Goal: Information Seeking & Learning: Learn about a topic

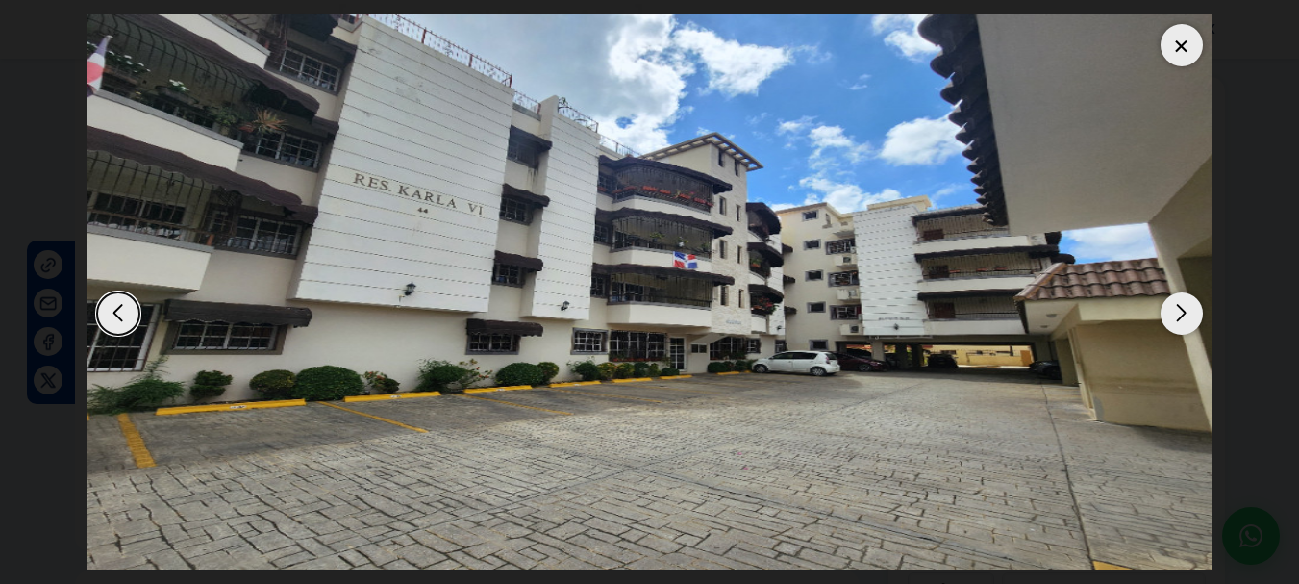
scroll to position [144, 0]
click at [1179, 312] on div "Next slide" at bounding box center [1182, 313] width 42 height 42
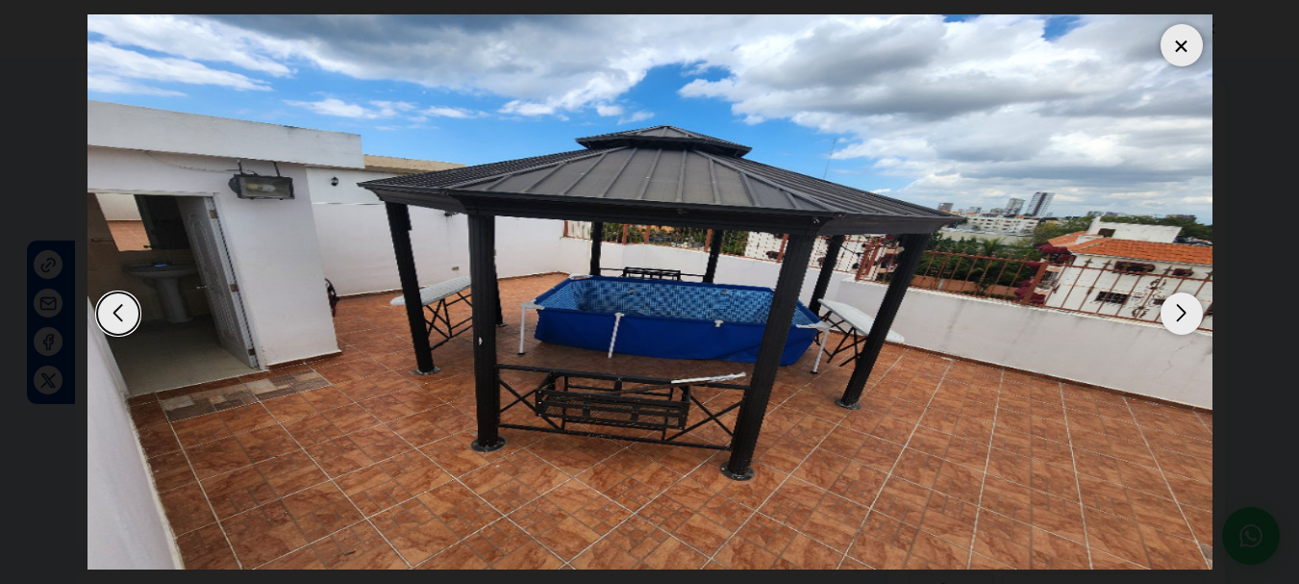
click at [1179, 312] on div "Next slide" at bounding box center [1182, 313] width 42 height 42
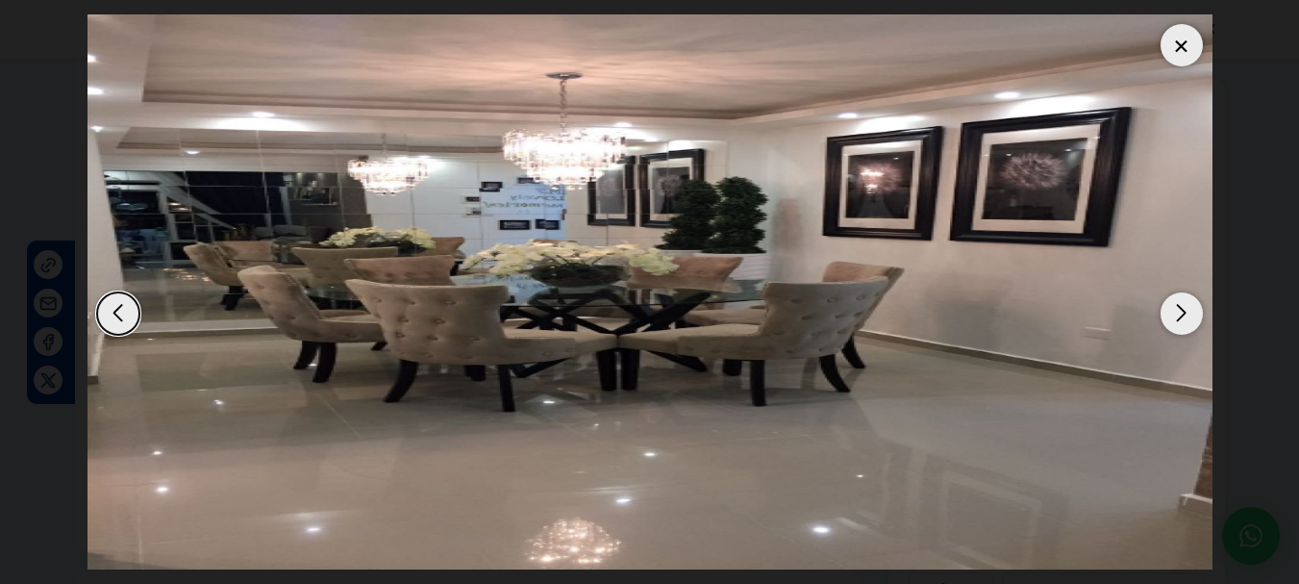
click at [1179, 312] on div "Next slide" at bounding box center [1182, 313] width 42 height 42
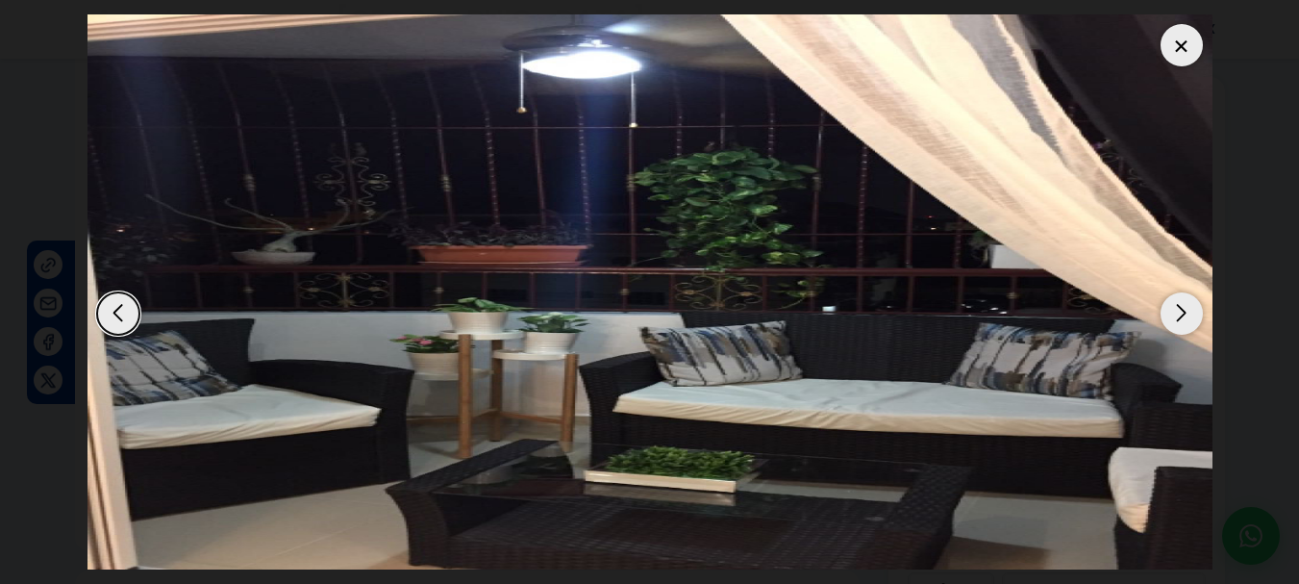
click at [1179, 312] on div "Next slide" at bounding box center [1182, 313] width 42 height 42
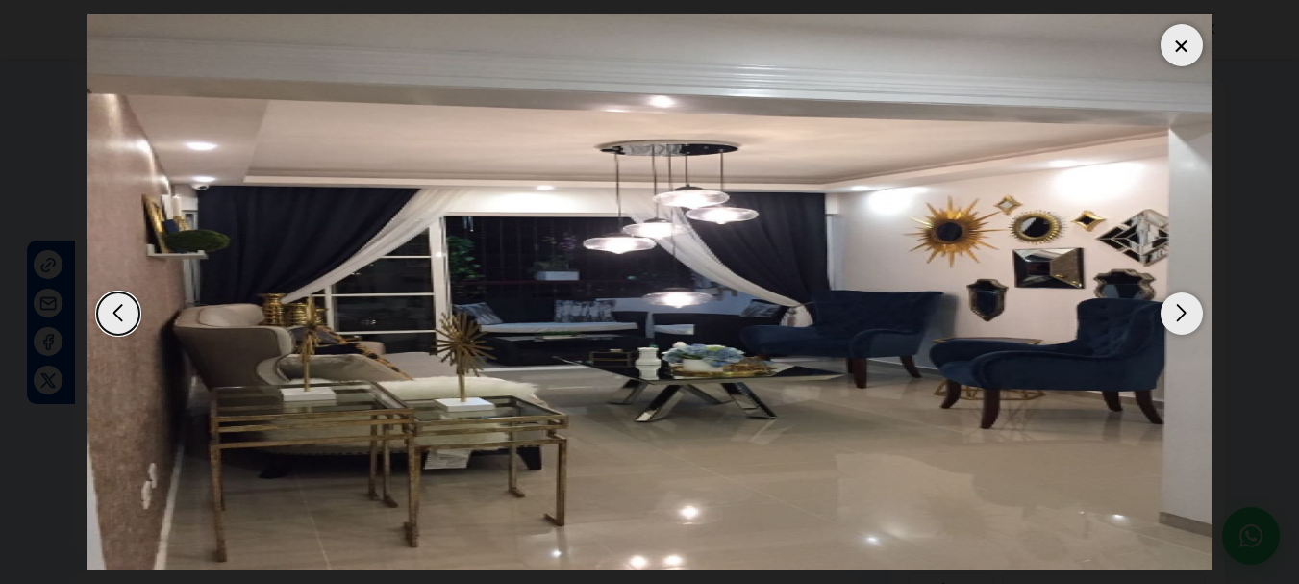
click at [1179, 312] on div "Next slide" at bounding box center [1182, 313] width 42 height 42
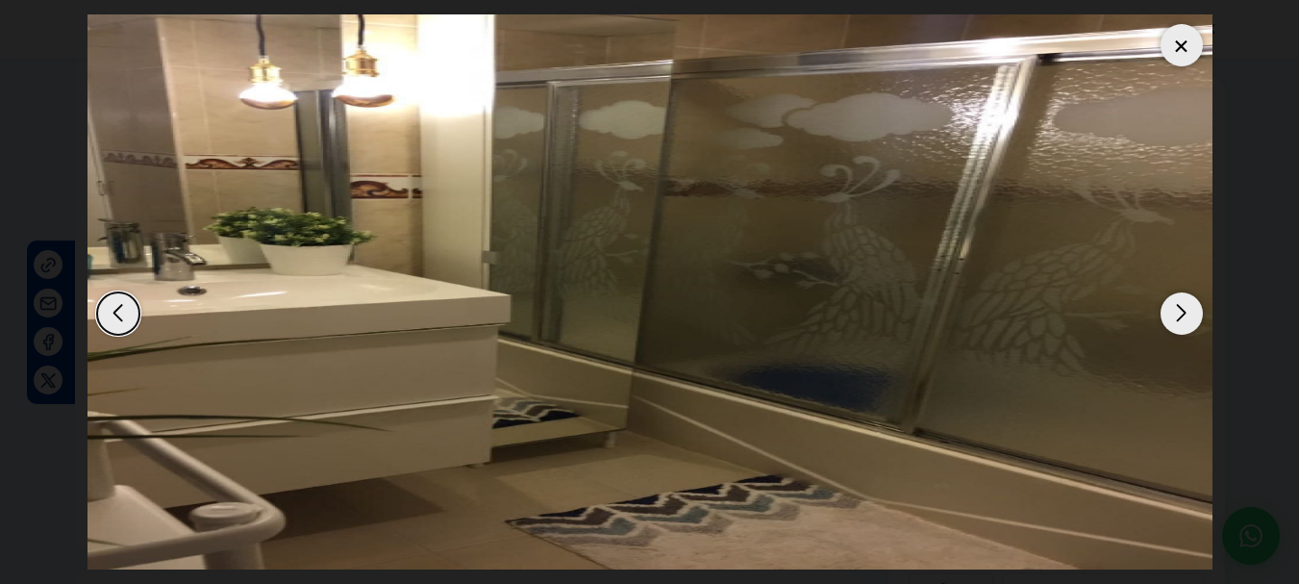
click at [1179, 312] on div "Next slide" at bounding box center [1182, 313] width 42 height 42
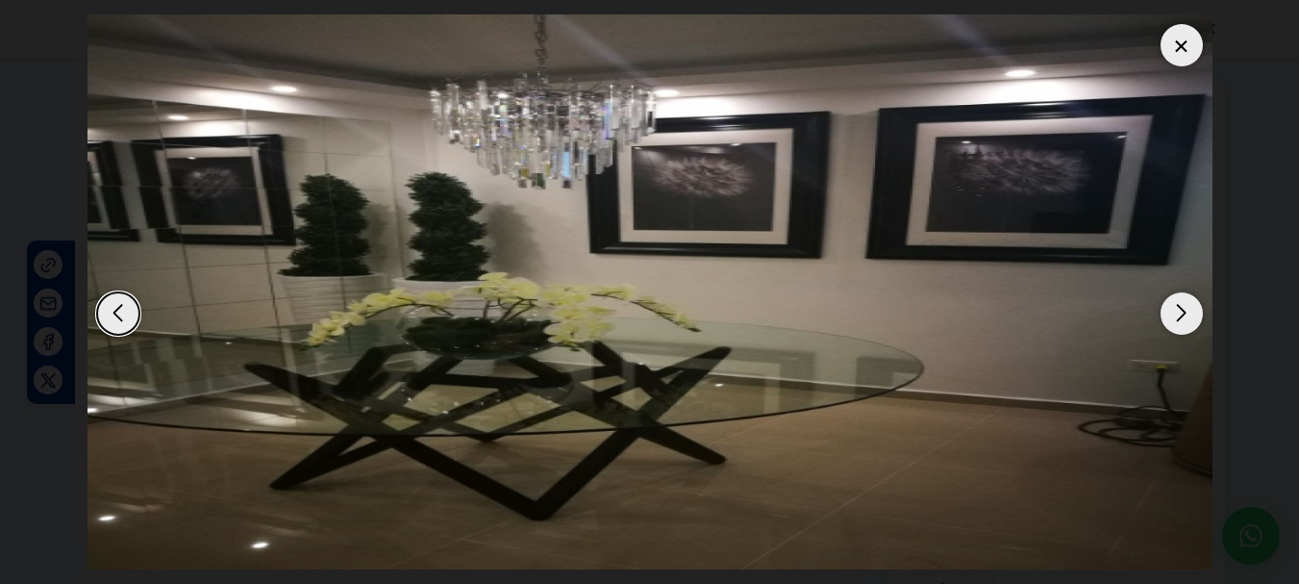
click at [1179, 312] on div "Next slide" at bounding box center [1182, 313] width 42 height 42
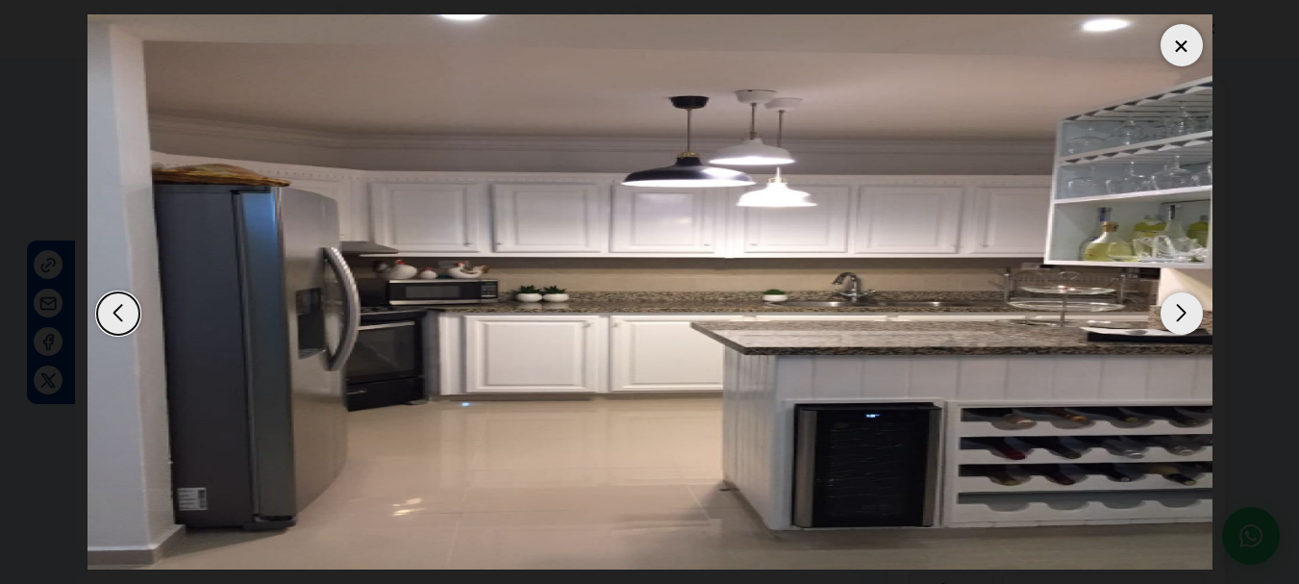
click at [1179, 312] on div "Next slide" at bounding box center [1182, 313] width 42 height 42
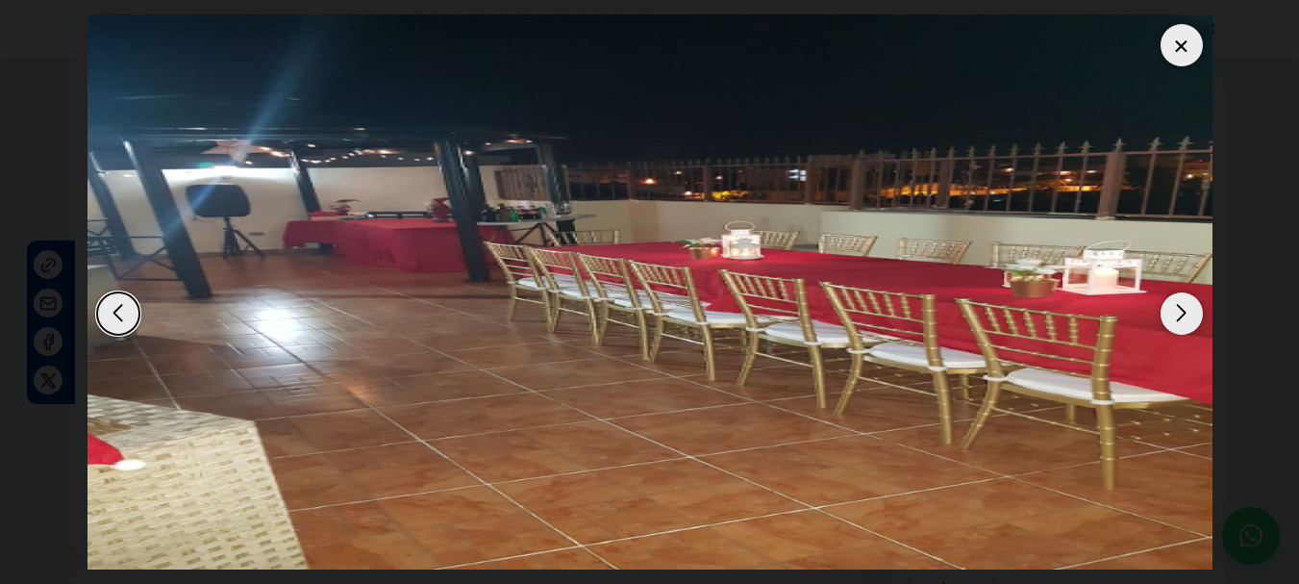
click at [1179, 312] on div "Next slide" at bounding box center [1182, 313] width 42 height 42
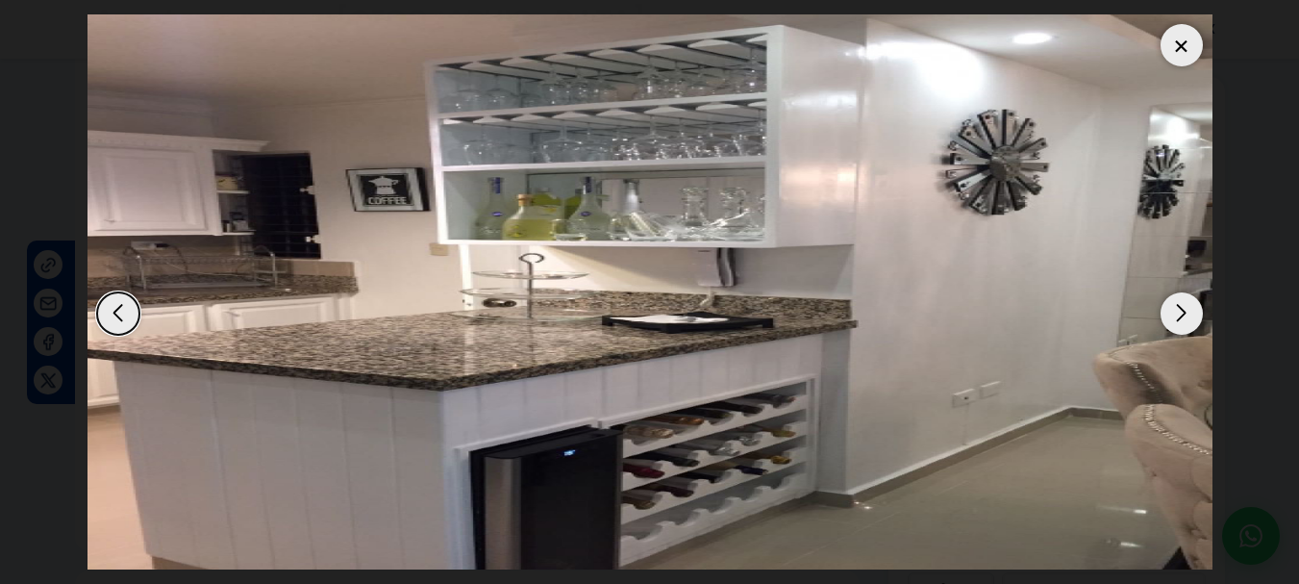
click at [1179, 312] on div "Next slide" at bounding box center [1182, 313] width 42 height 42
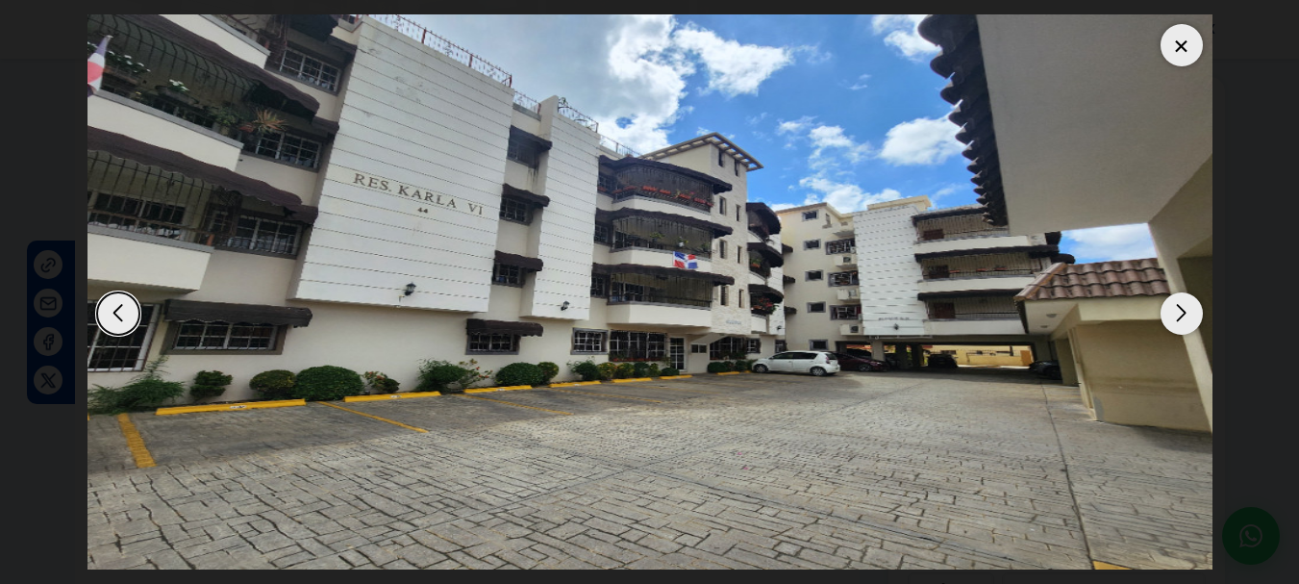
scroll to position [542, 0]
click at [1179, 36] on div at bounding box center [1182, 45] width 42 height 42
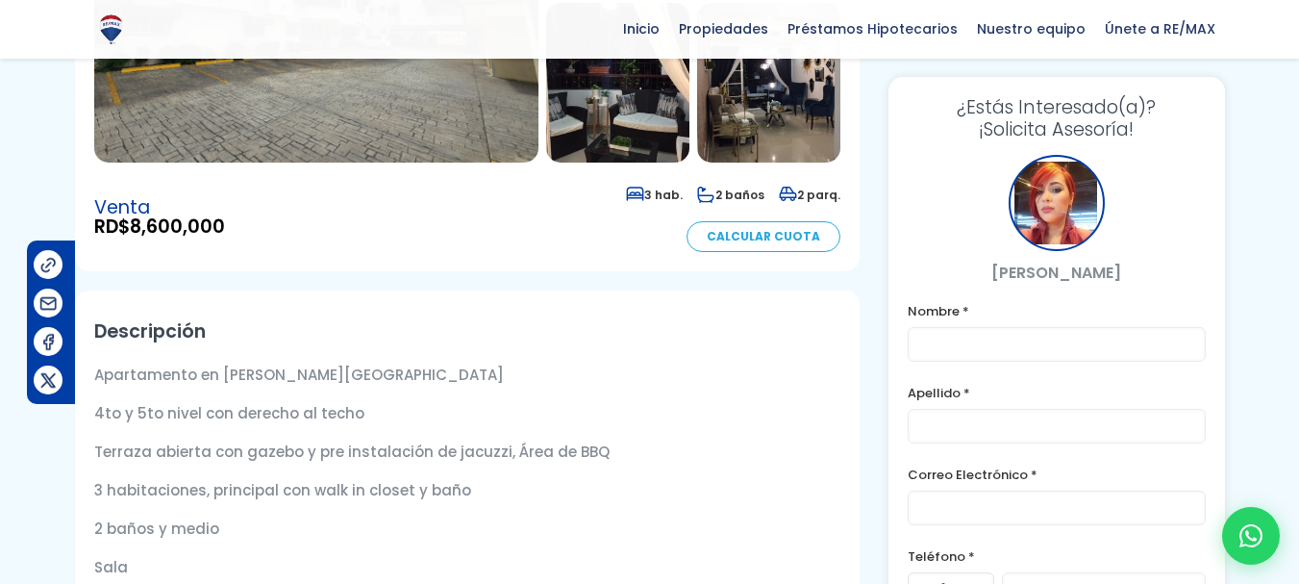
scroll to position [395, 0]
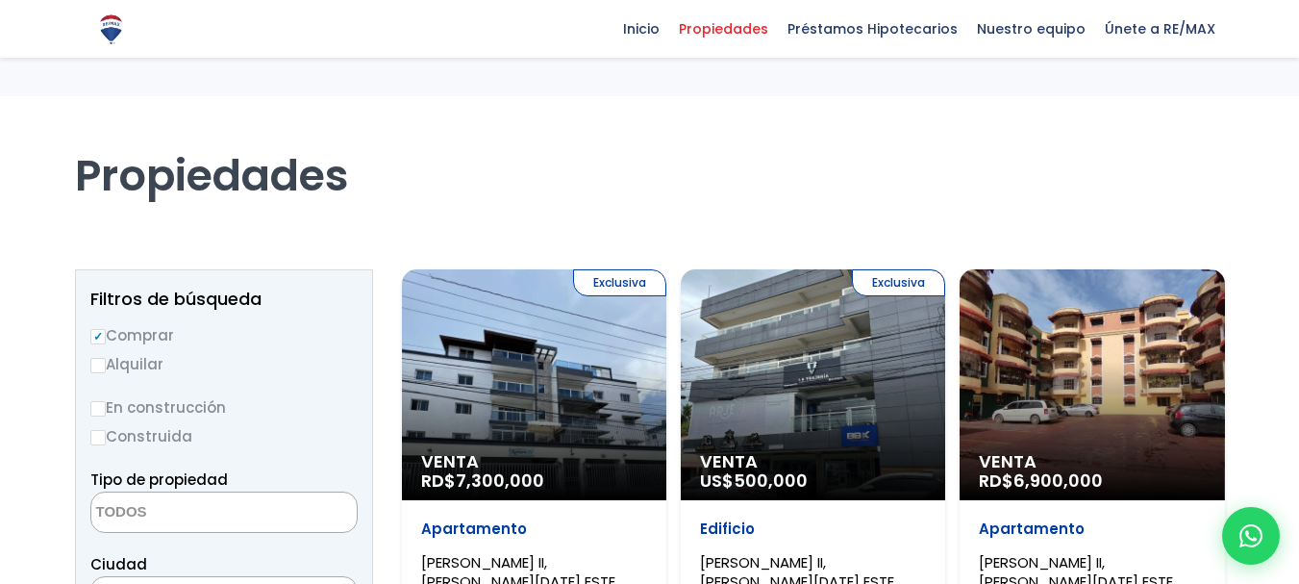
select select
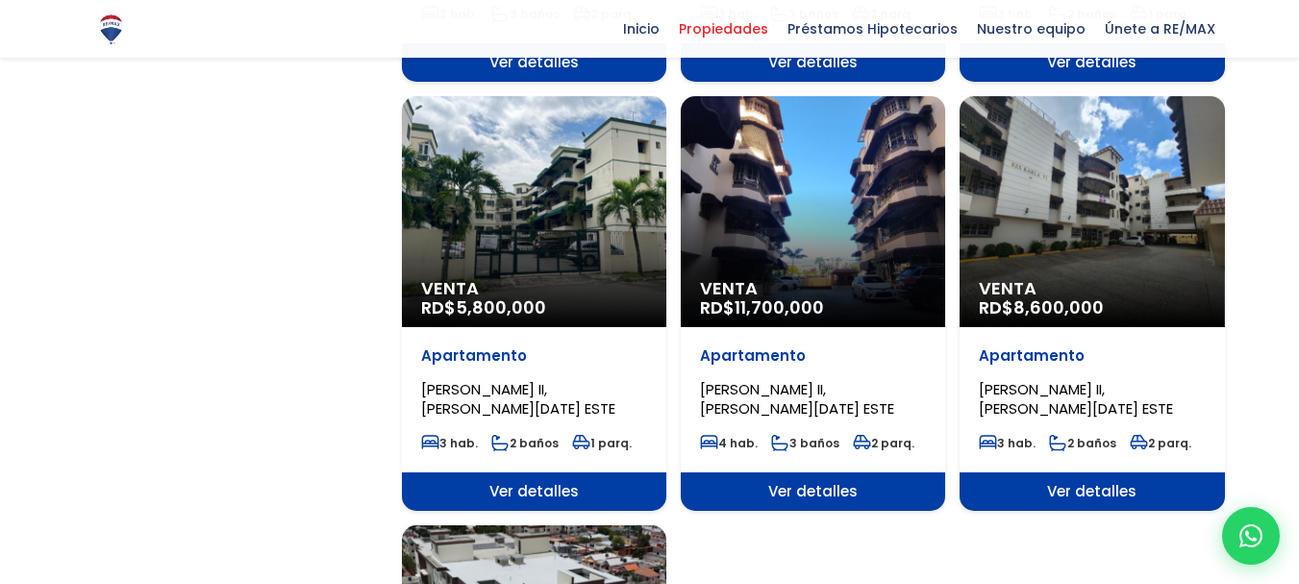
select select "13152"
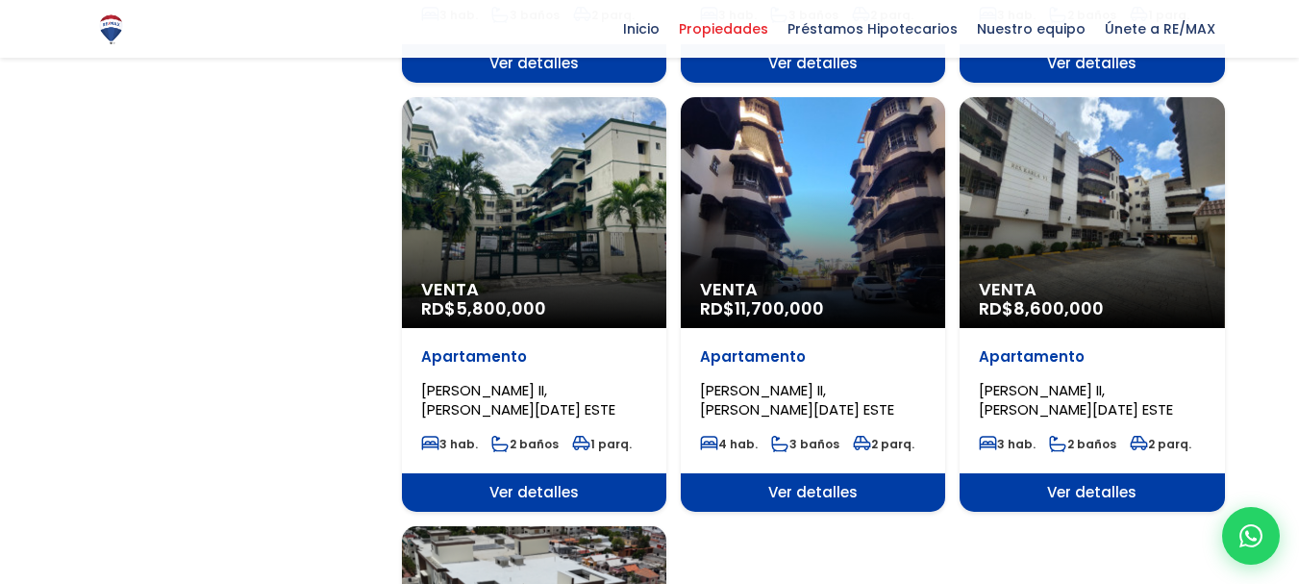
click at [777, 178] on div "Venta RD$ 11,700,000" at bounding box center [813, 212] width 264 height 231
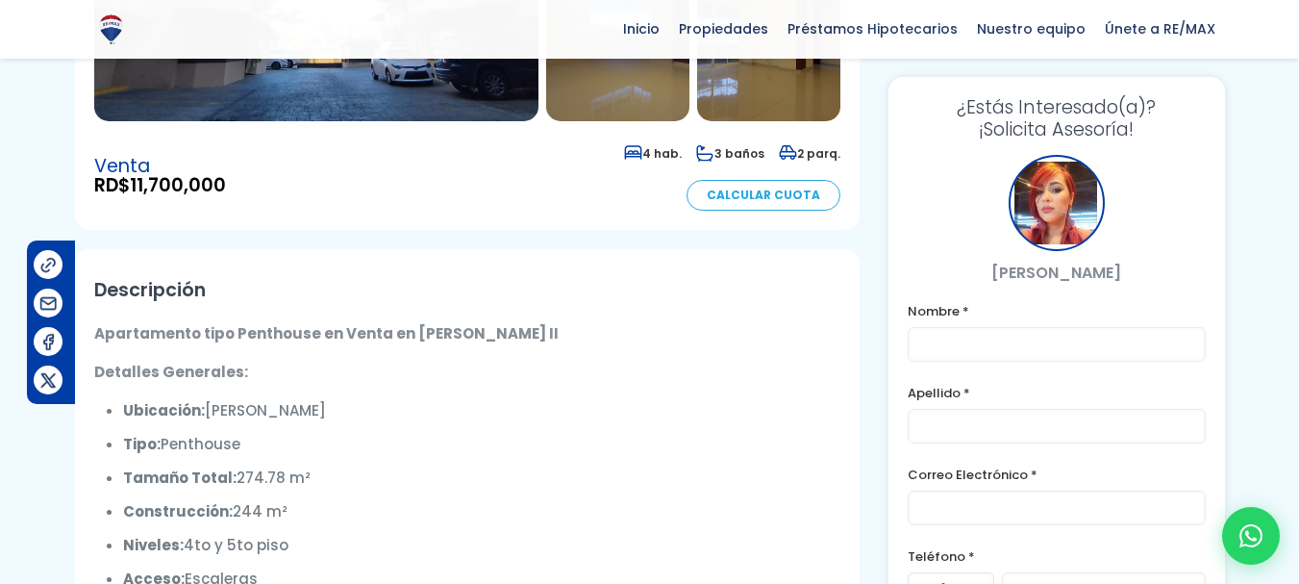
scroll to position [485, 0]
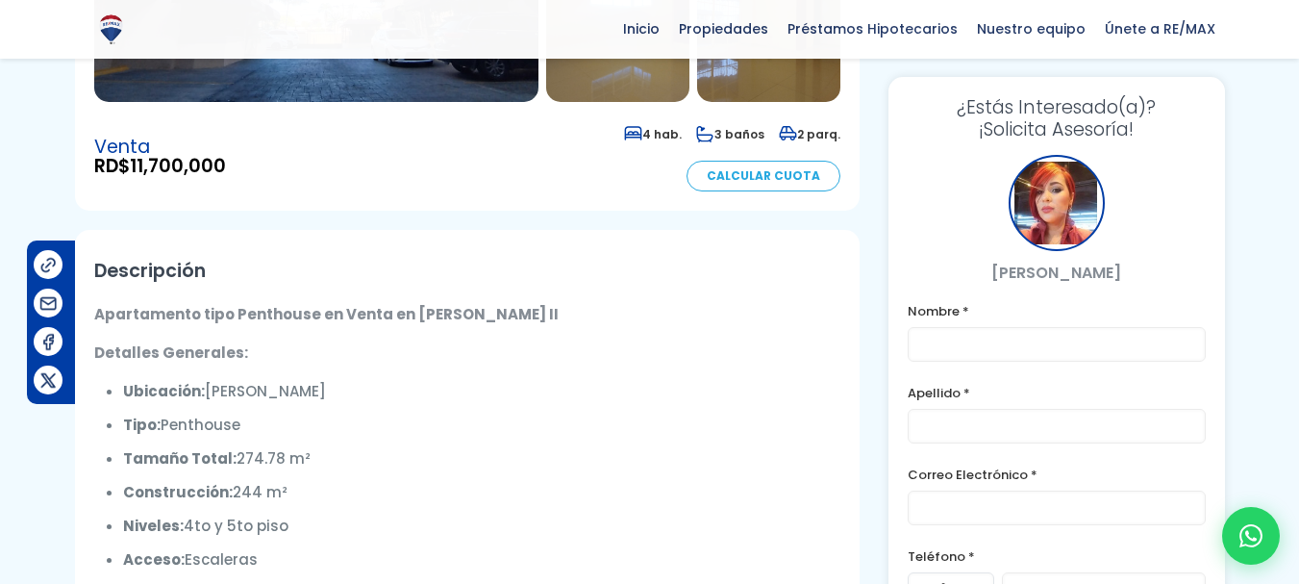
click at [773, 547] on li "Acceso: Escaleras" at bounding box center [481, 559] width 717 height 24
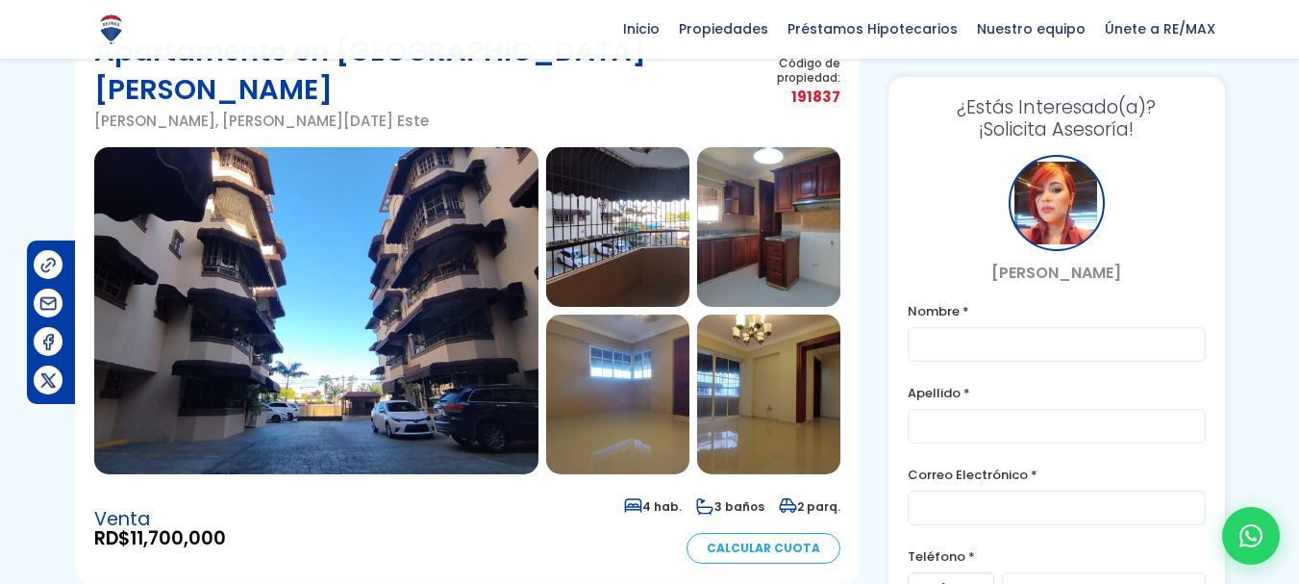
scroll to position [99, 0]
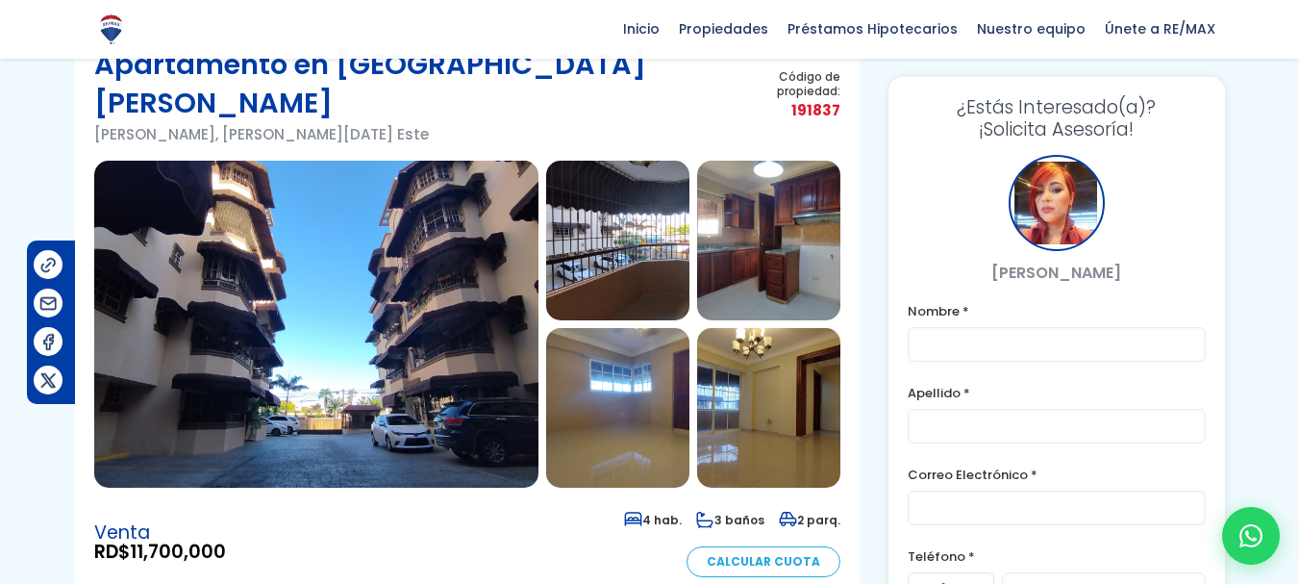
click at [639, 233] on img at bounding box center [617, 241] width 143 height 160
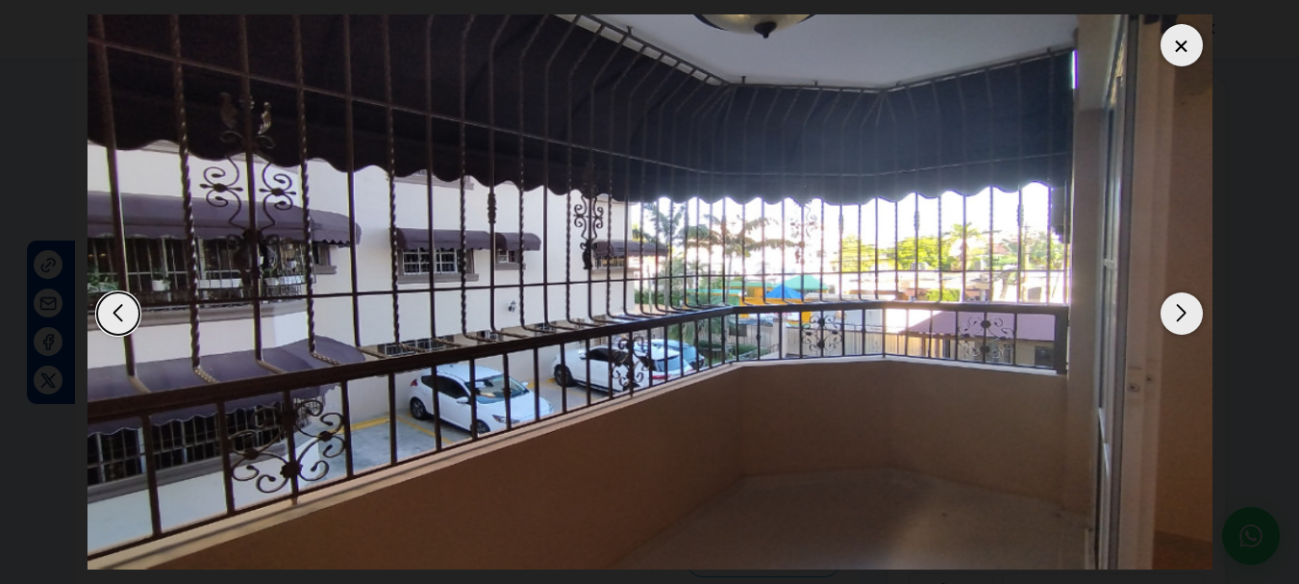
click at [105, 312] on div "Previous slide" at bounding box center [118, 313] width 42 height 42
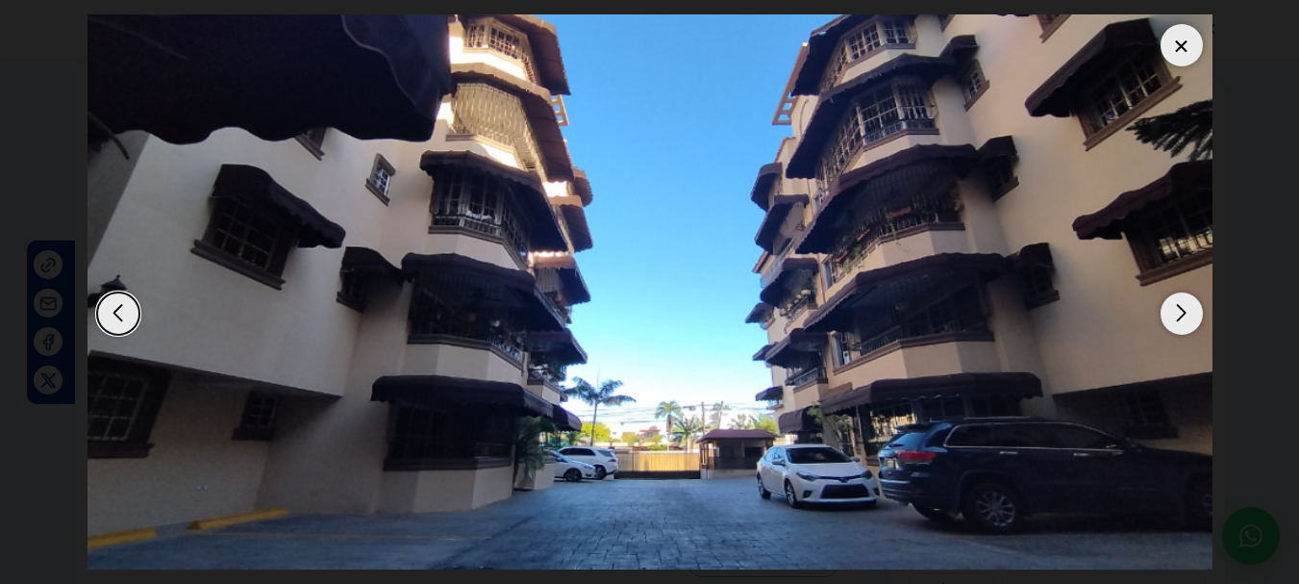
click at [1187, 318] on div "Next slide" at bounding box center [1182, 313] width 42 height 42
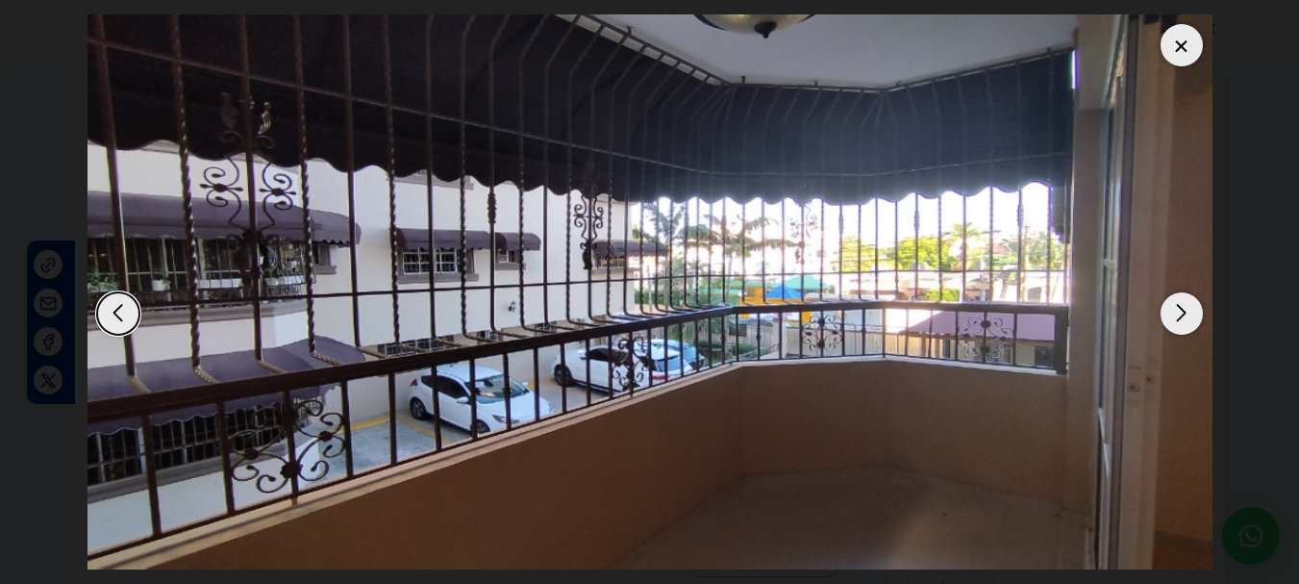
click at [1187, 318] on div "Next slide" at bounding box center [1182, 313] width 42 height 42
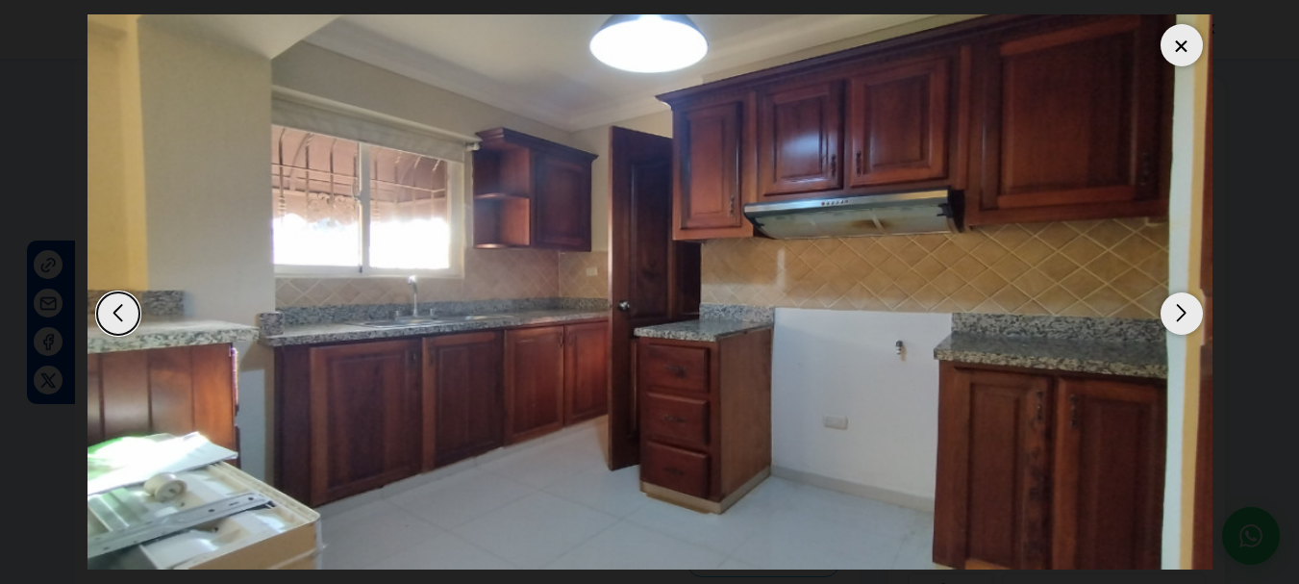
click at [1187, 318] on div "Next slide" at bounding box center [1182, 313] width 42 height 42
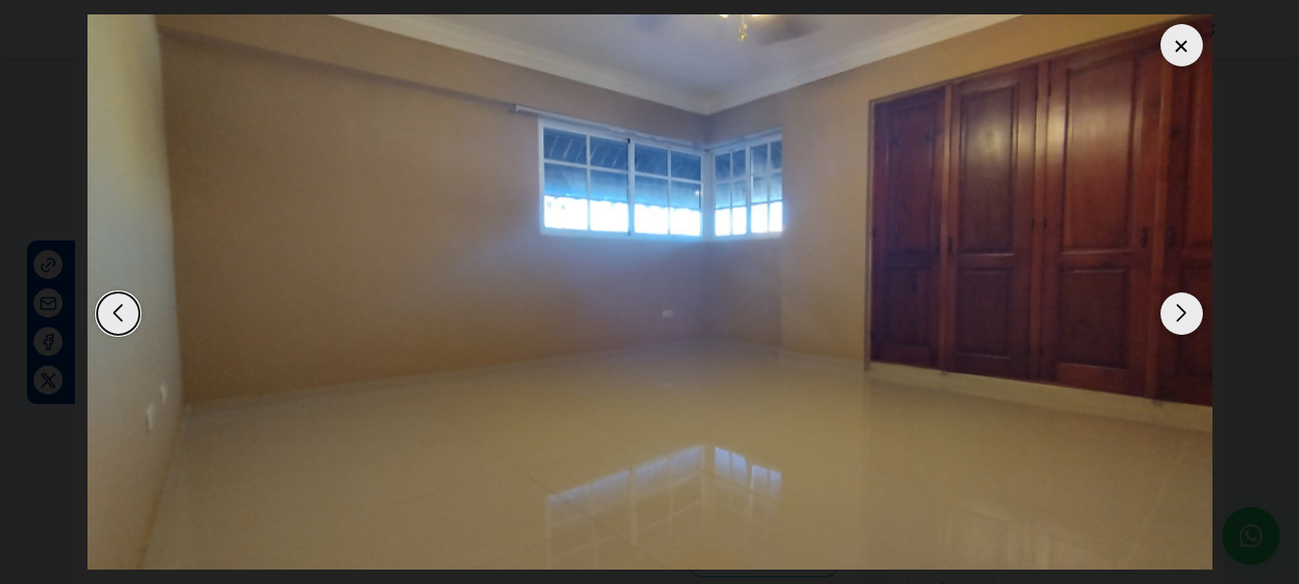
click at [1187, 318] on div "Next slide" at bounding box center [1182, 313] width 42 height 42
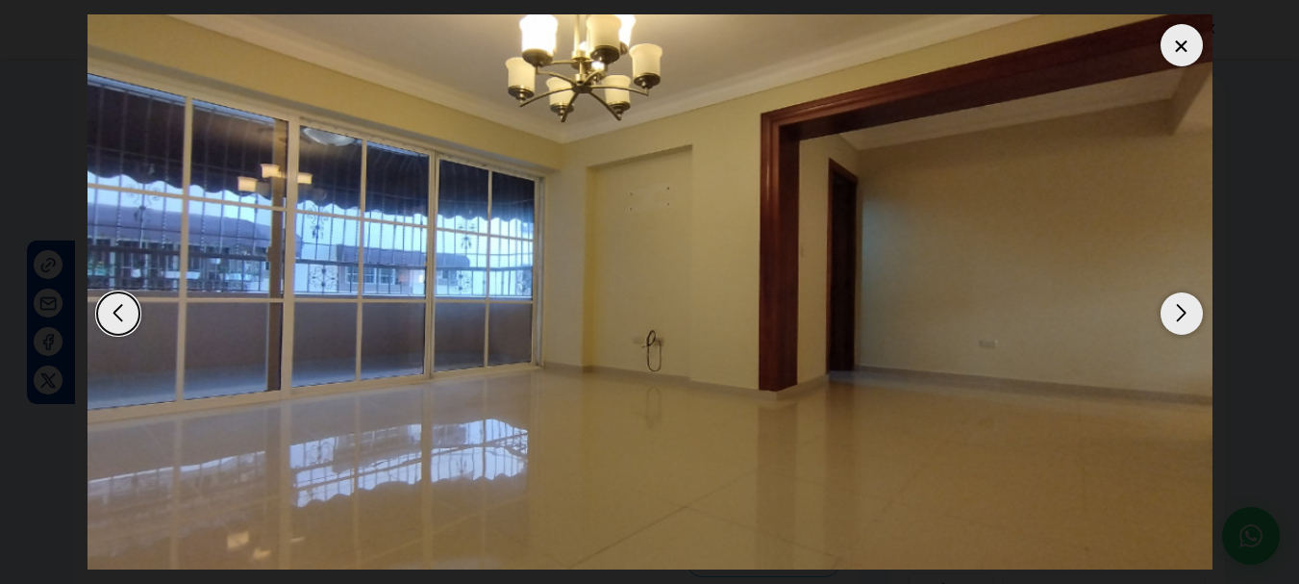
click at [1187, 318] on div "Next slide" at bounding box center [1182, 313] width 42 height 42
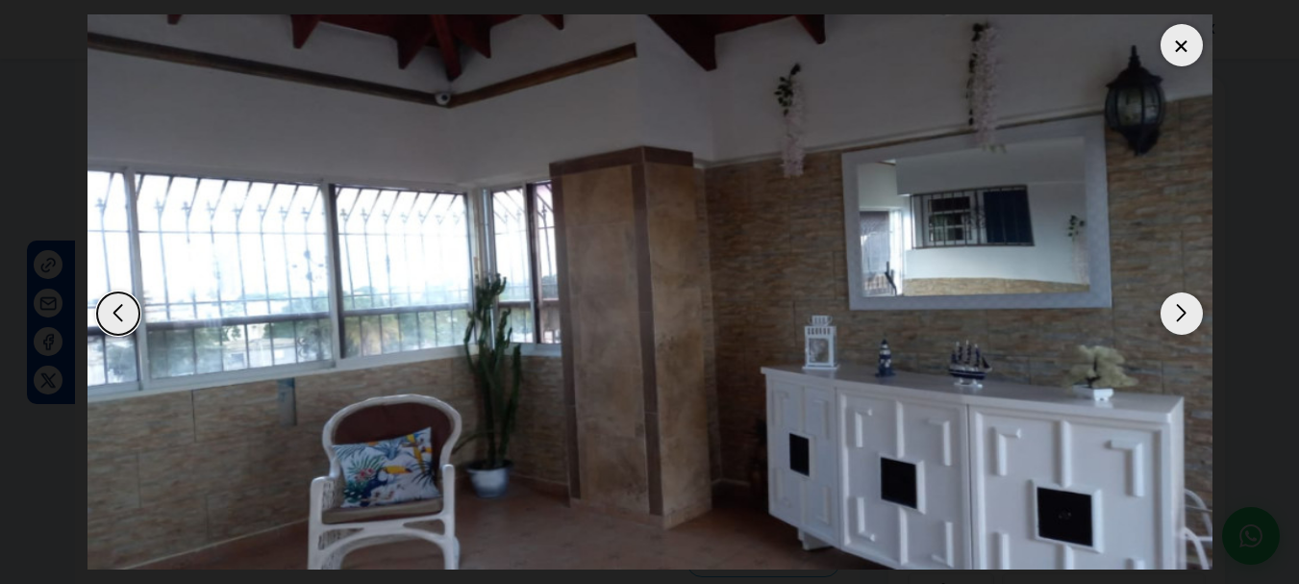
click at [1187, 318] on div "Next slide" at bounding box center [1182, 313] width 42 height 42
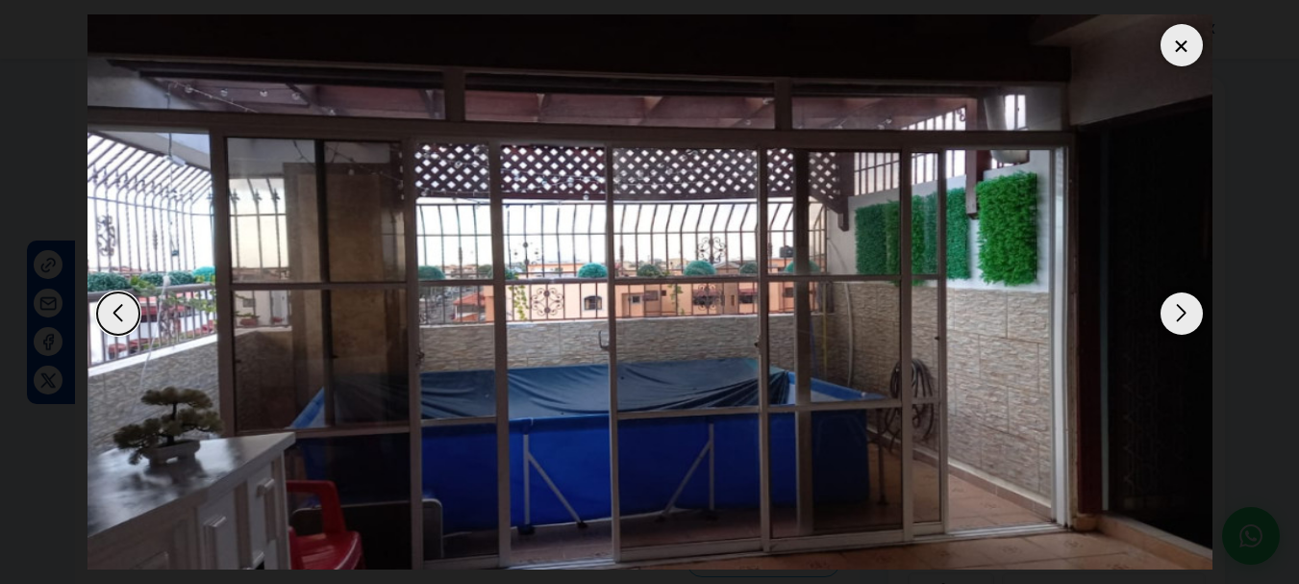
click at [1187, 318] on div "Next slide" at bounding box center [1182, 313] width 42 height 42
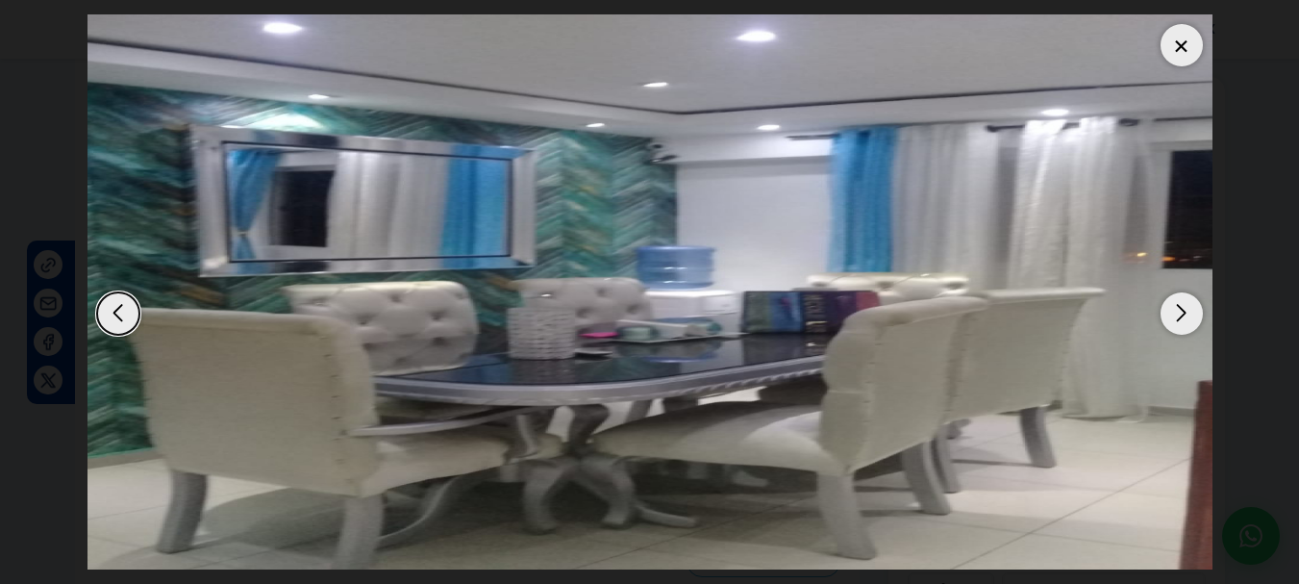
click at [1187, 318] on div "Next slide" at bounding box center [1182, 313] width 42 height 42
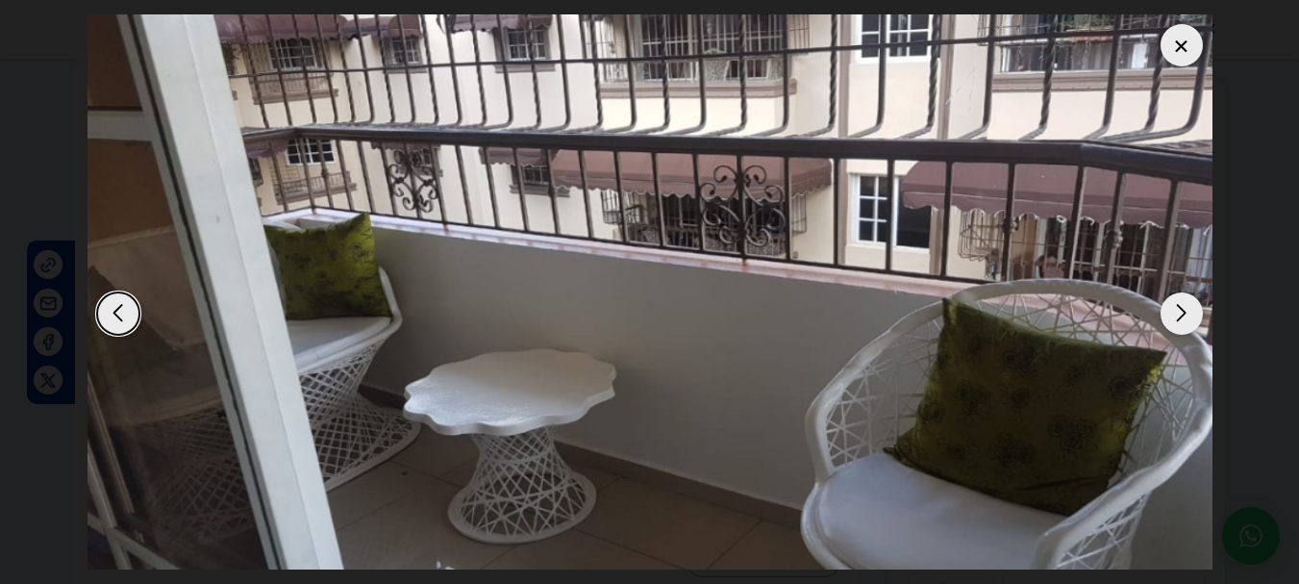
click at [1187, 318] on div "Next slide" at bounding box center [1182, 313] width 42 height 42
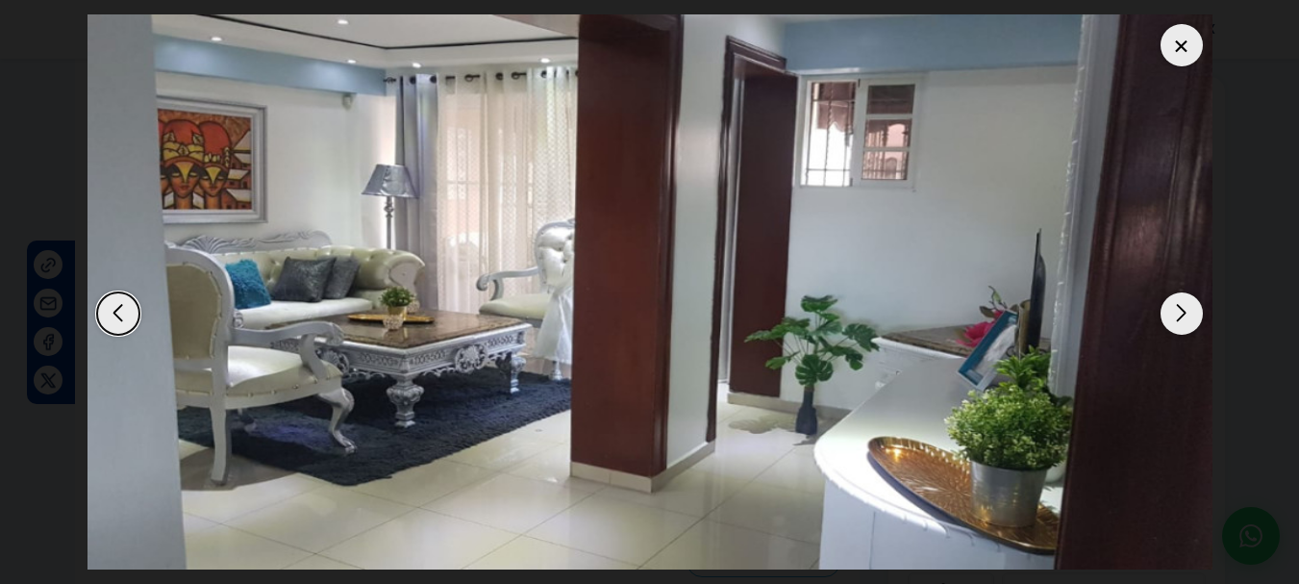
click at [1187, 318] on div "Next slide" at bounding box center [1182, 313] width 42 height 42
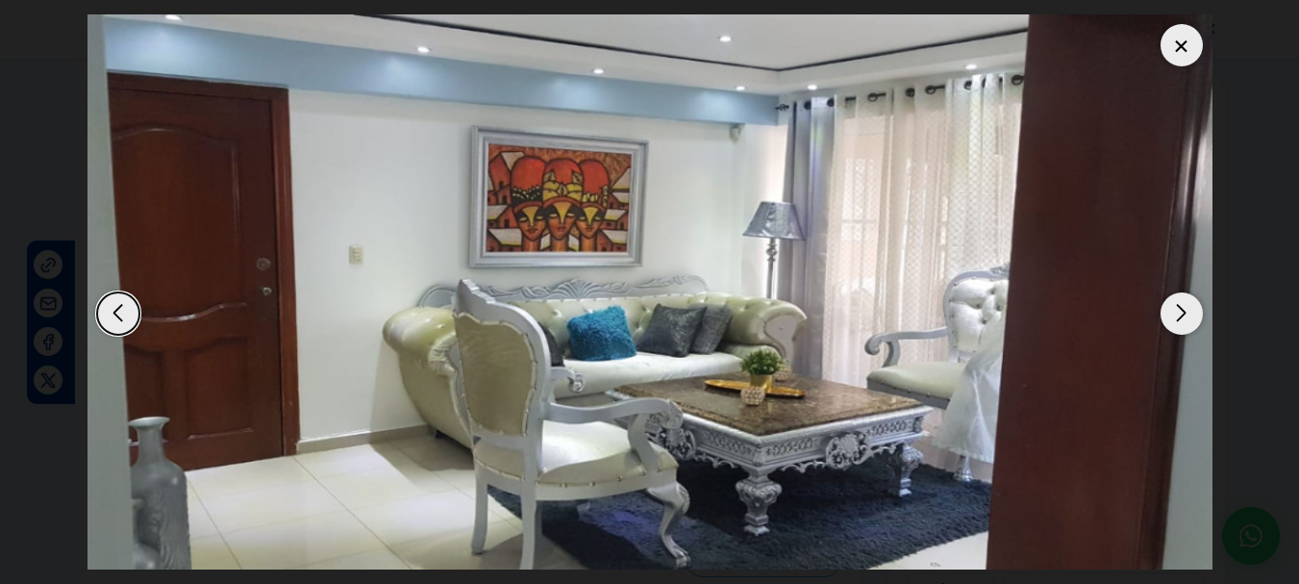
click at [1187, 318] on div "Next slide" at bounding box center [1182, 313] width 42 height 42
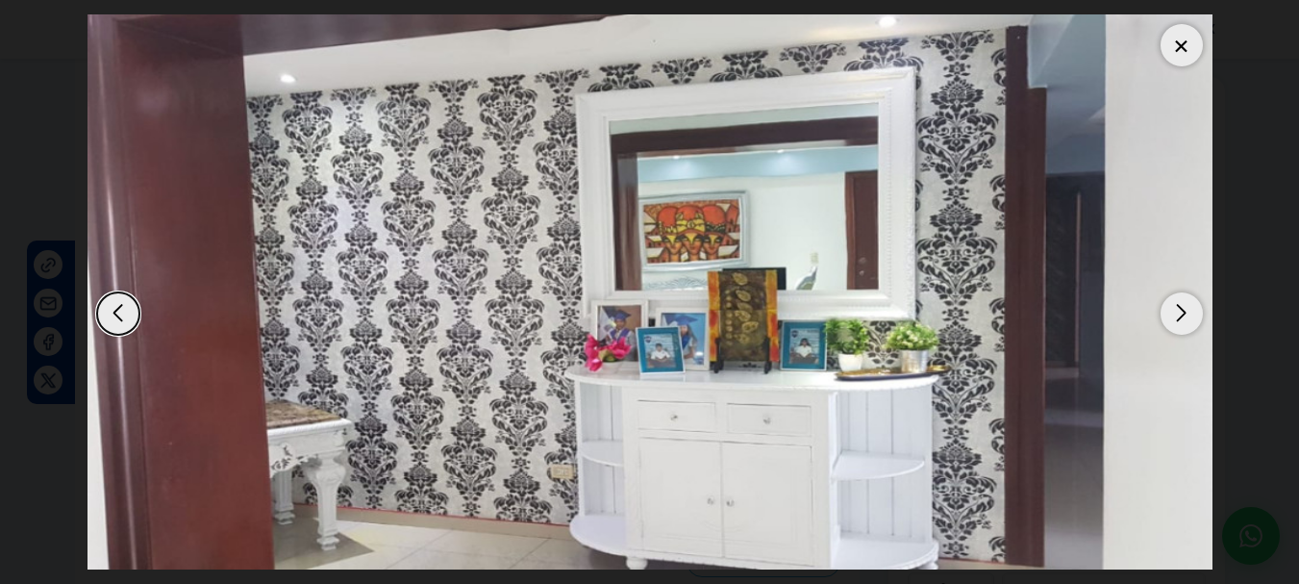
click at [1187, 318] on div "Next slide" at bounding box center [1182, 313] width 42 height 42
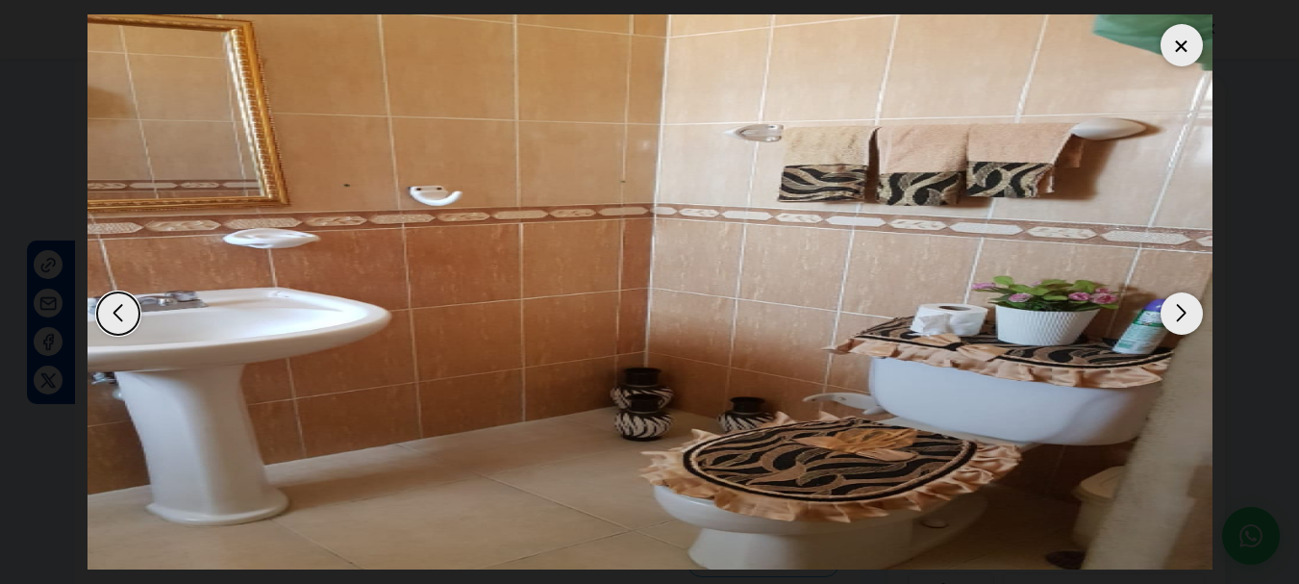
click at [1187, 318] on div "Next slide" at bounding box center [1182, 313] width 42 height 42
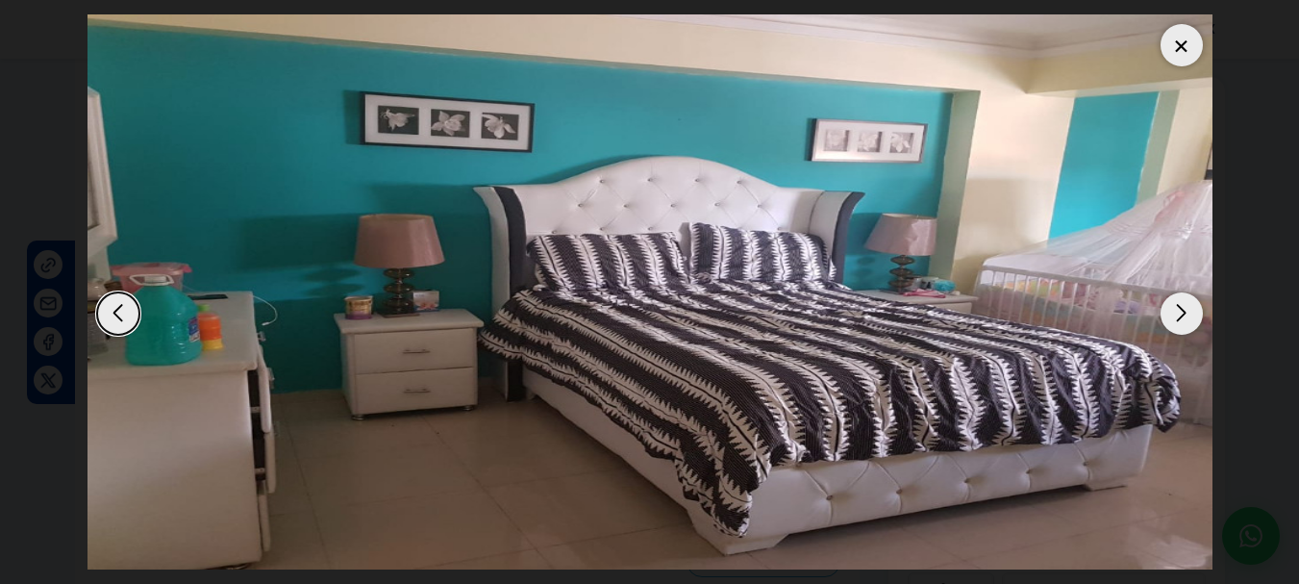
click at [1187, 318] on div "Next slide" at bounding box center [1182, 313] width 42 height 42
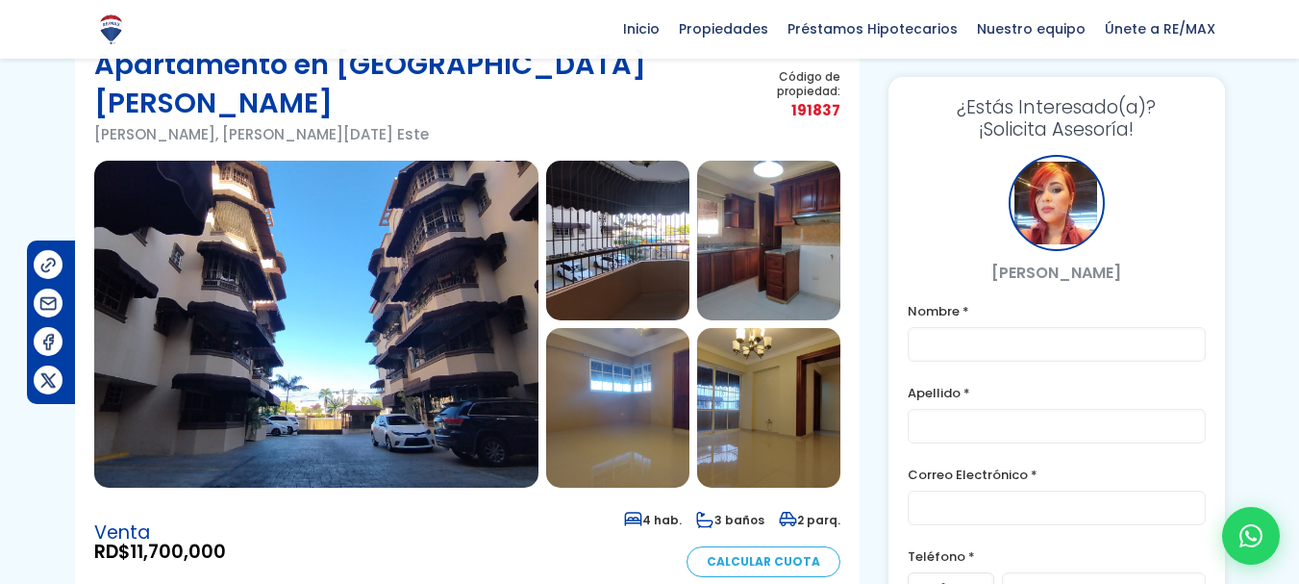
click at [347, 287] on img at bounding box center [316, 324] width 444 height 327
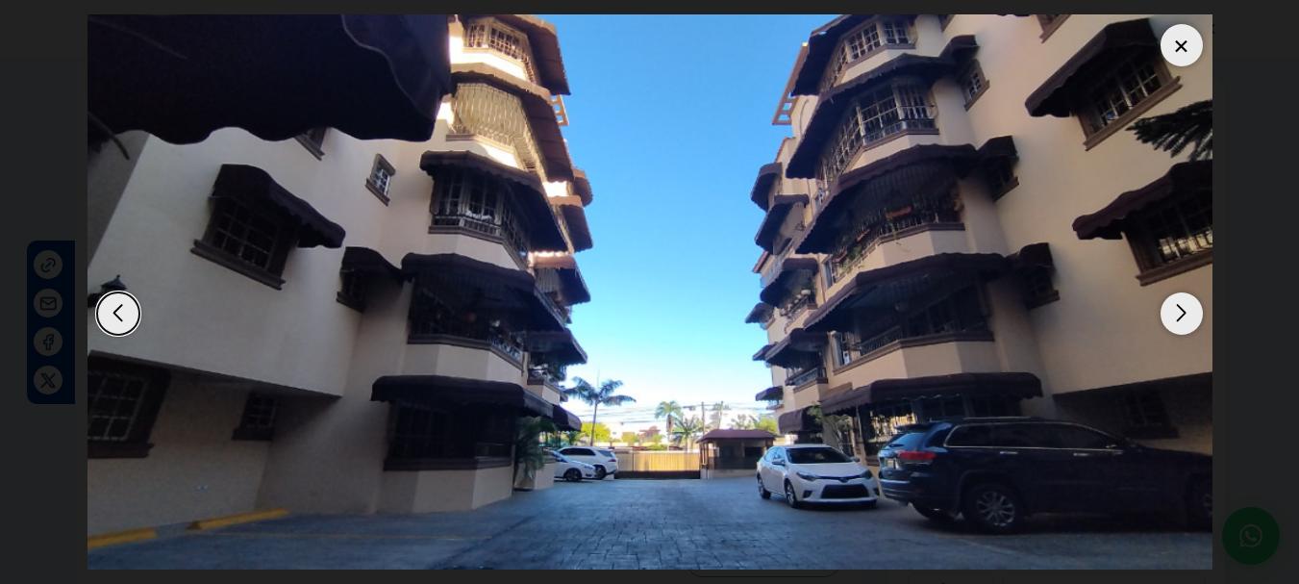
click at [1181, 305] on div "Next slide" at bounding box center [1182, 313] width 42 height 42
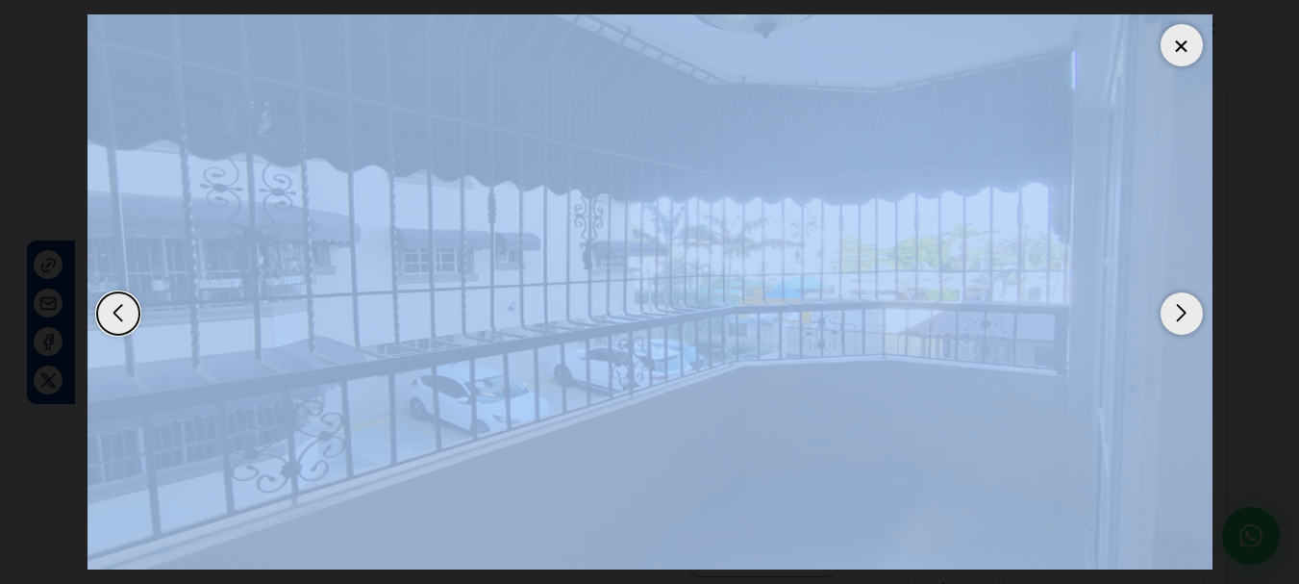
click at [1181, 305] on div "Next slide" at bounding box center [1182, 313] width 42 height 42
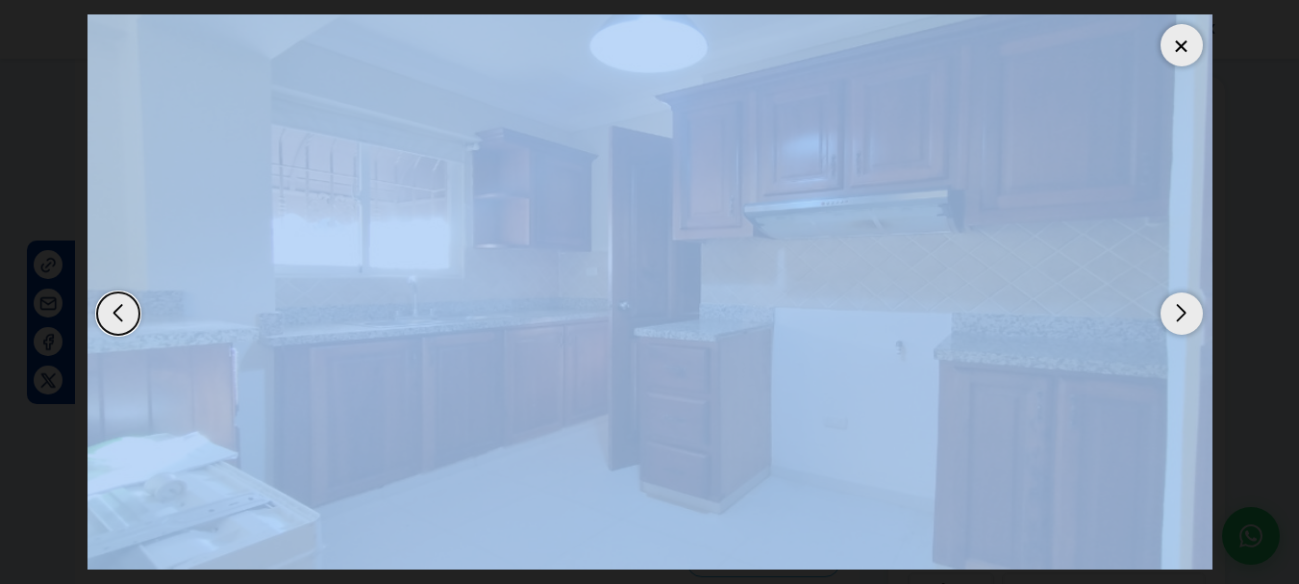
click at [1181, 305] on div "Next slide" at bounding box center [1182, 313] width 42 height 42
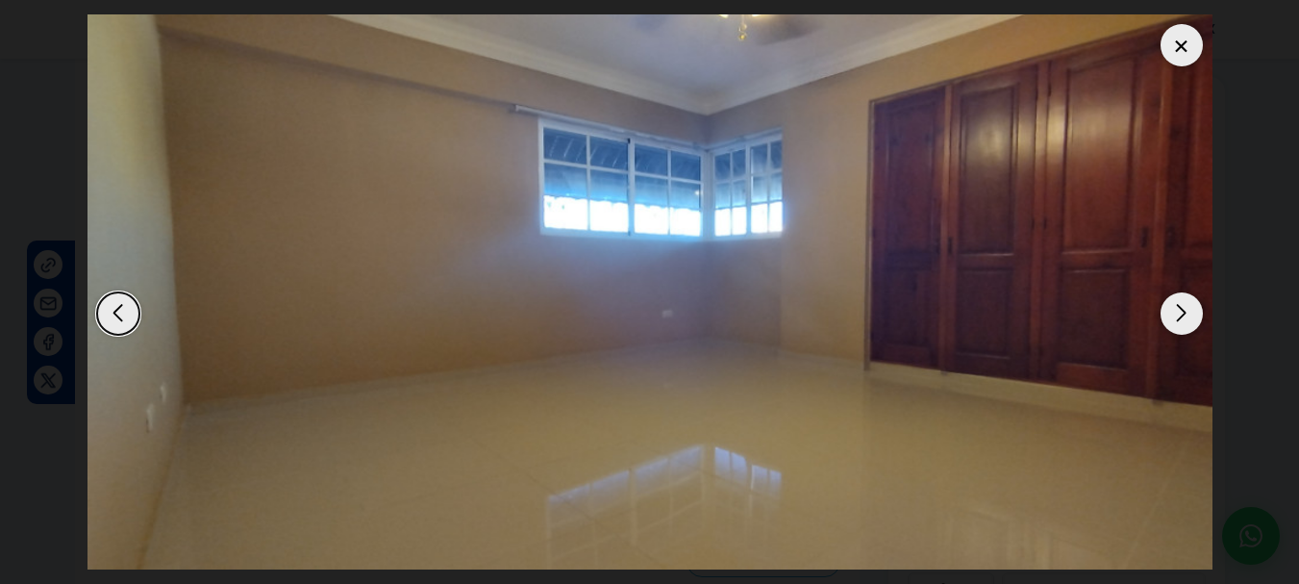
click at [1181, 305] on div "Next slide" at bounding box center [1182, 313] width 42 height 42
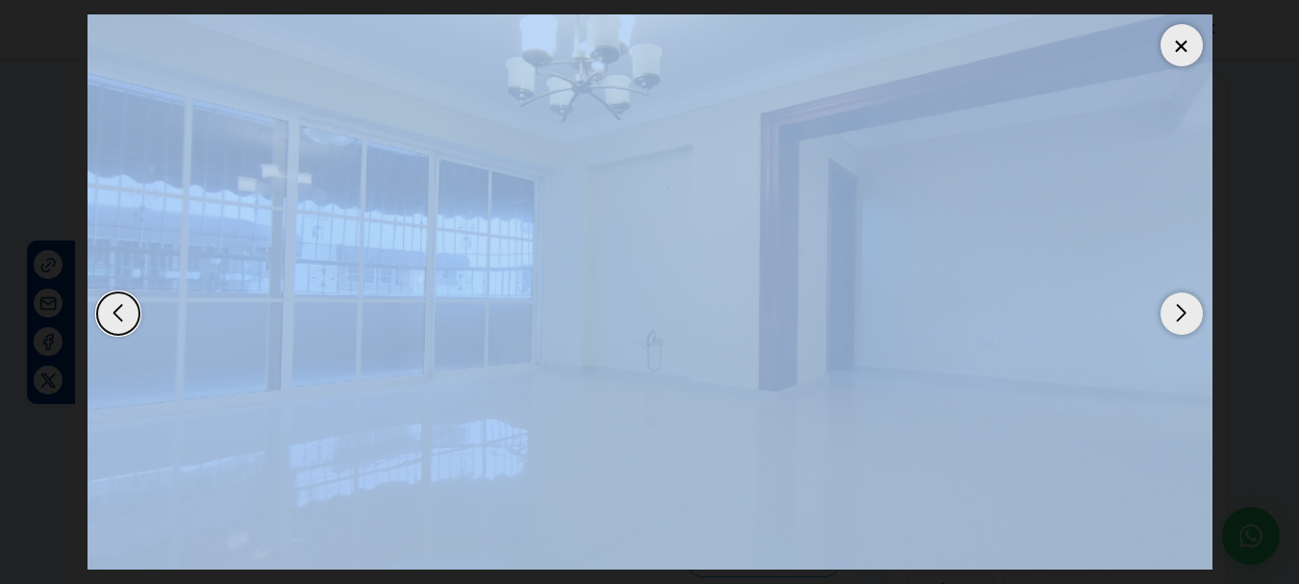
click at [1181, 305] on div "Next slide" at bounding box center [1182, 313] width 42 height 42
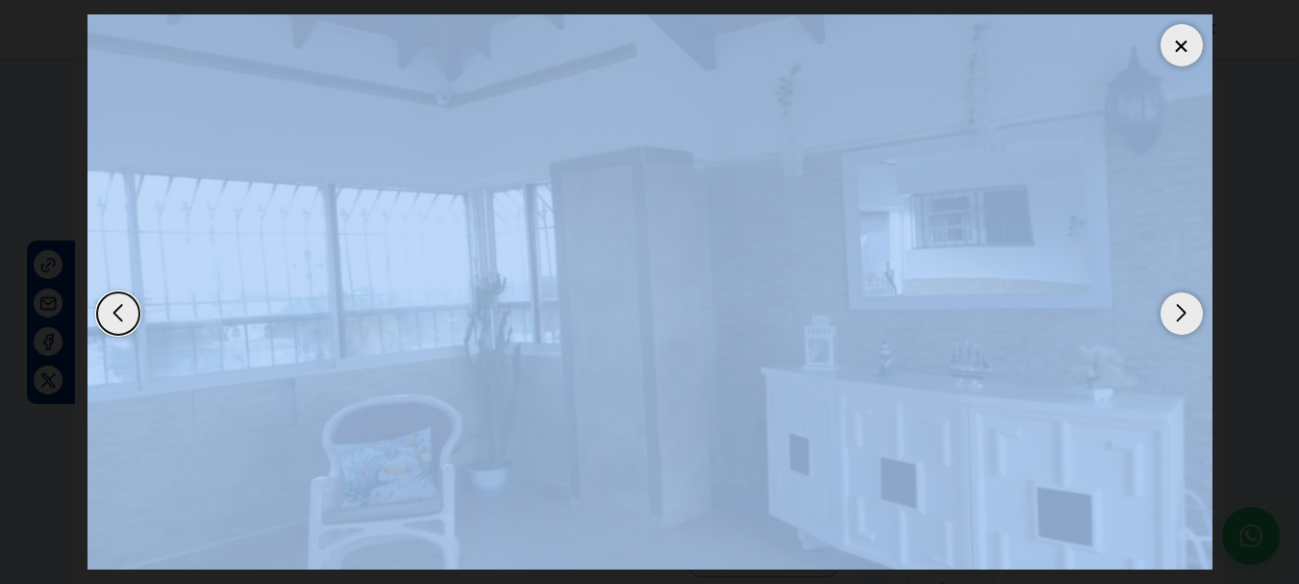
click at [1181, 305] on div "Next slide" at bounding box center [1182, 313] width 42 height 42
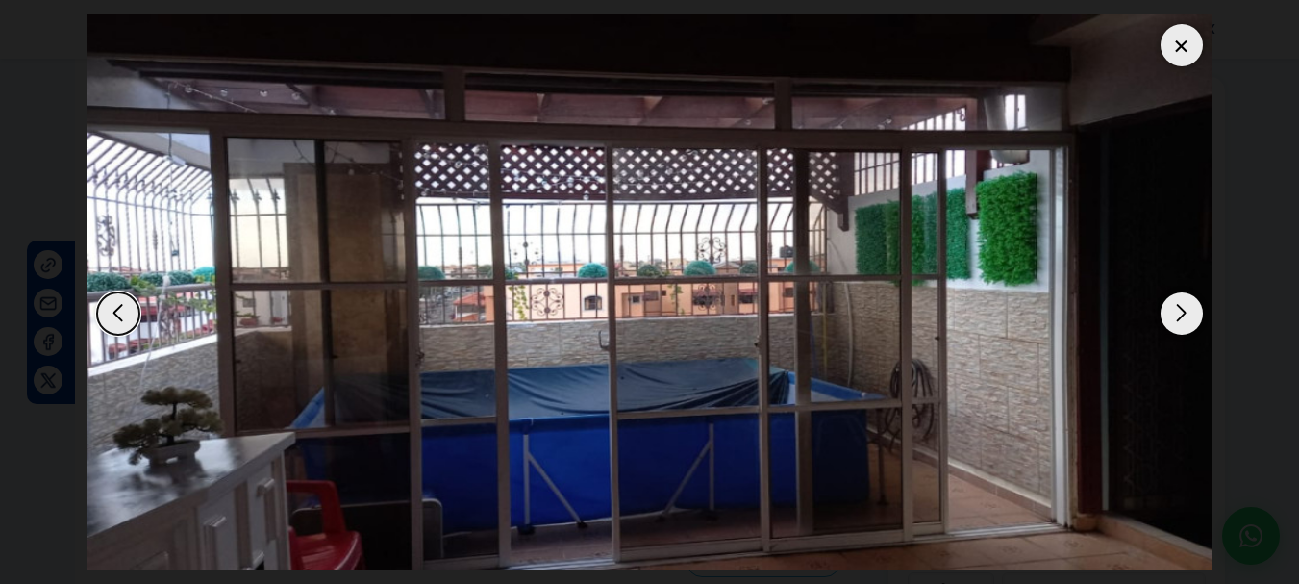
click at [1187, 311] on div "Next slide" at bounding box center [1182, 313] width 42 height 42
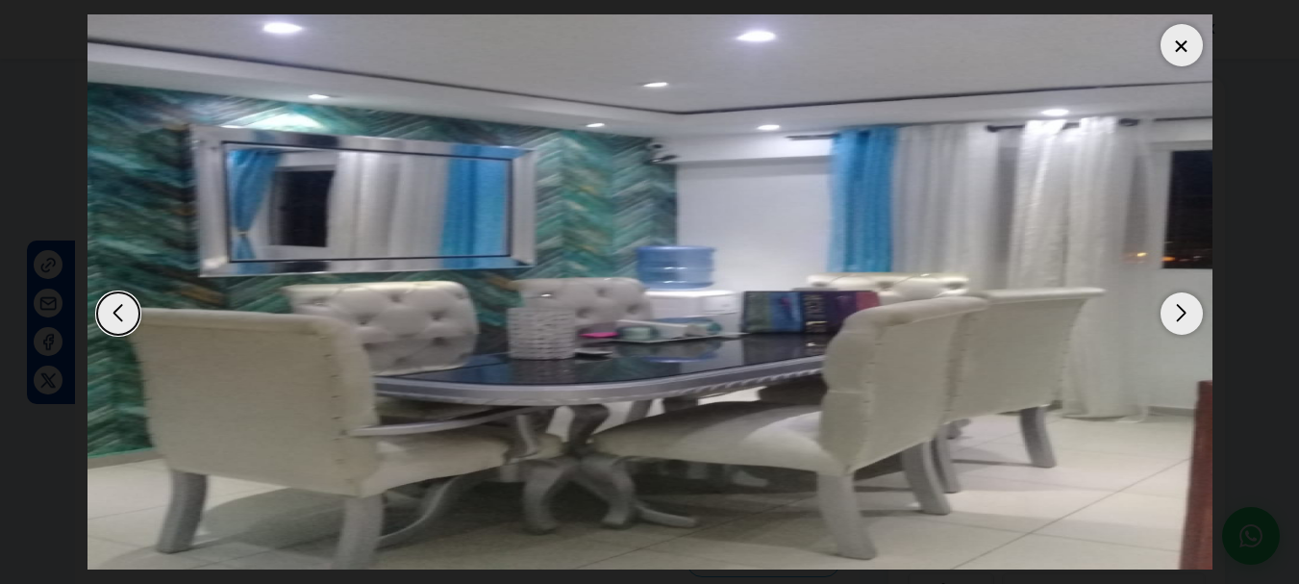
click at [1187, 311] on div "Next slide" at bounding box center [1182, 313] width 42 height 42
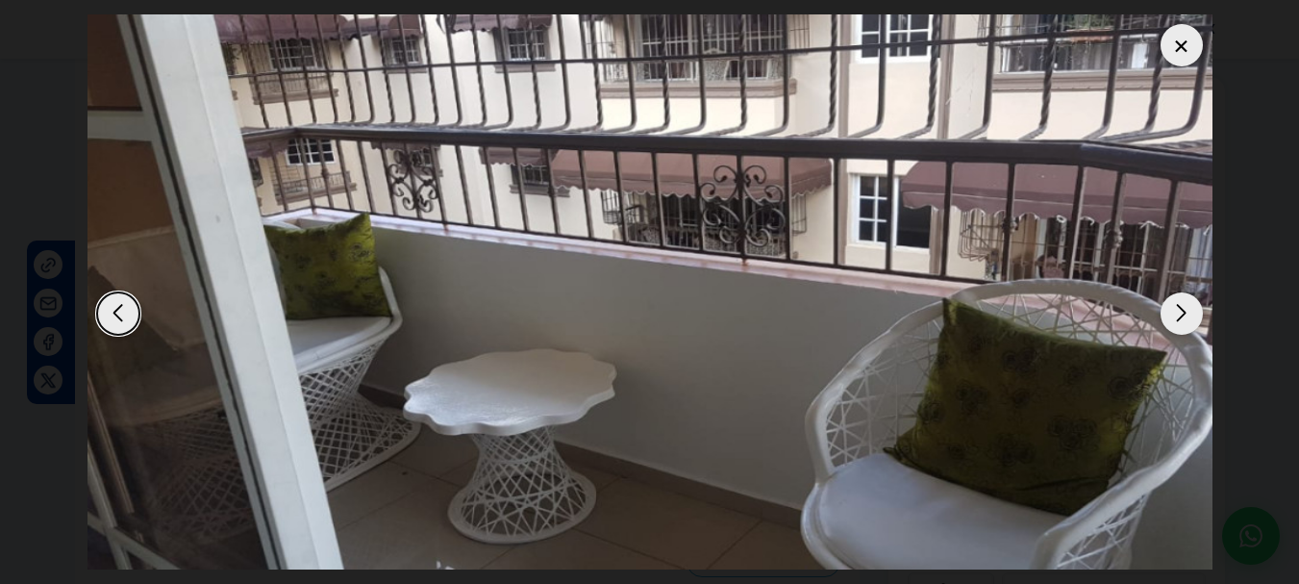
click at [1187, 311] on div "Next slide" at bounding box center [1182, 313] width 42 height 42
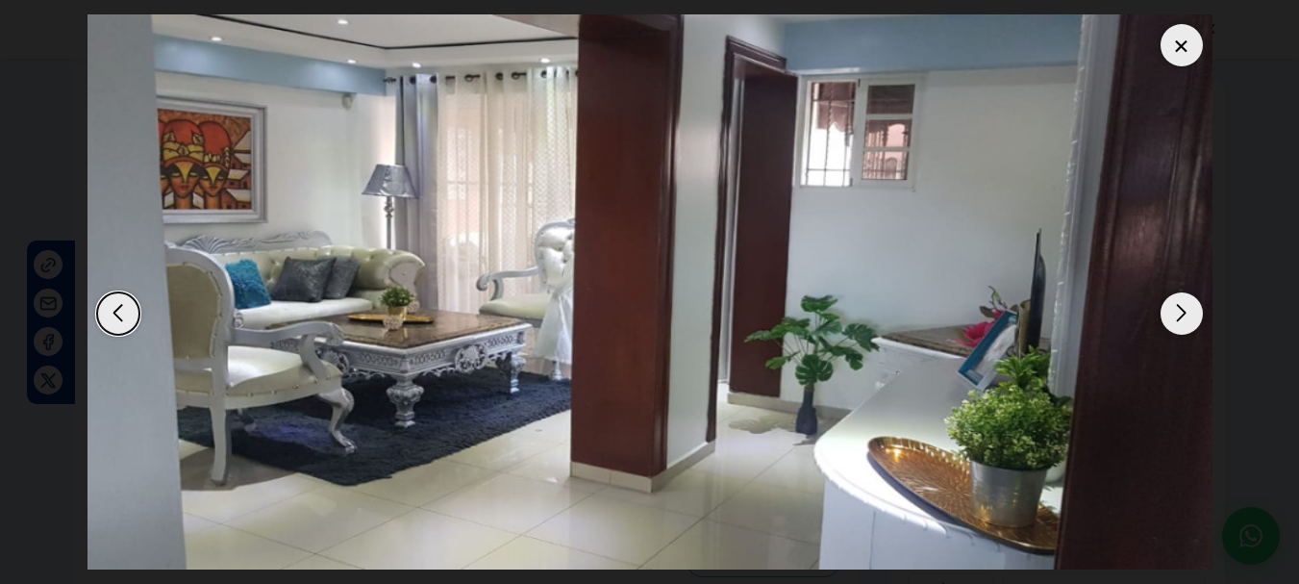
click at [1187, 311] on div "Next slide" at bounding box center [1182, 313] width 42 height 42
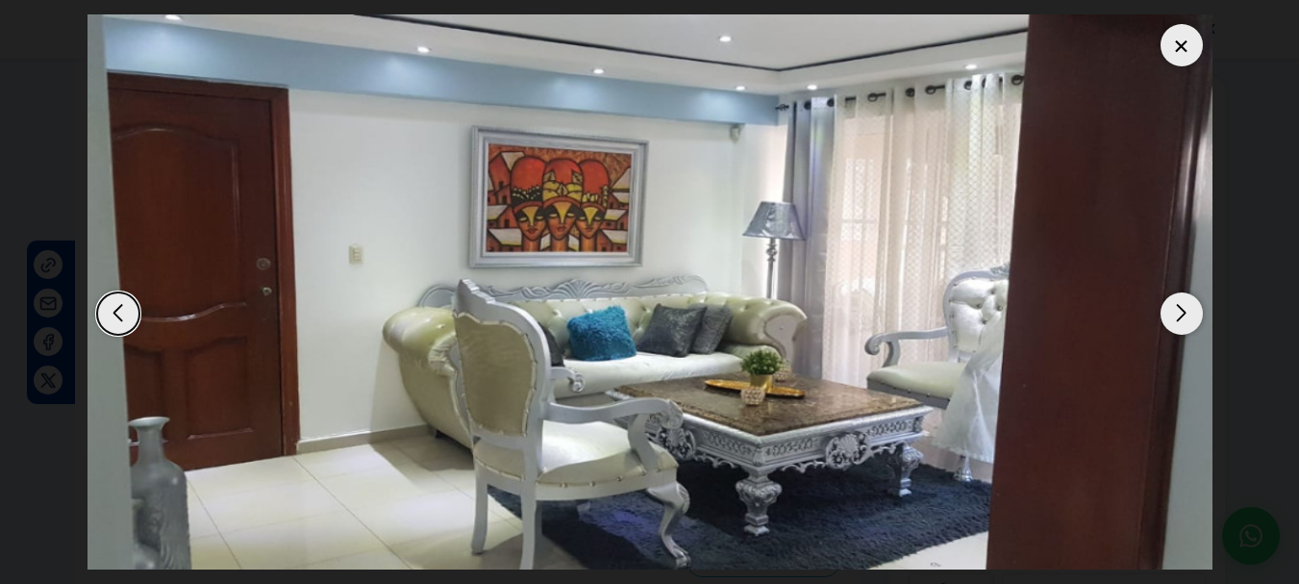
click at [1187, 311] on div "Next slide" at bounding box center [1182, 313] width 42 height 42
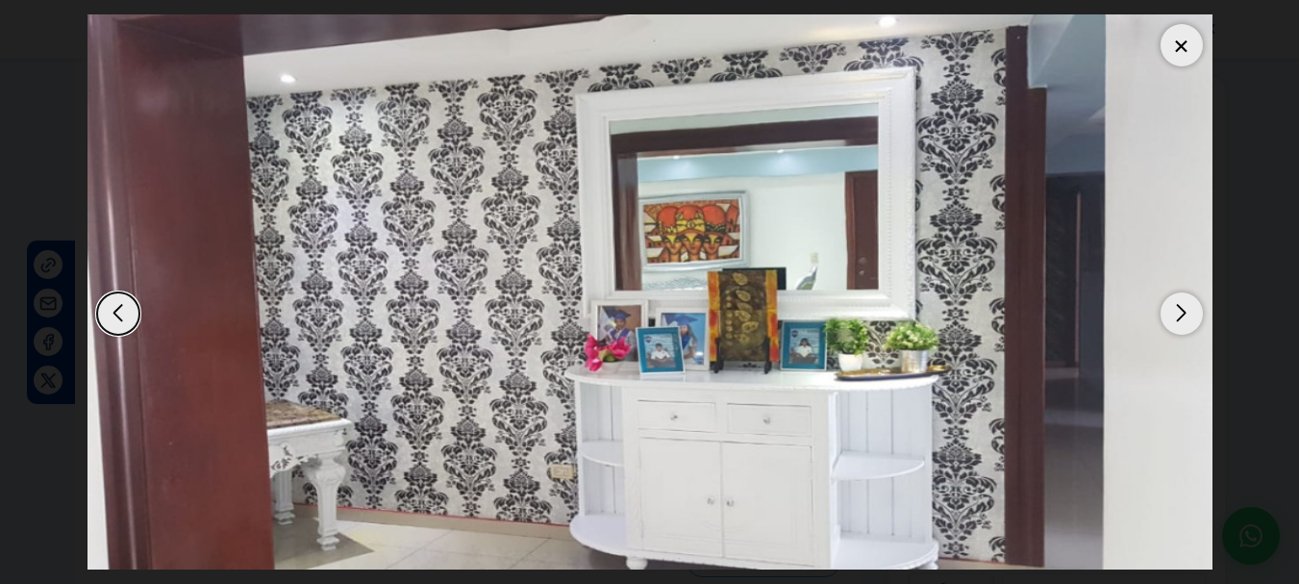
click at [1187, 311] on div "Next slide" at bounding box center [1182, 313] width 42 height 42
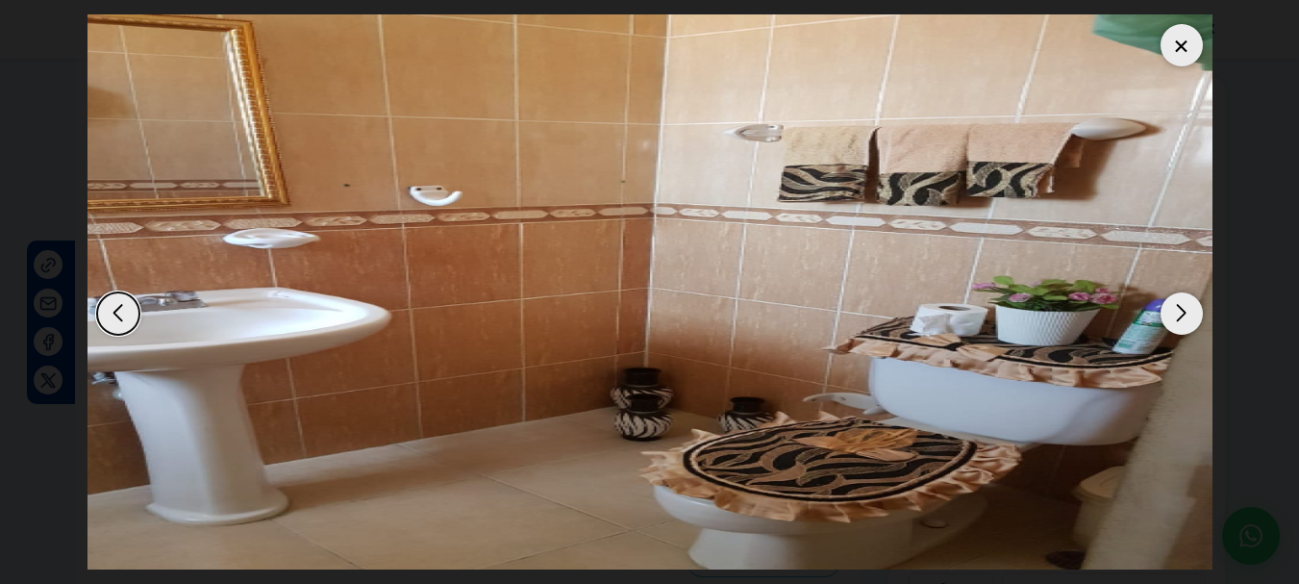
click at [1187, 311] on div "Next slide" at bounding box center [1182, 313] width 42 height 42
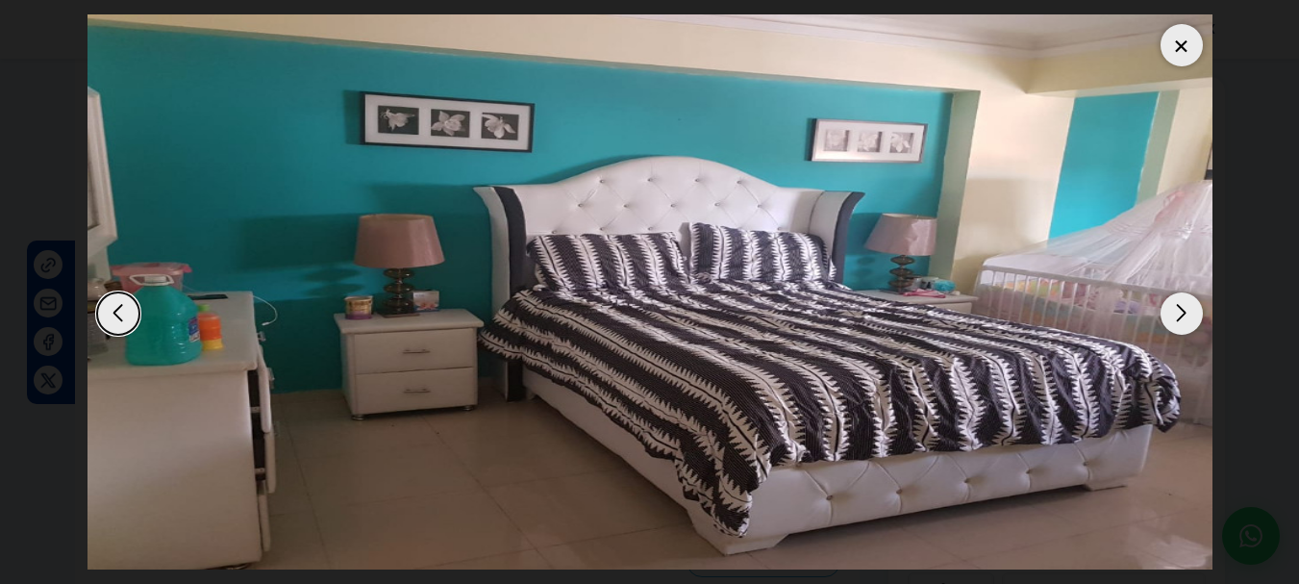
click at [1187, 311] on div "Next slide" at bounding box center [1182, 313] width 42 height 42
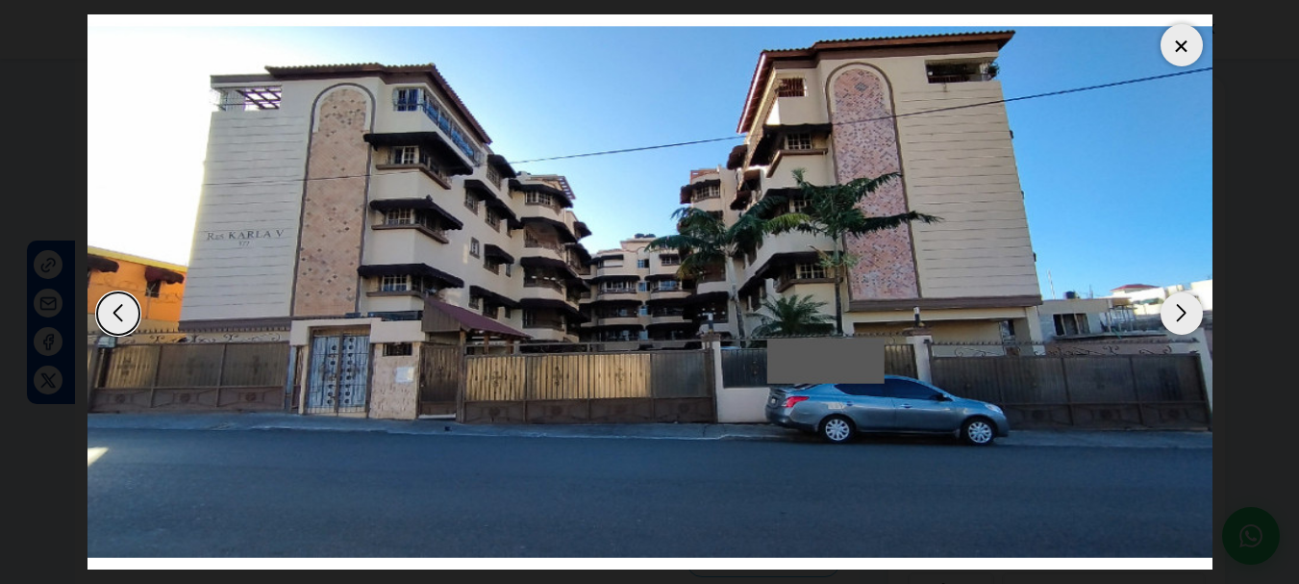
click at [1173, 44] on div at bounding box center [1182, 45] width 42 height 42
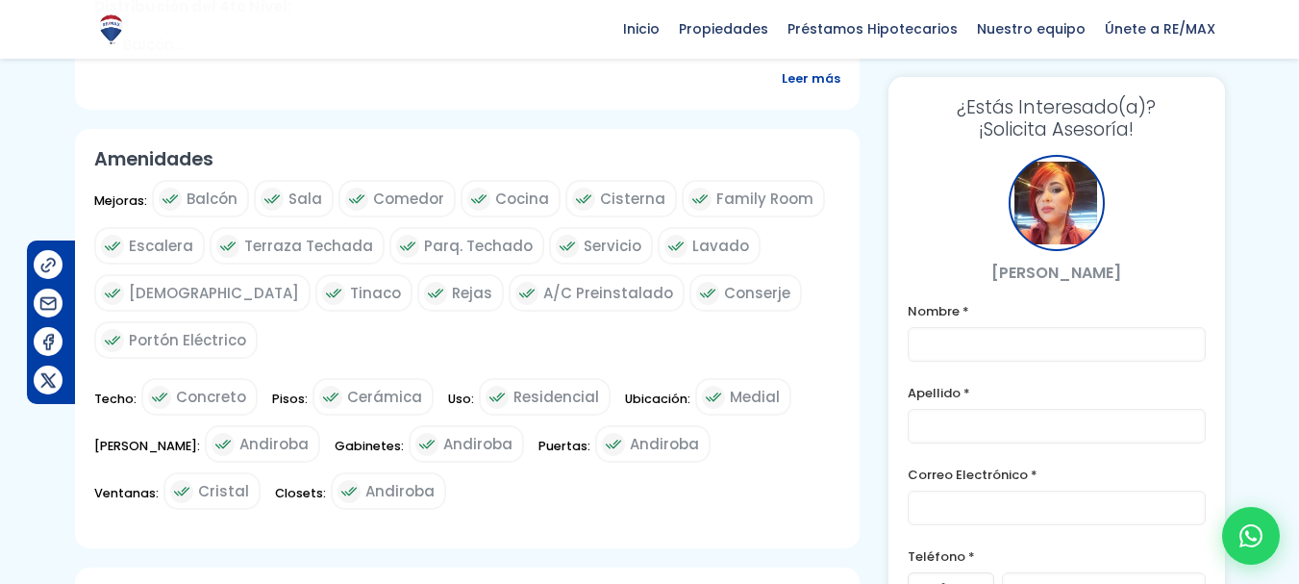
scroll to position [1081, 0]
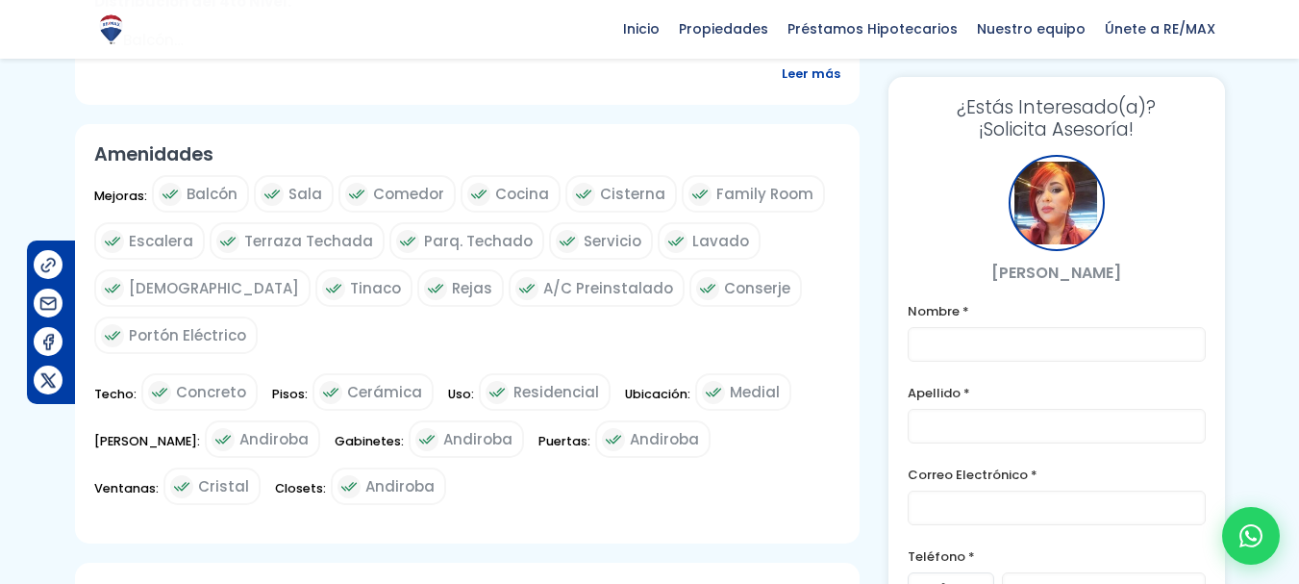
click at [1287, 253] on div at bounding box center [649, 130] width 1299 height 2173
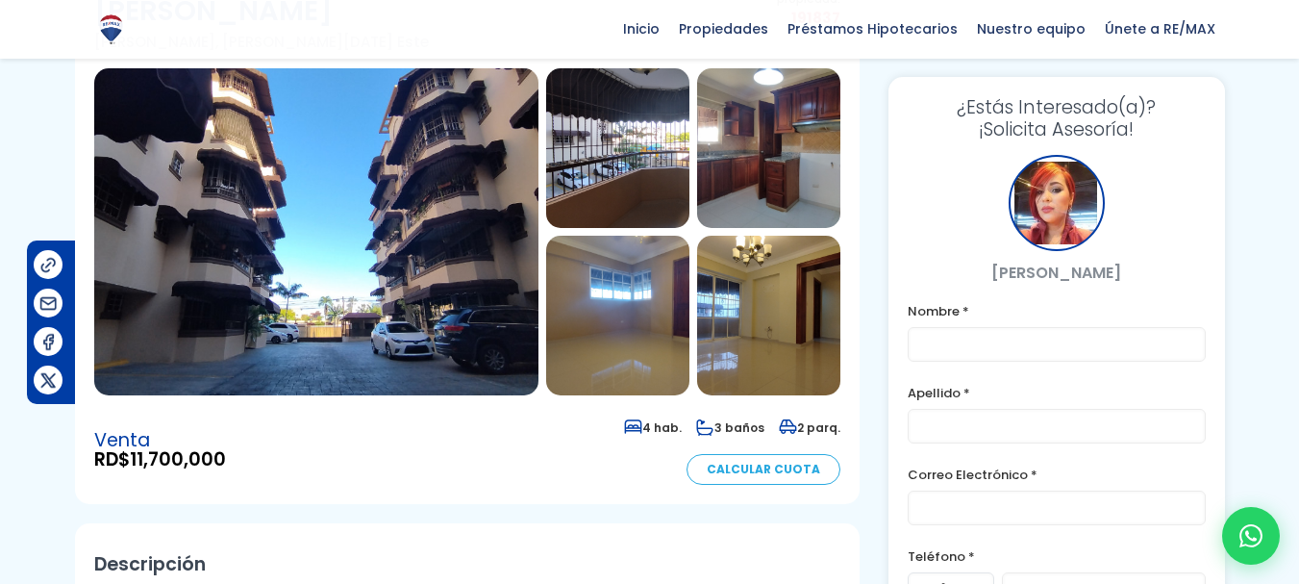
scroll to position [159, 0]
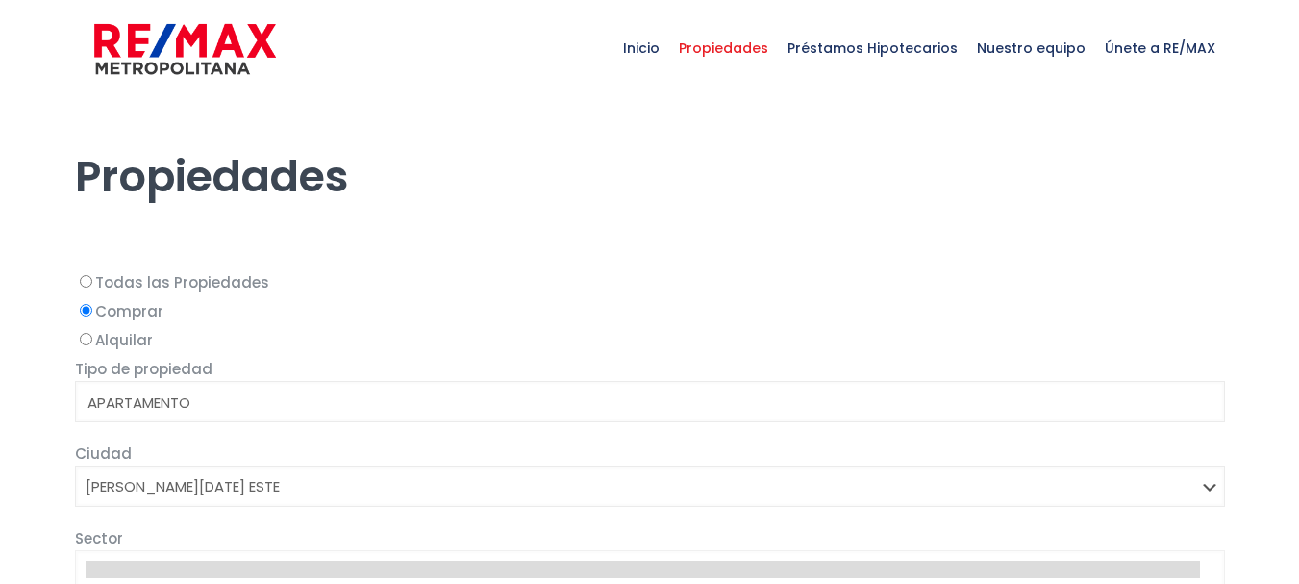
select select
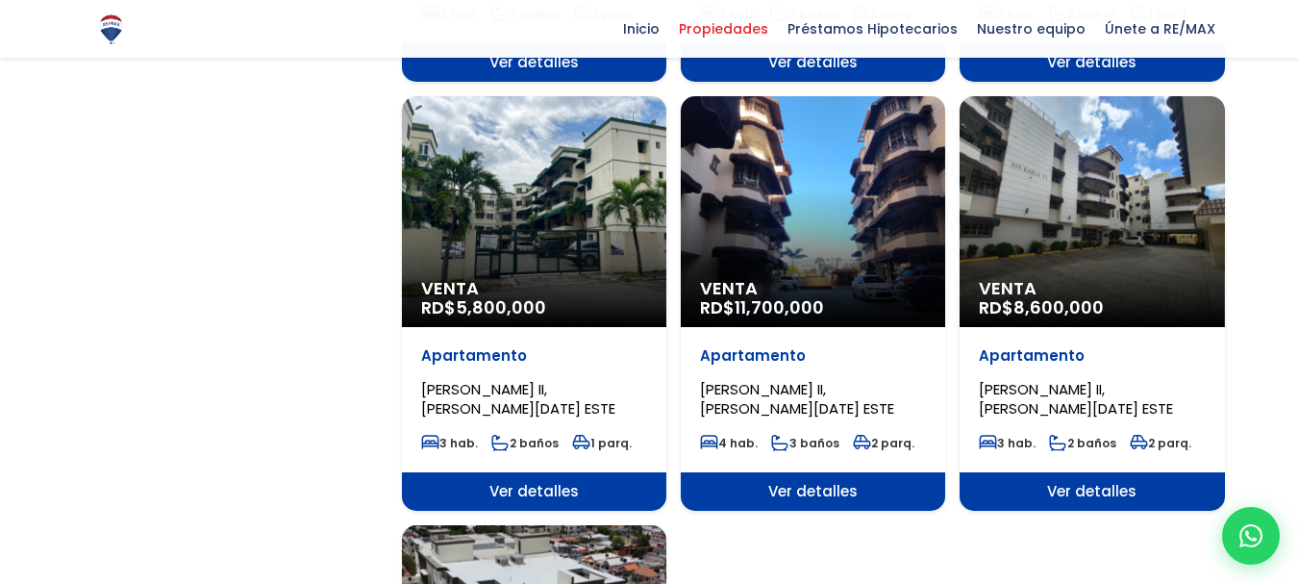
select select "13152"
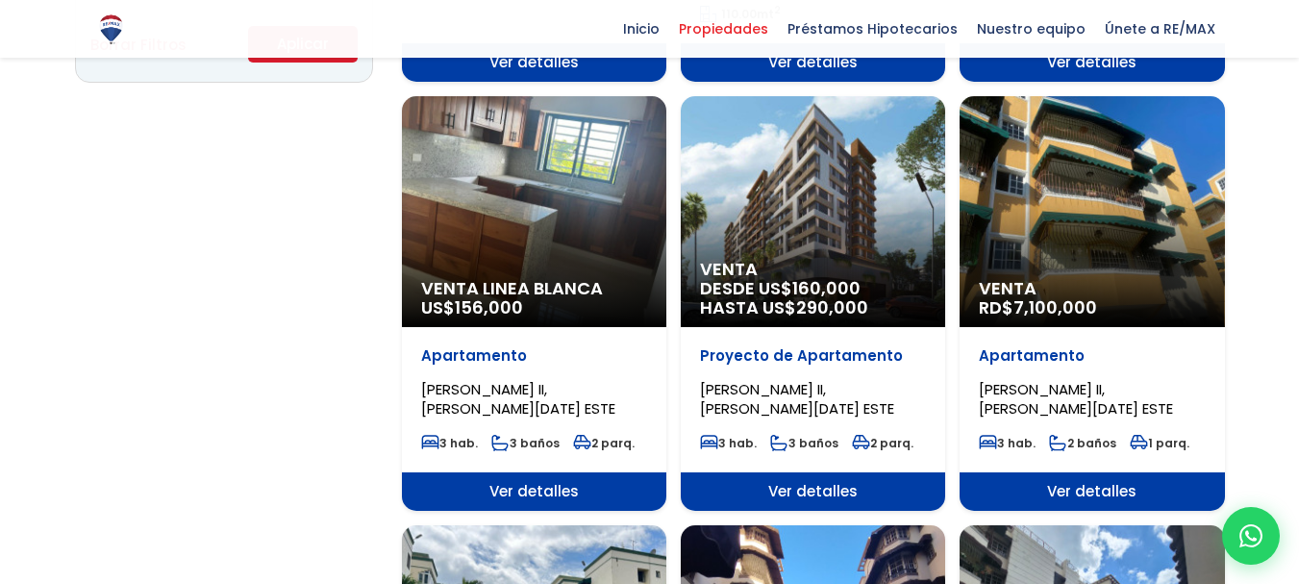
scroll to position [1484, 0]
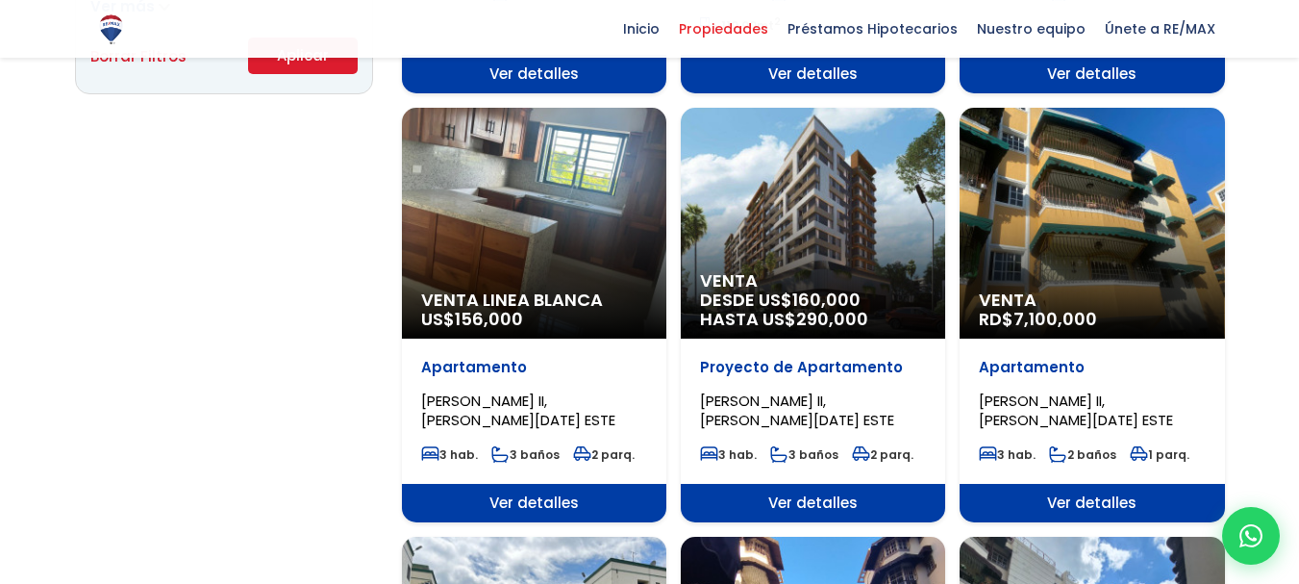
click at [1159, 227] on div "Venta RD$ 7,100,000" at bounding box center [1092, 223] width 264 height 231
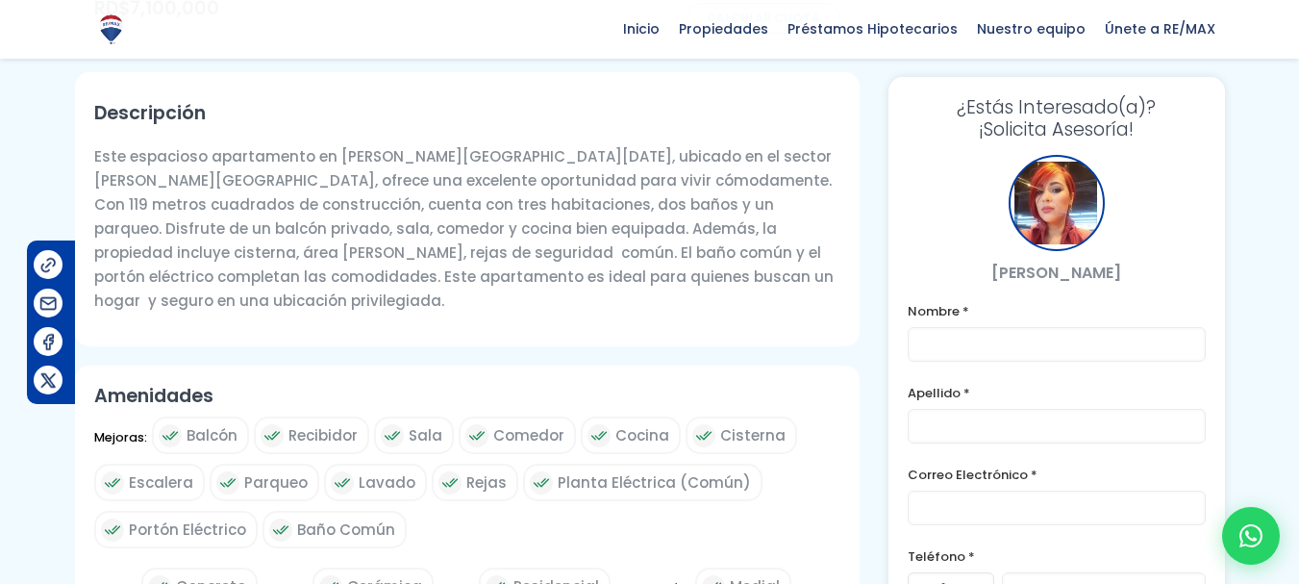
scroll to position [722, 0]
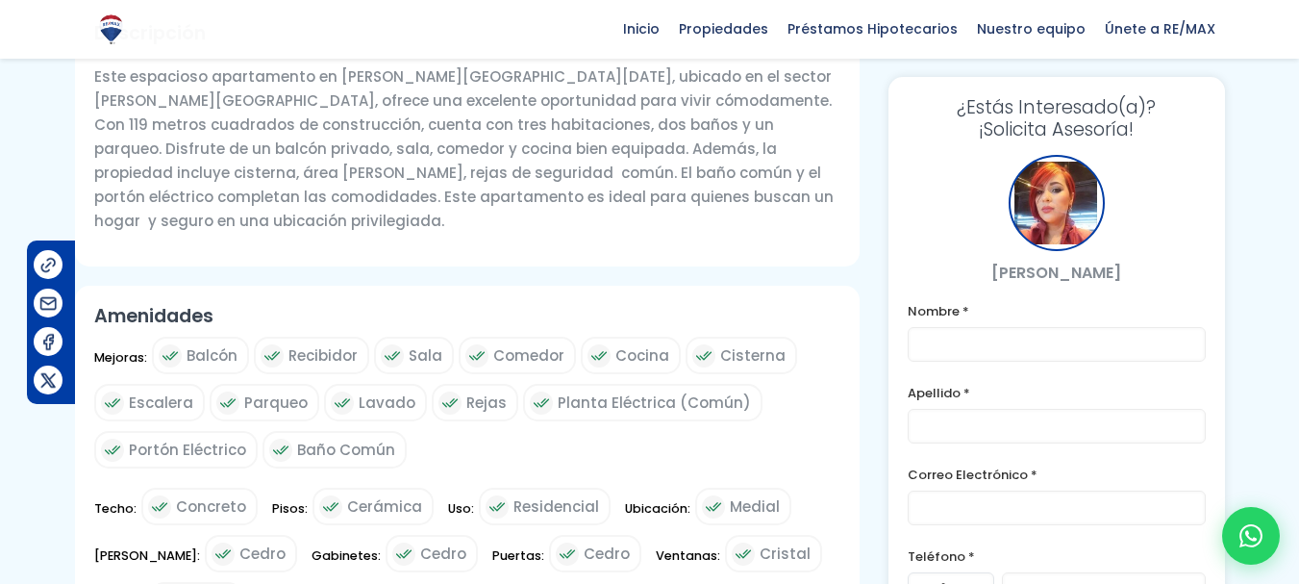
drag, startPoint x: 1304, startPoint y: 204, endPoint x: 1304, endPoint y: 252, distance: 48.1
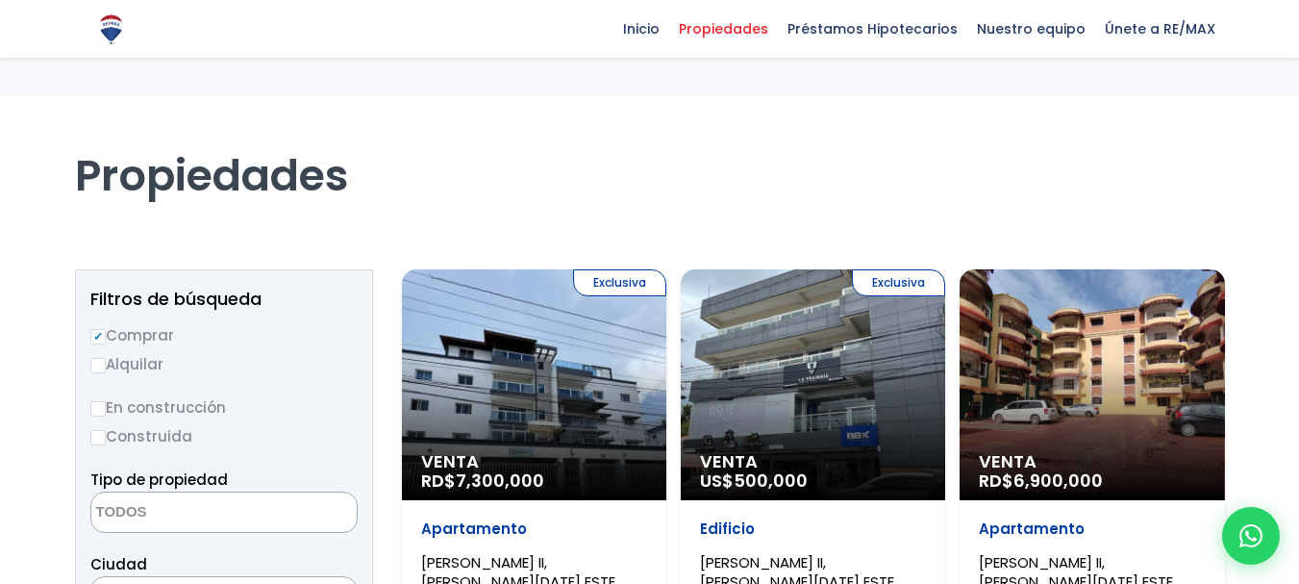
select select
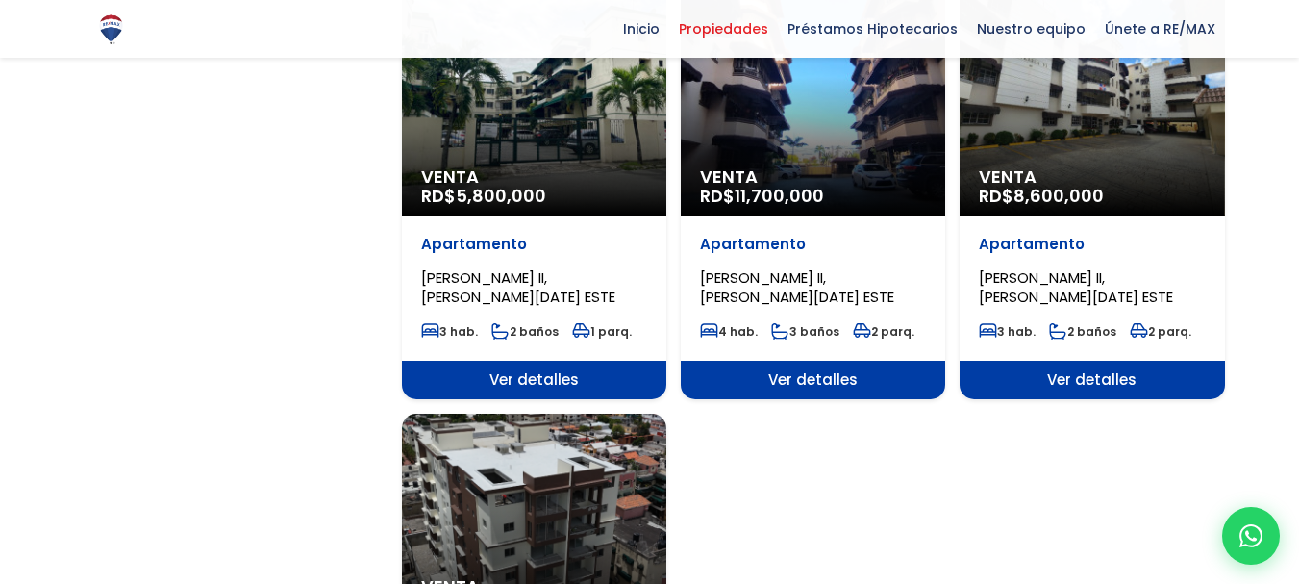
select select "13152"
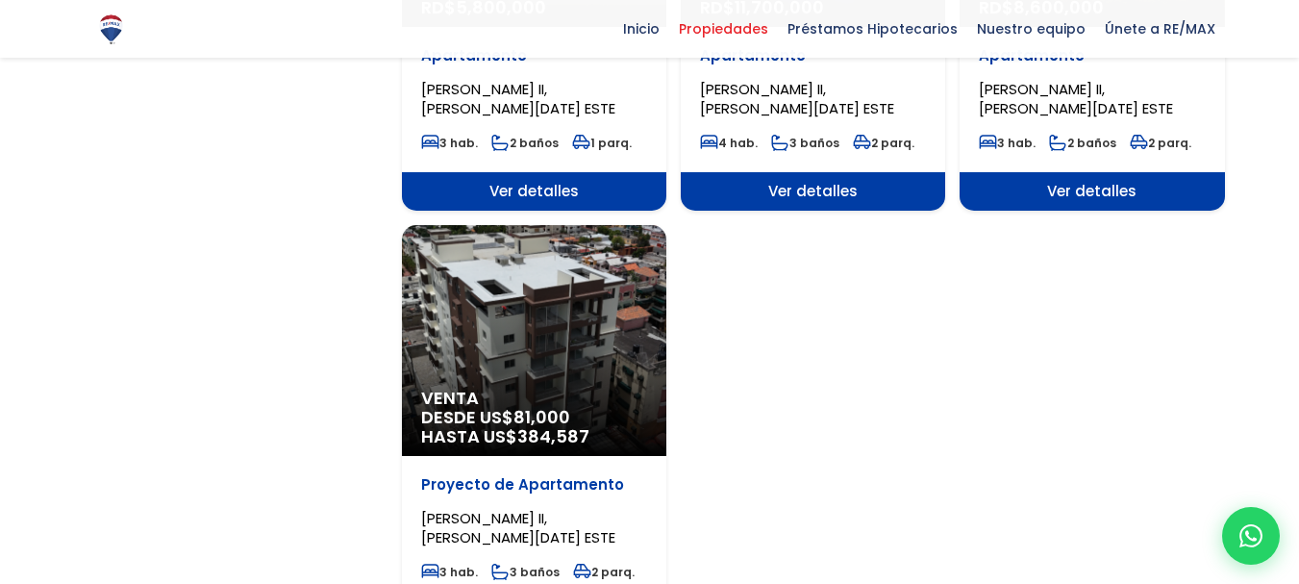
scroll to position [2258, 0]
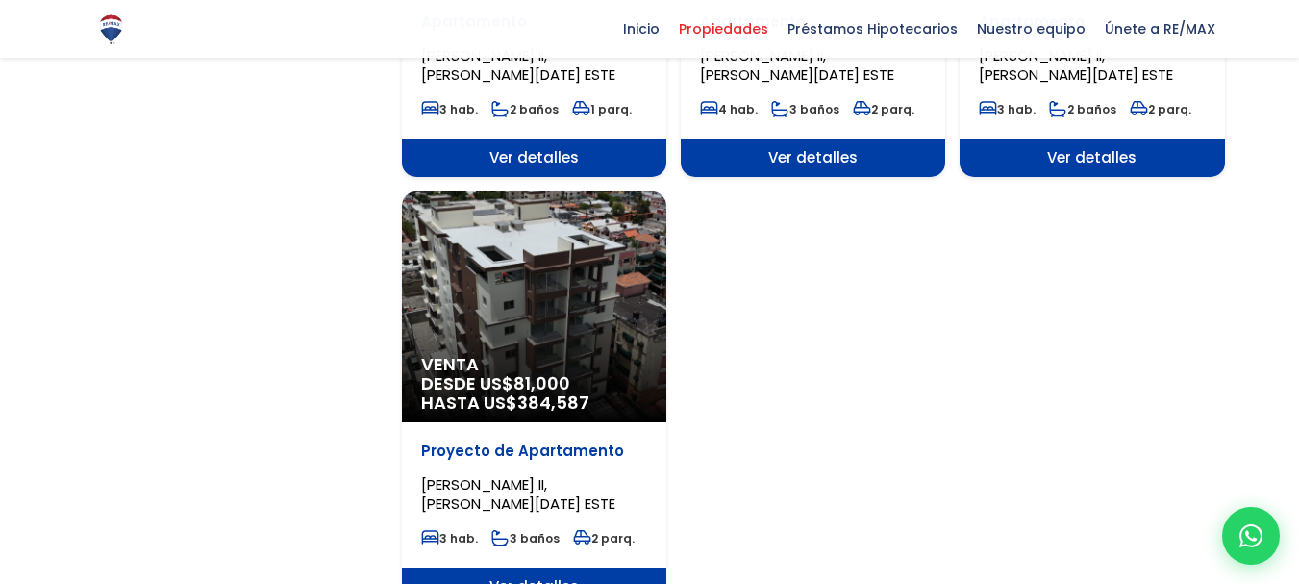
click at [522, 340] on div "Venta DESDE US$ 81,000 HASTA US$ 384,587" at bounding box center [534, 306] width 264 height 231
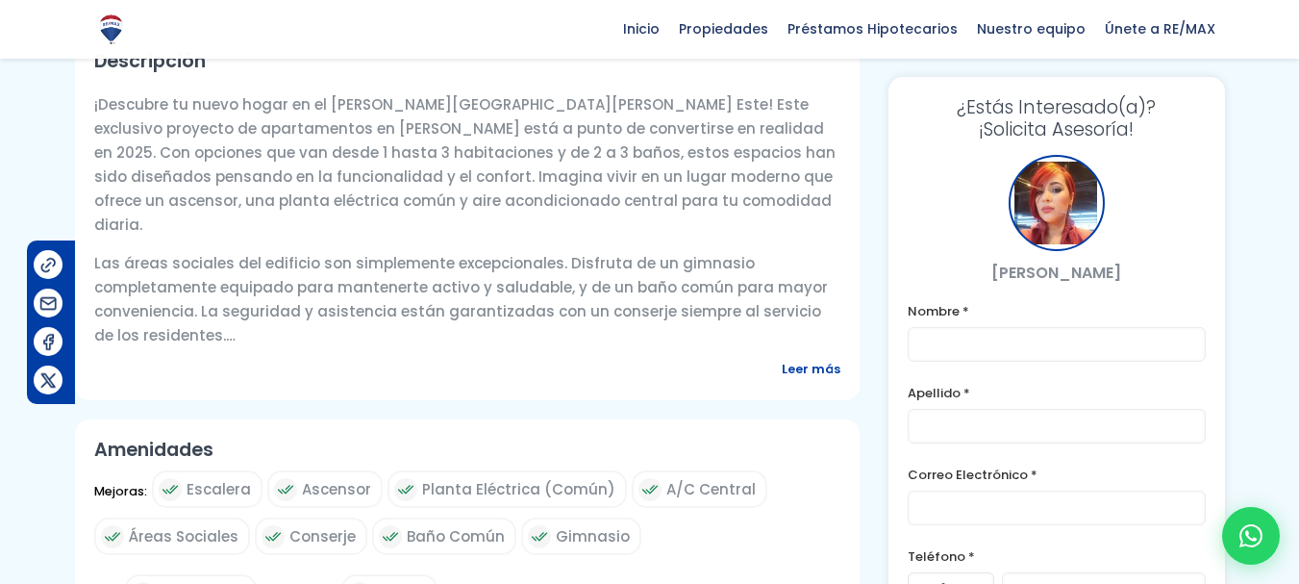
scroll to position [671, 0]
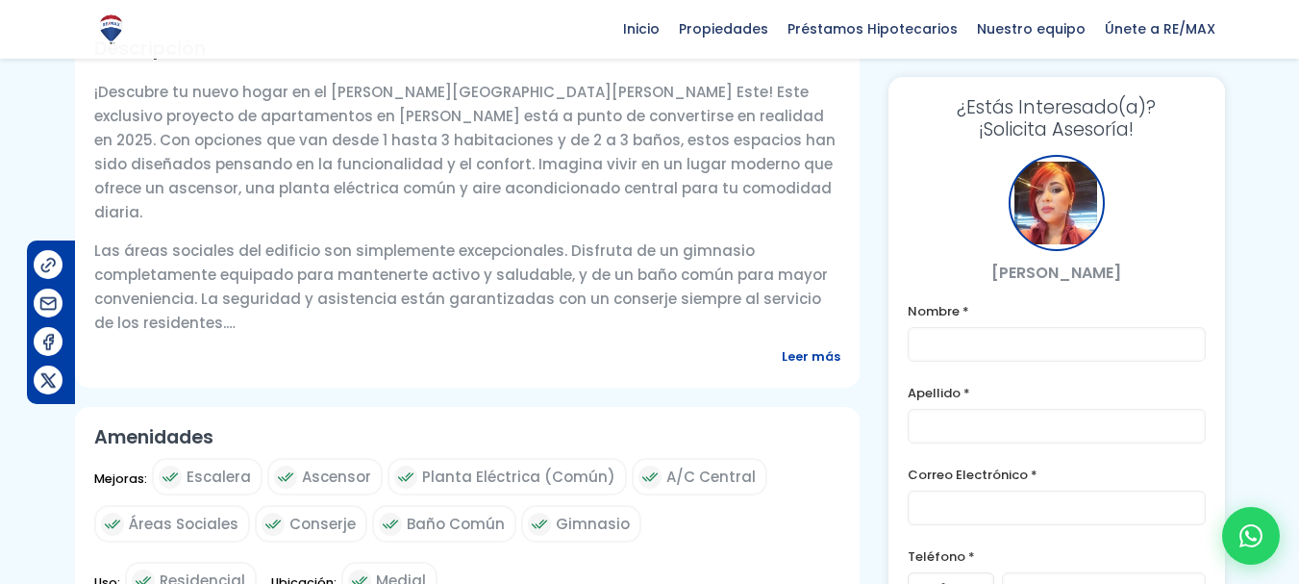
click at [825, 367] on span "Leer más" at bounding box center [811, 356] width 59 height 24
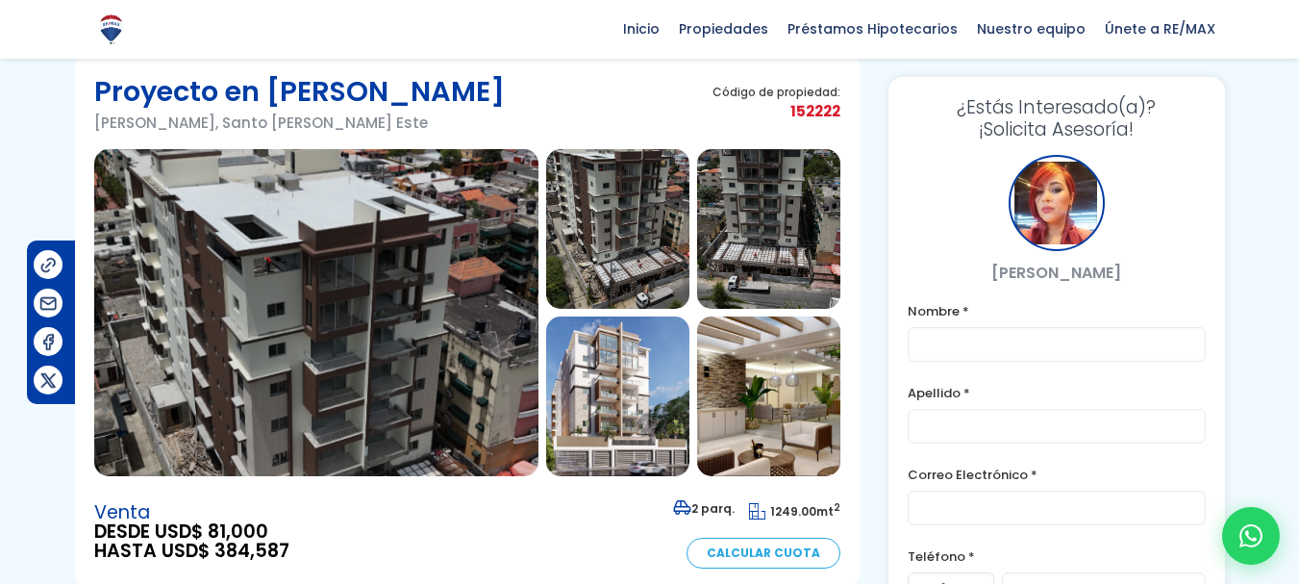
scroll to position [67, 0]
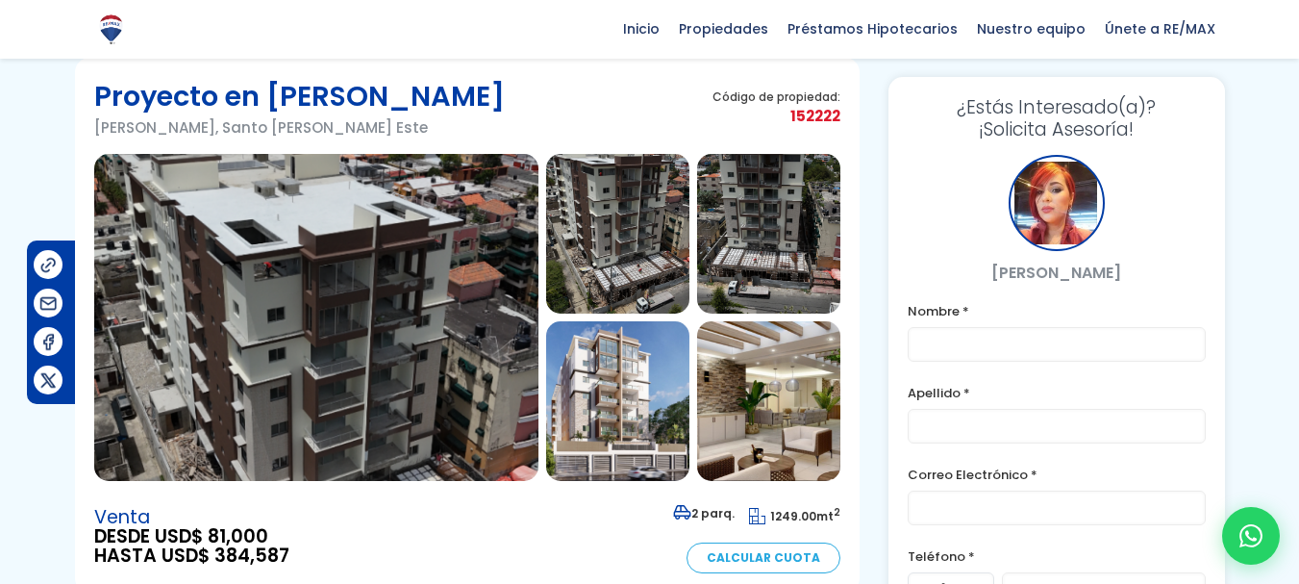
click at [246, 311] on img at bounding box center [316, 317] width 444 height 327
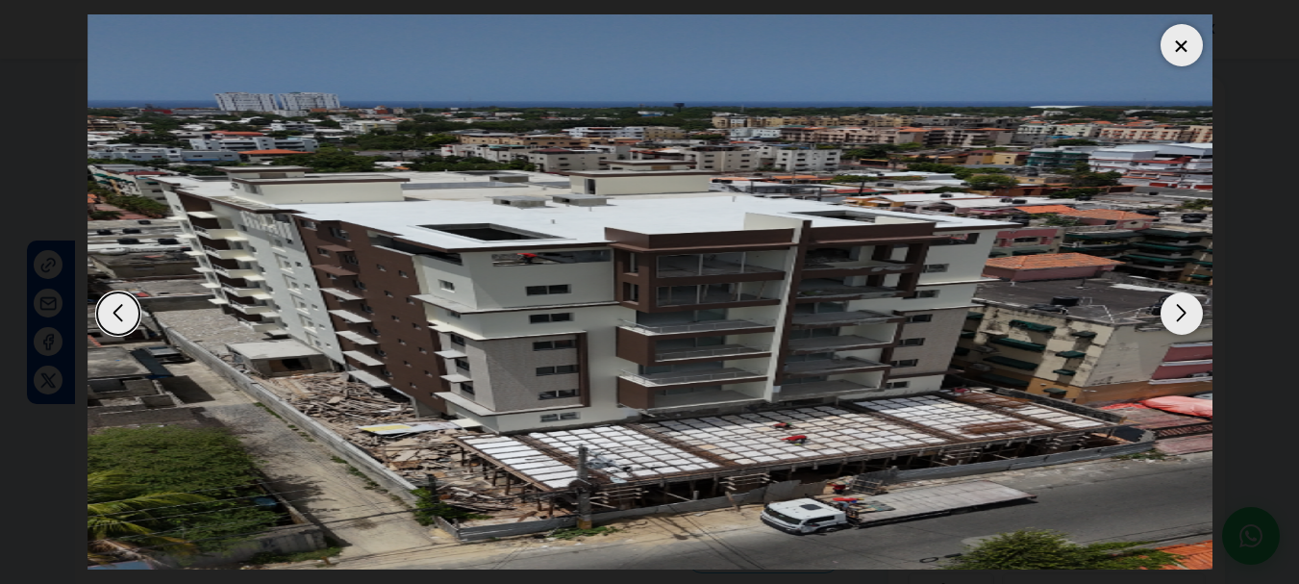
click at [1180, 38] on div at bounding box center [1182, 45] width 42 height 42
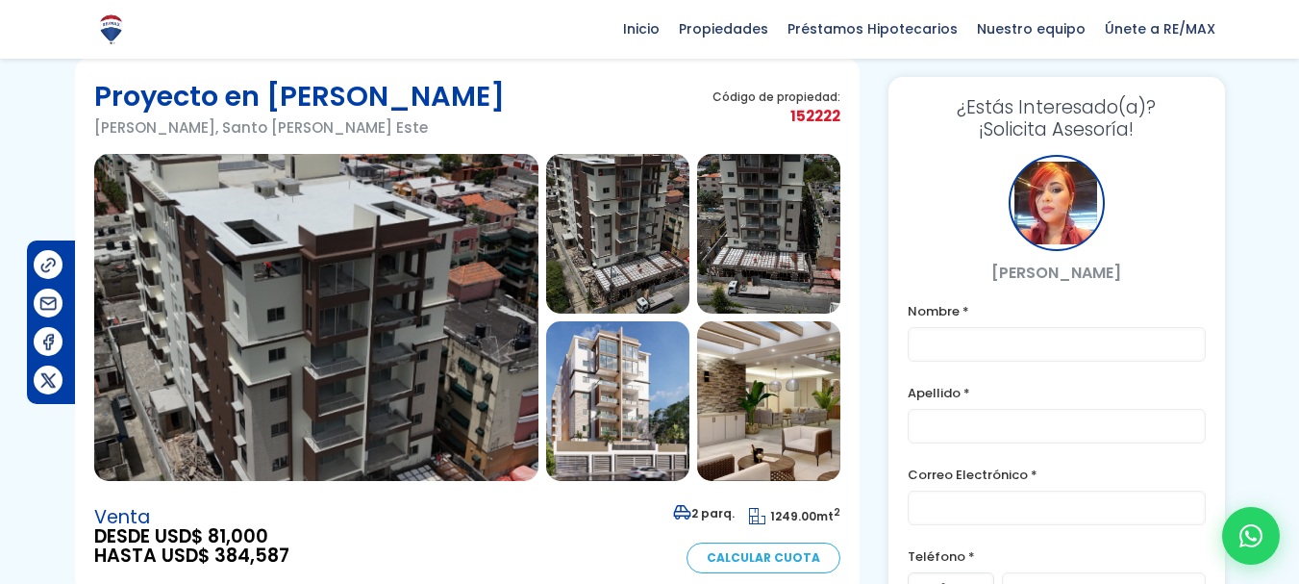
click at [404, 290] on img at bounding box center [316, 317] width 444 height 327
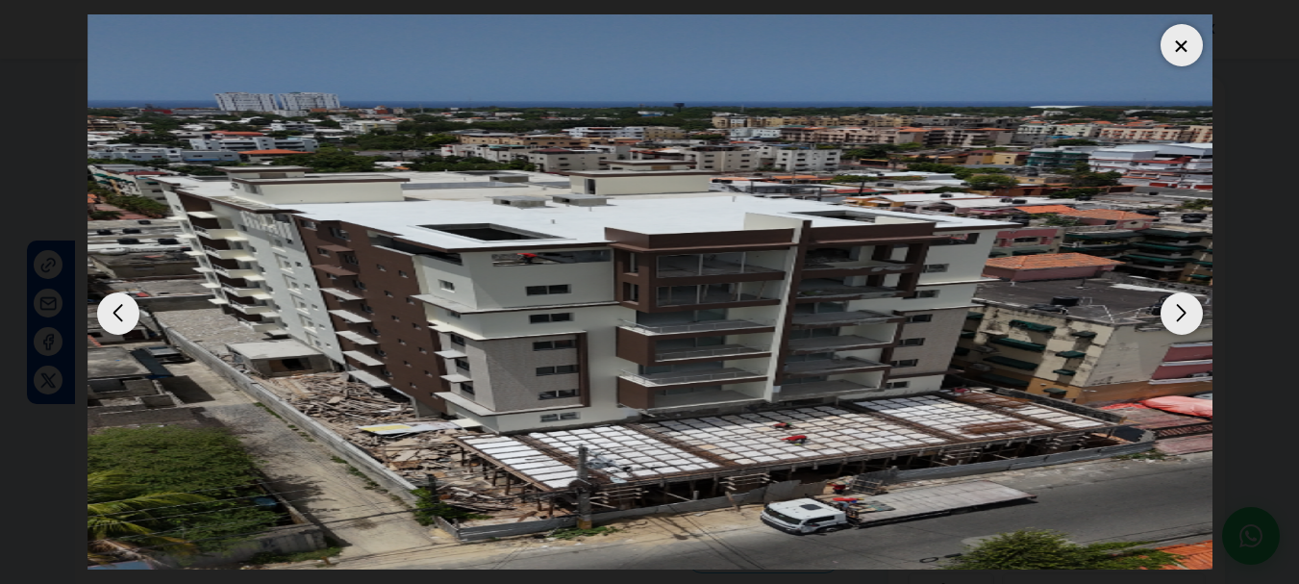
click at [1176, 312] on div "Next slide" at bounding box center [1182, 313] width 42 height 42
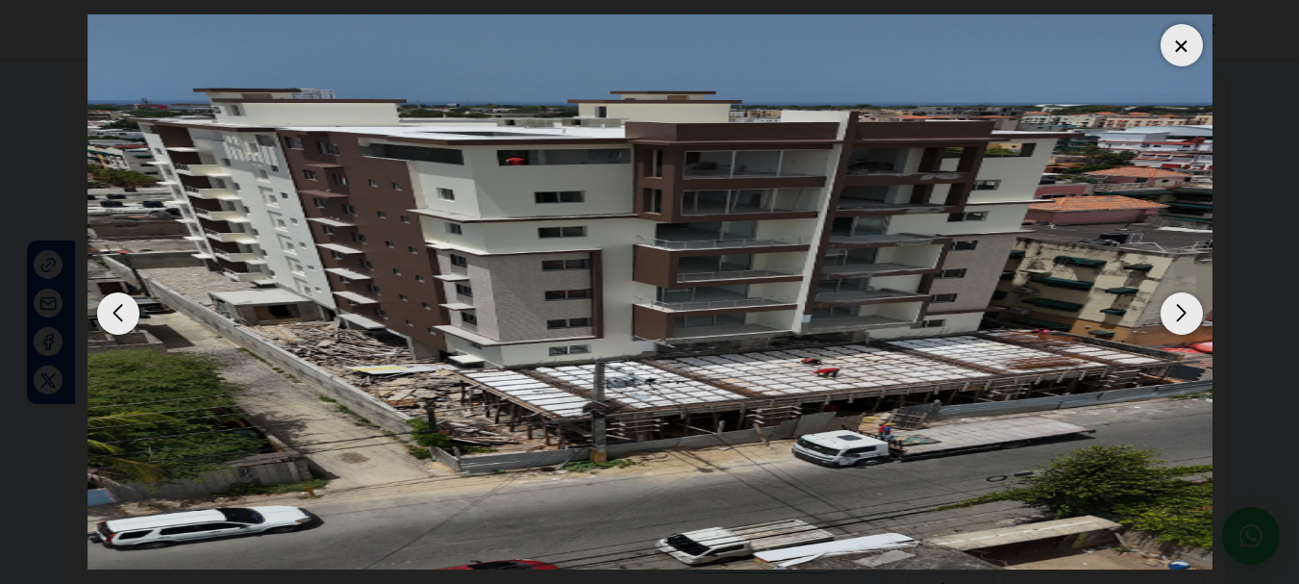
click at [1179, 312] on div "Next slide" at bounding box center [1182, 313] width 42 height 42
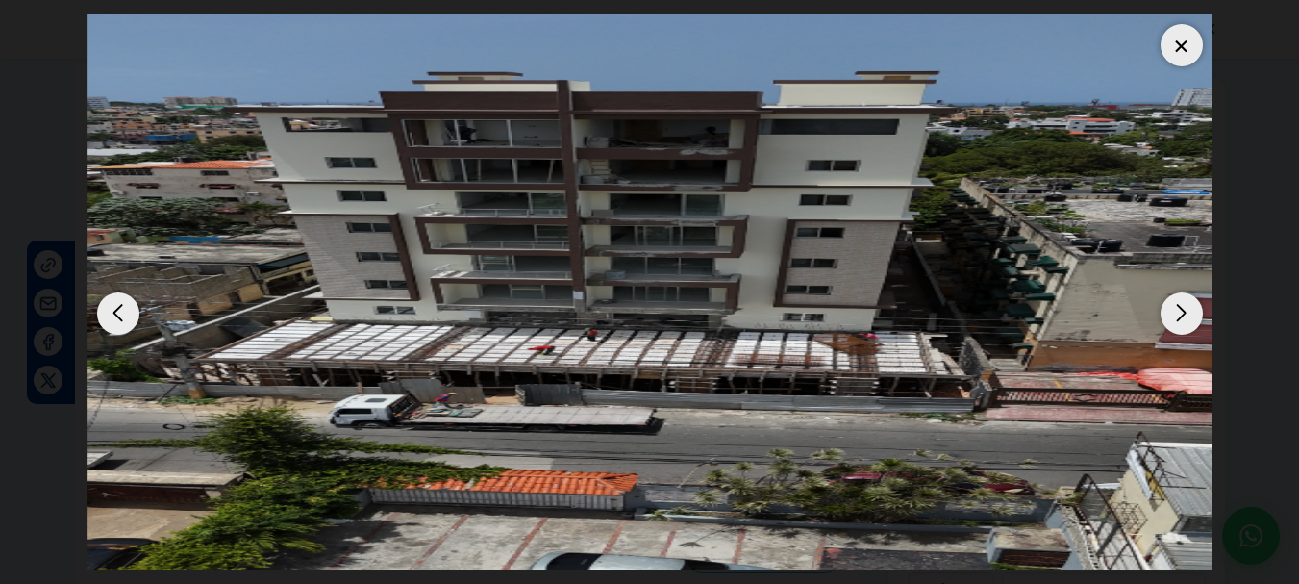
click at [1175, 298] on div "Next slide" at bounding box center [1182, 313] width 42 height 42
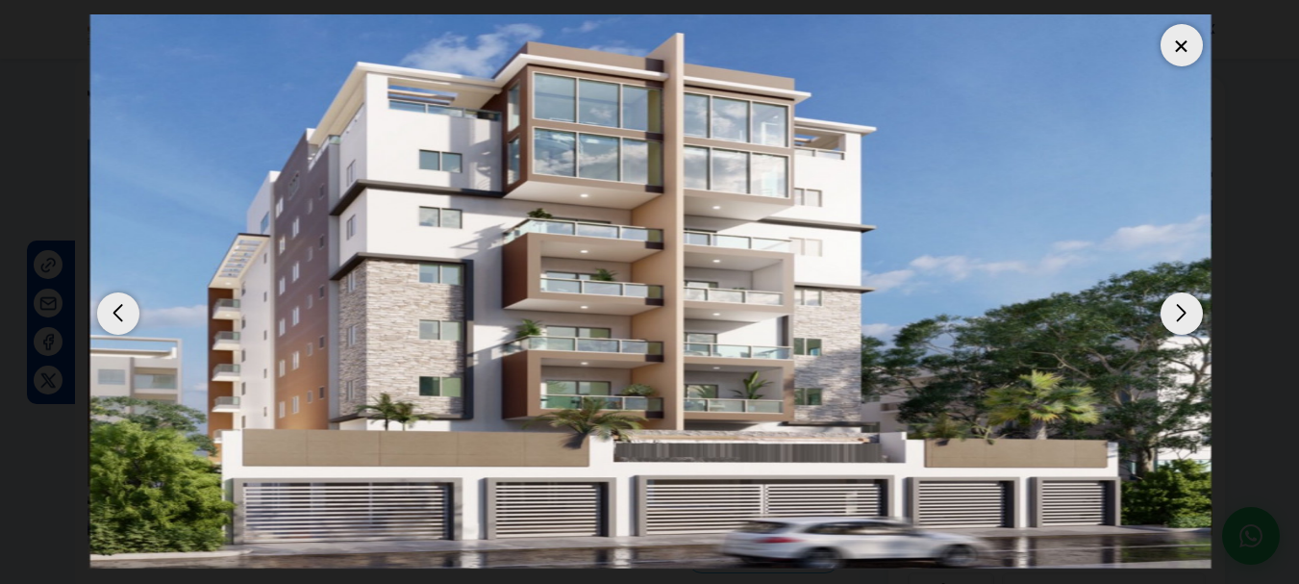
click at [1169, 304] on div "Next slide" at bounding box center [1182, 313] width 42 height 42
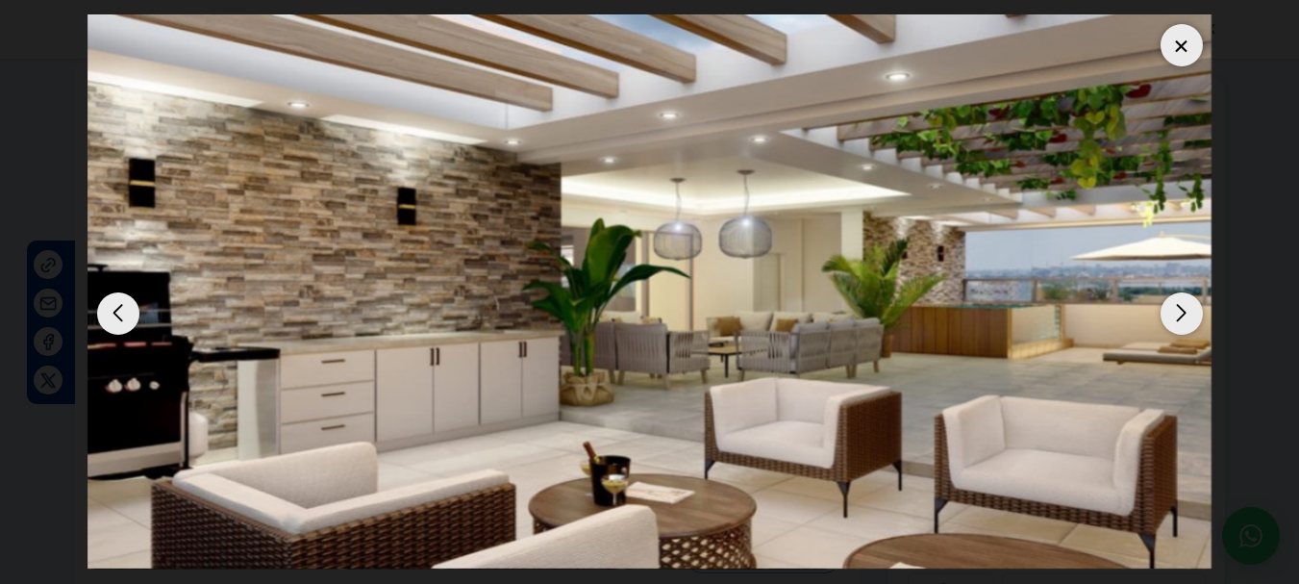
click at [1176, 304] on div "Next slide" at bounding box center [1182, 313] width 42 height 42
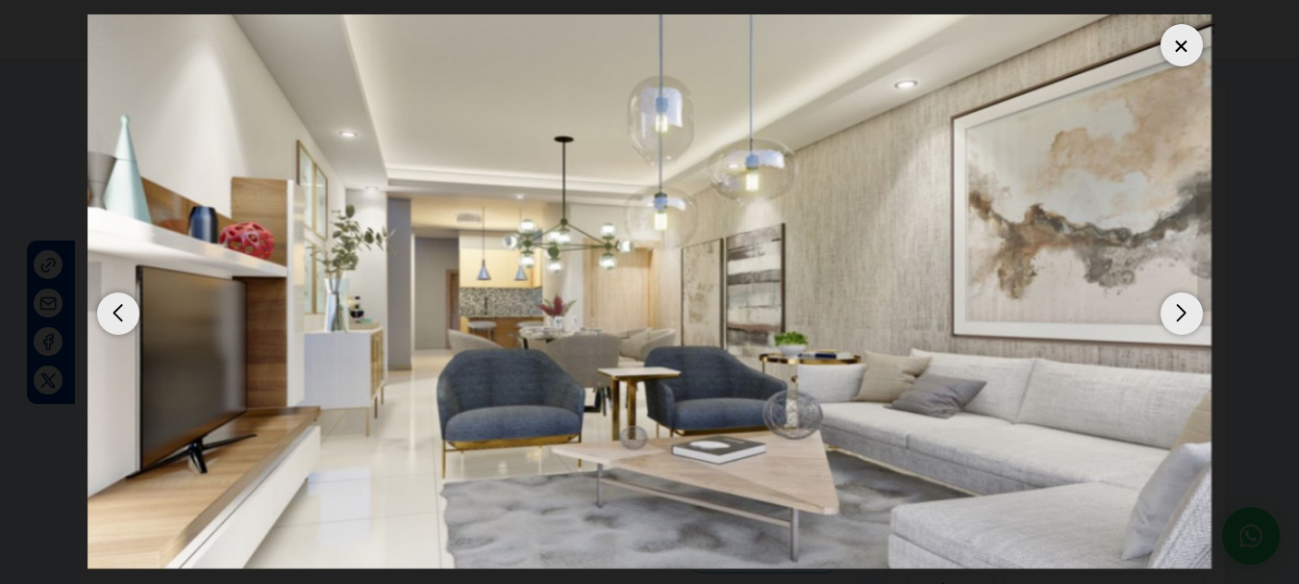
click at [1176, 304] on div "Next slide" at bounding box center [1182, 313] width 42 height 42
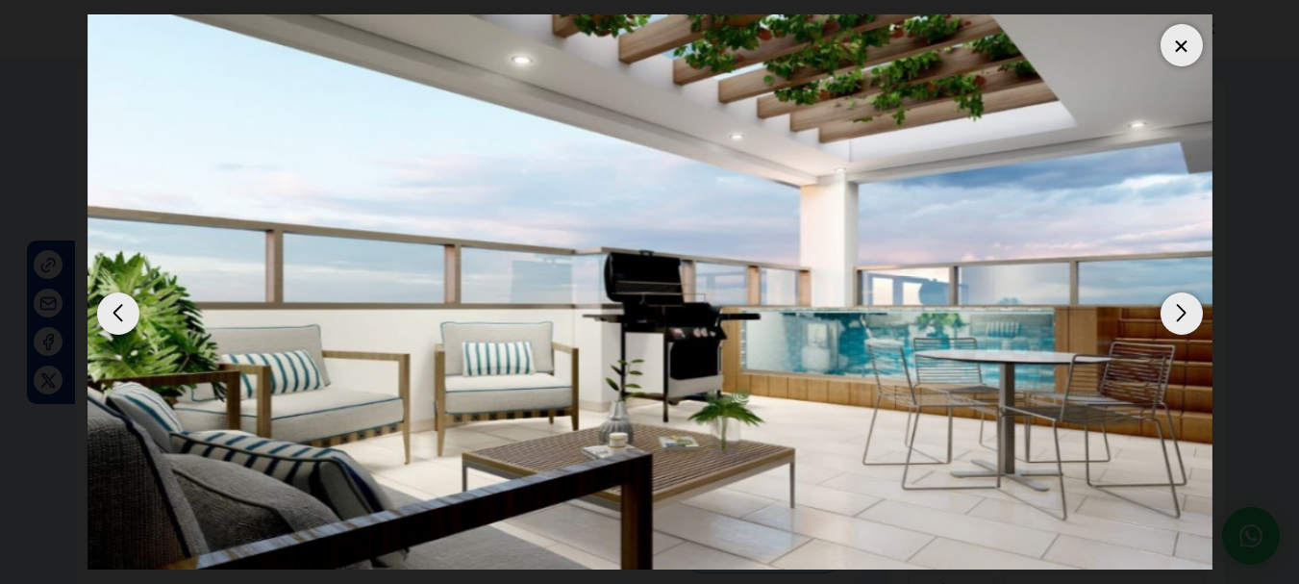
click at [1176, 304] on div "Next slide" at bounding box center [1182, 313] width 42 height 42
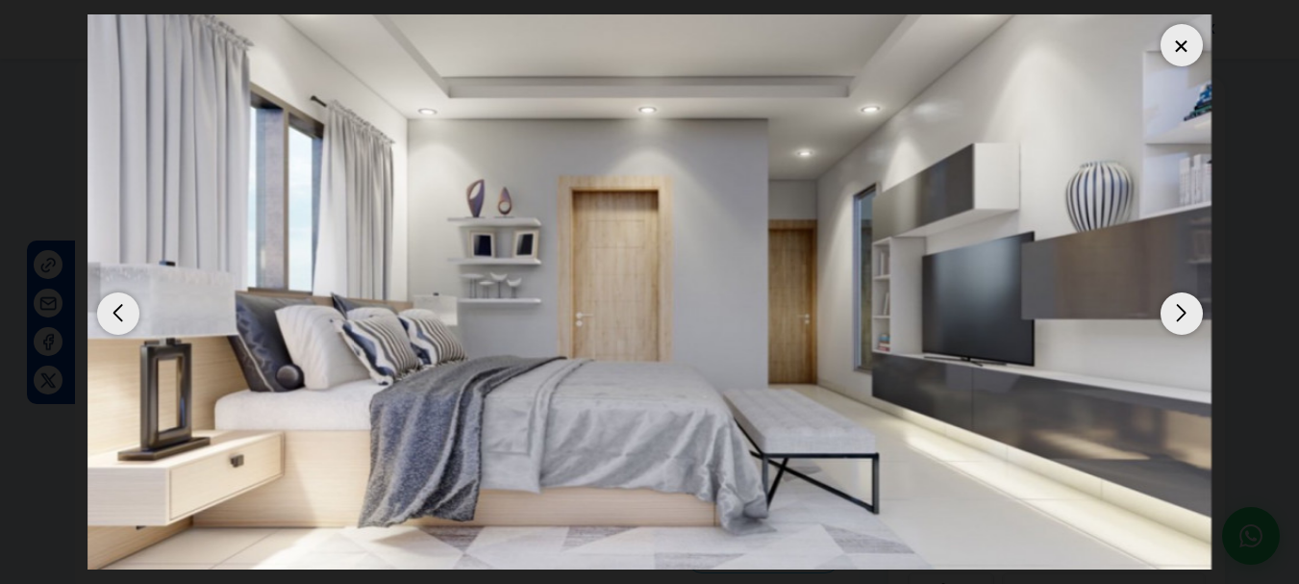
click at [1176, 304] on div "Next slide" at bounding box center [1182, 313] width 42 height 42
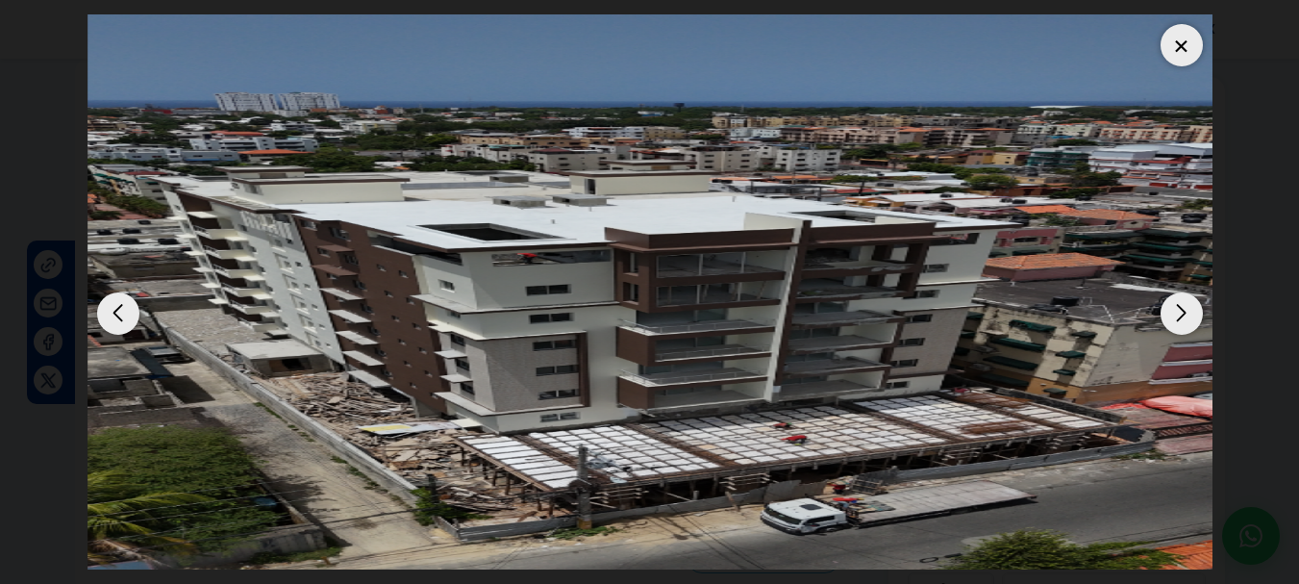
click at [1176, 304] on div "Next slide" at bounding box center [1182, 313] width 42 height 42
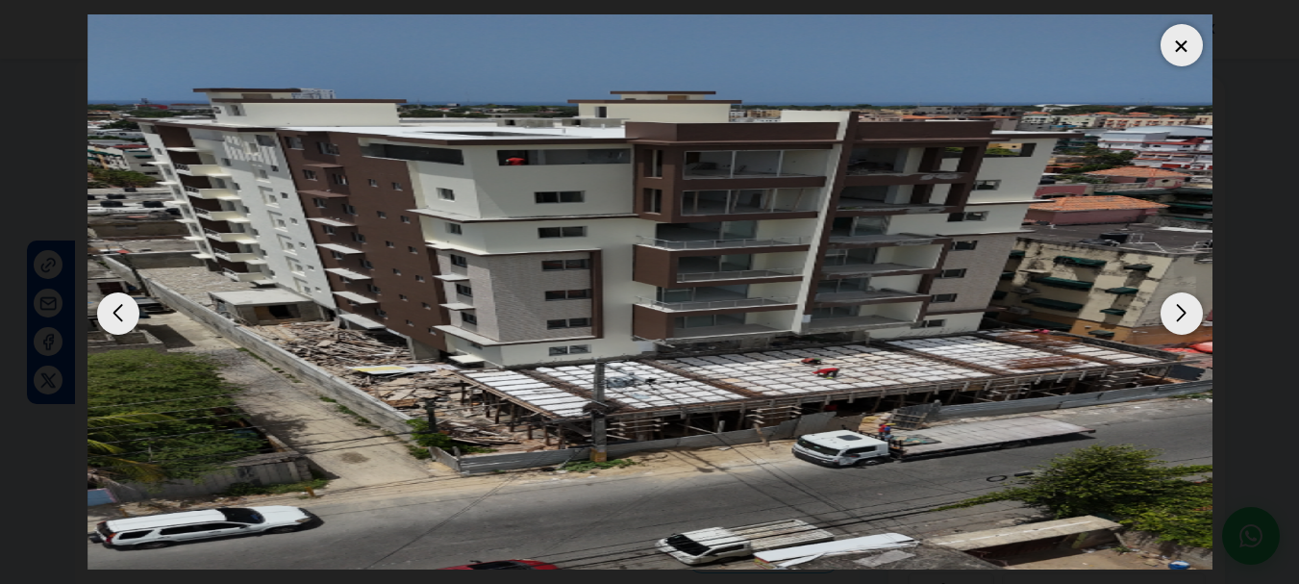
click at [1176, 304] on div "Next slide" at bounding box center [1182, 313] width 42 height 42
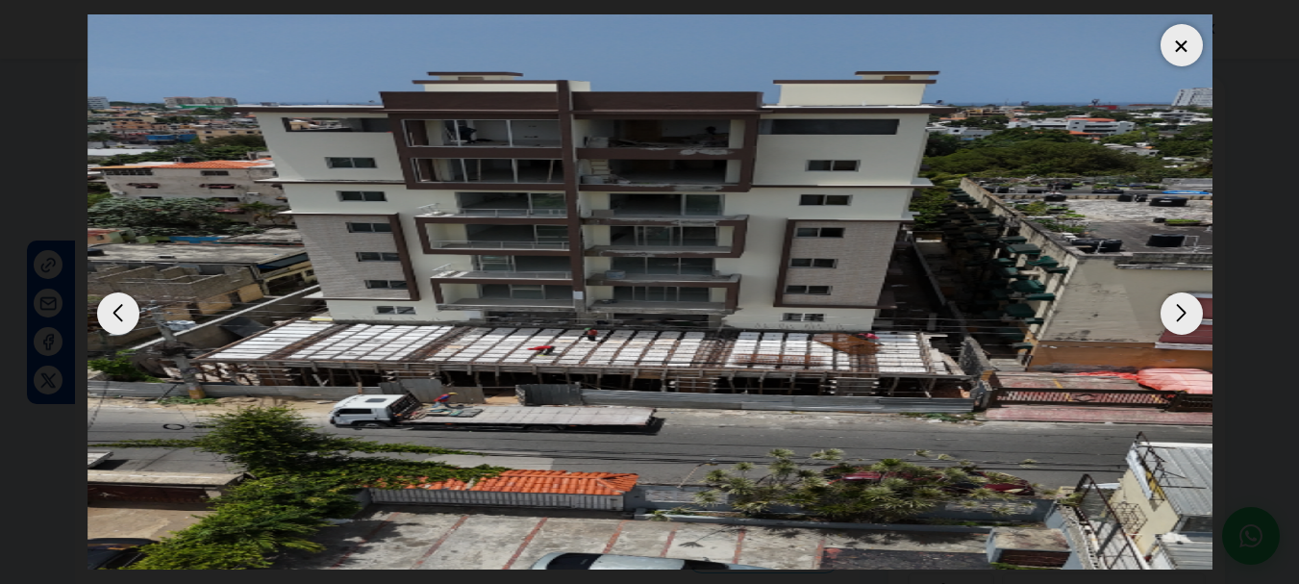
click at [1181, 40] on div at bounding box center [1182, 45] width 42 height 42
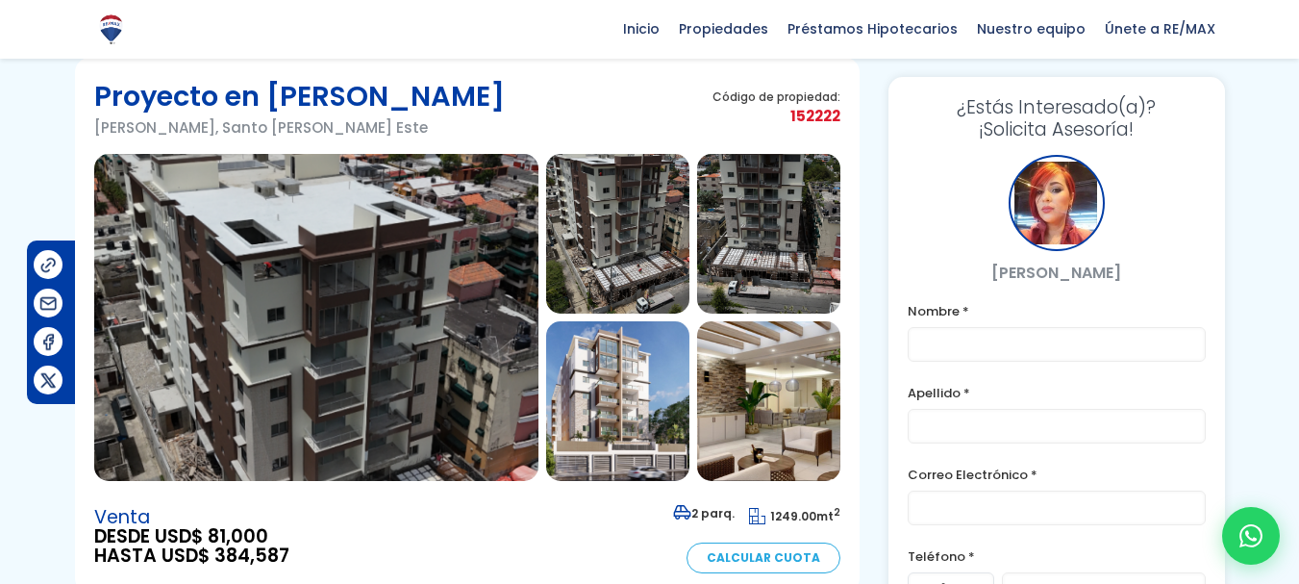
drag, startPoint x: 1297, startPoint y: 90, endPoint x: 1297, endPoint y: 107, distance: 16.4
click at [792, 239] on img at bounding box center [768, 234] width 143 height 160
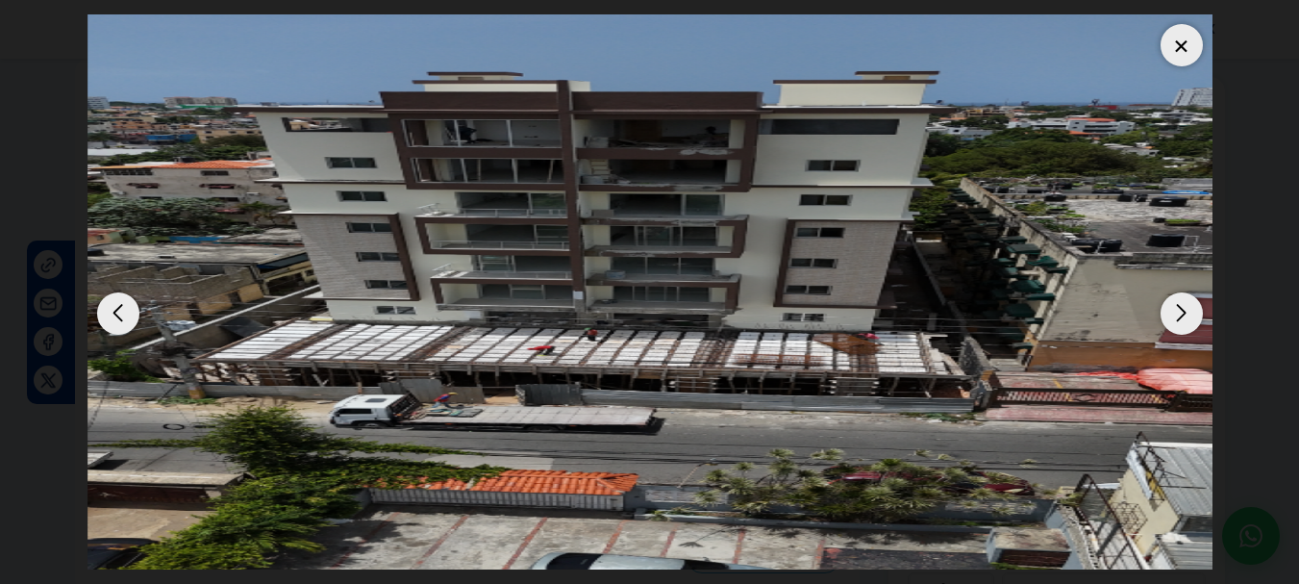
click at [1185, 41] on div at bounding box center [1182, 45] width 42 height 42
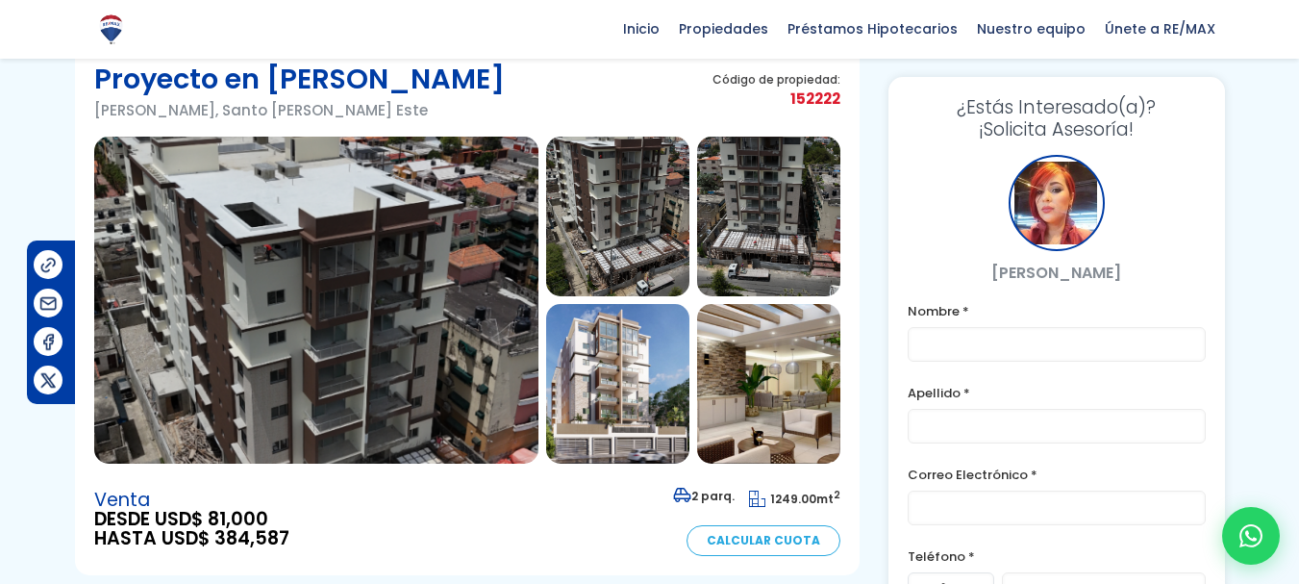
scroll to position [72, 0]
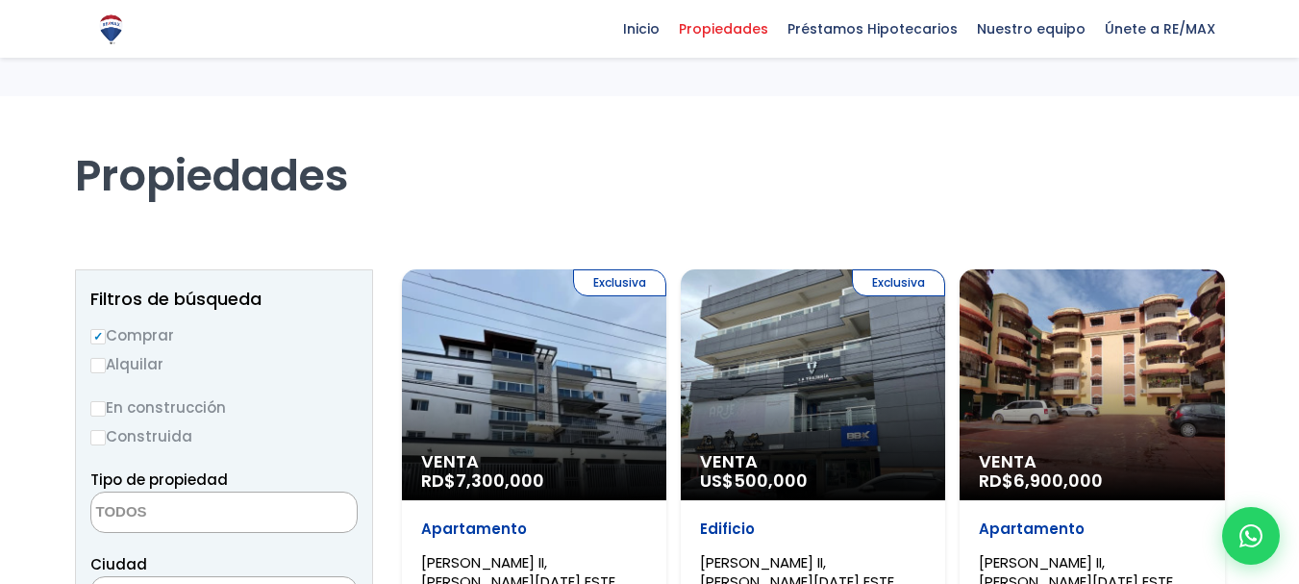
select select
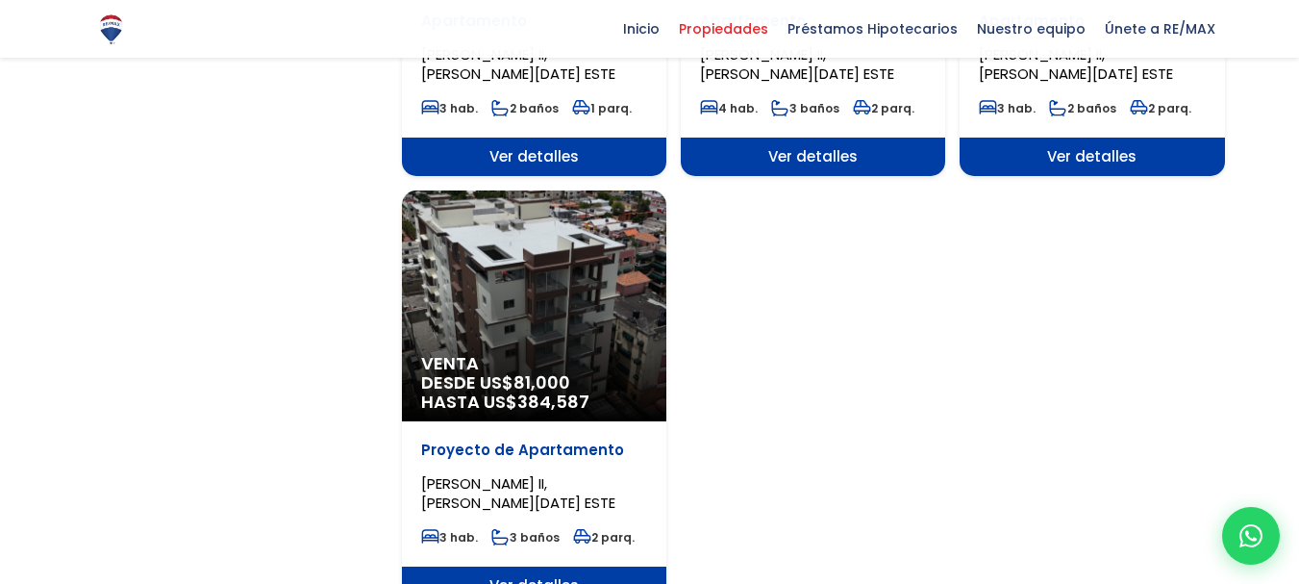
select select "13152"
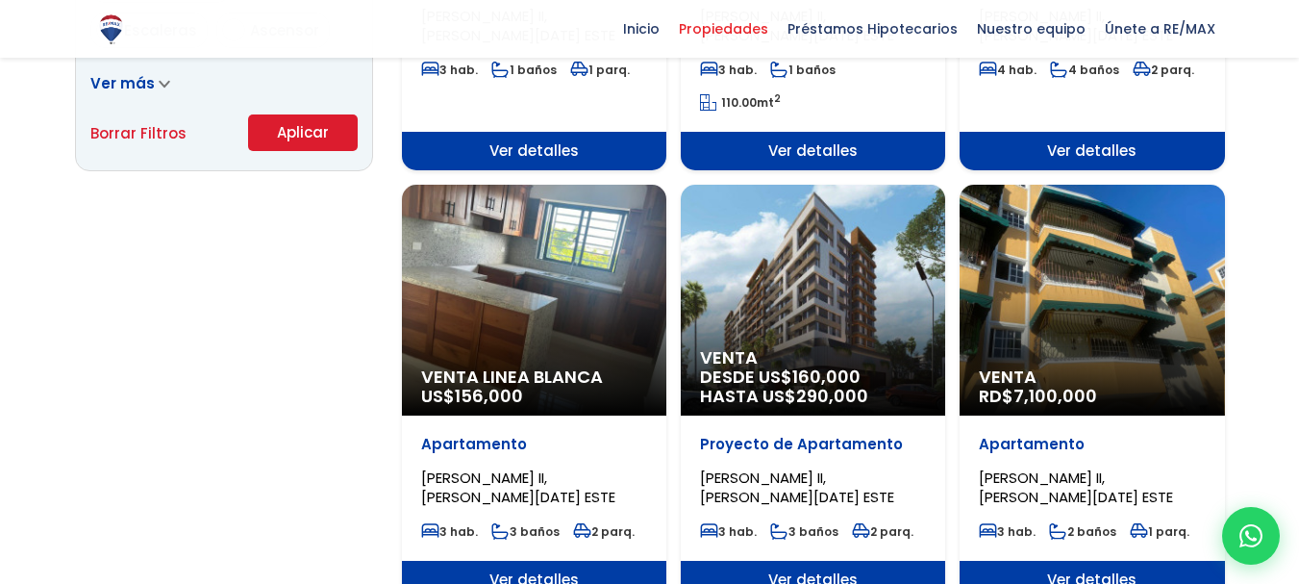
scroll to position [1419, 0]
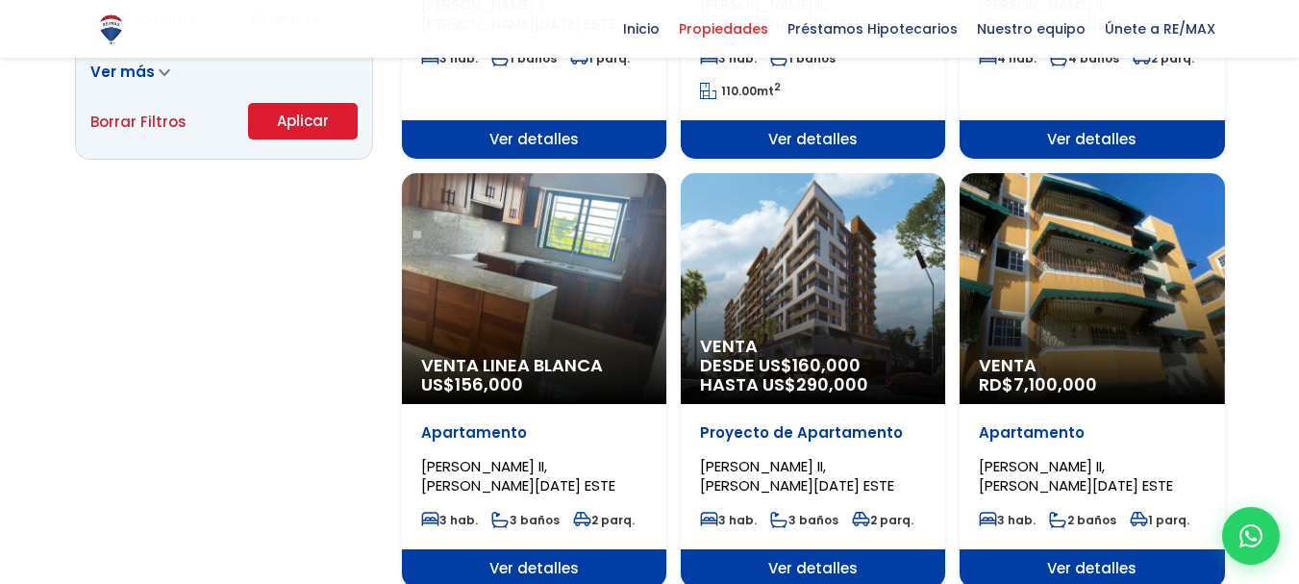
click at [786, 289] on div "Venta DESDE [GEOGRAPHIC_DATA]$ 160,000 HASTA US$ 290,000" at bounding box center [813, 288] width 264 height 231
click at [820, 316] on div "Venta DESDE [GEOGRAPHIC_DATA]$ 160,000 HASTA US$ 290,000" at bounding box center [813, 288] width 264 height 231
click at [813, 314] on div "Venta DESDE [GEOGRAPHIC_DATA]$ 160,000 HASTA US$ 290,000" at bounding box center [813, 288] width 264 height 231
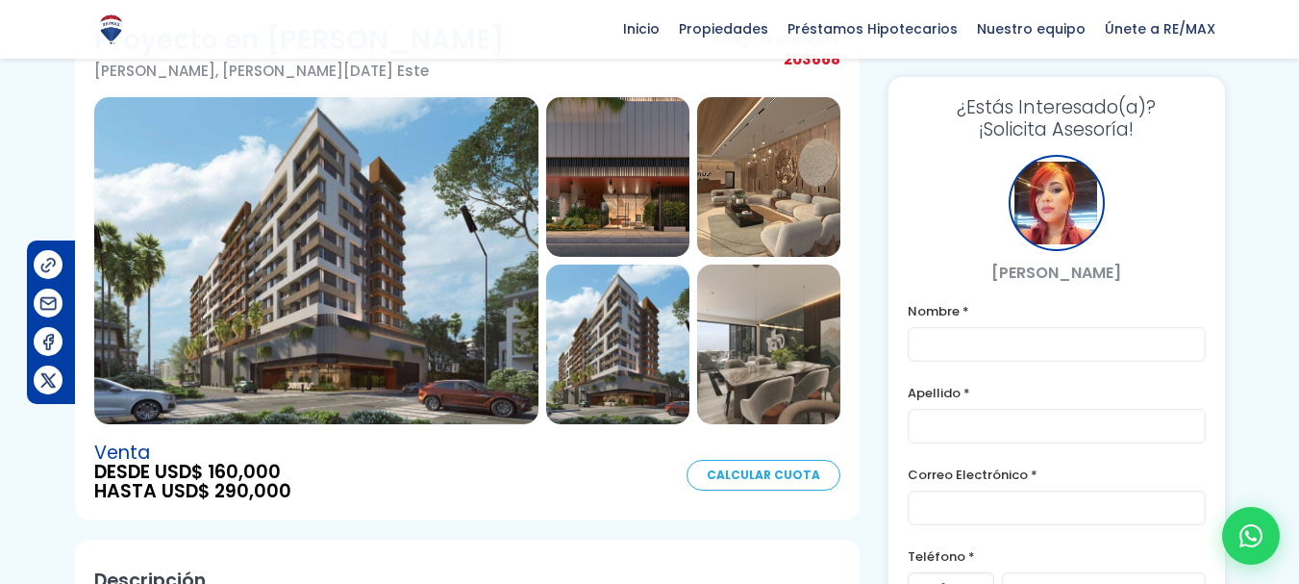
scroll to position [120, 0]
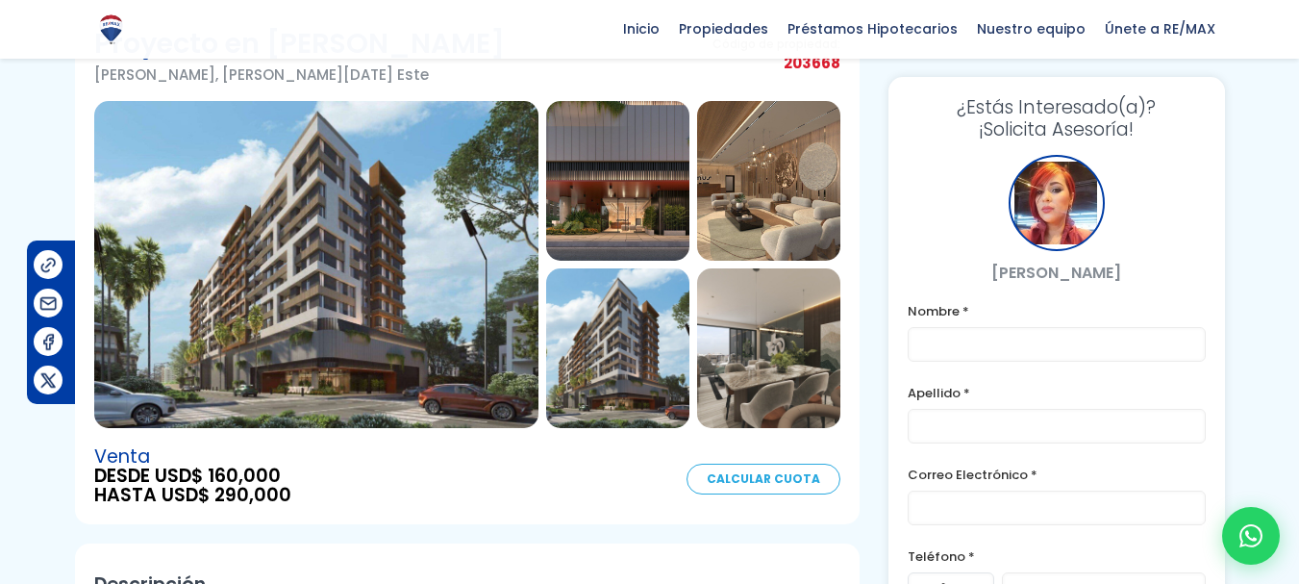
drag, startPoint x: 1306, startPoint y: 93, endPoint x: 1309, endPoint y: 122, distance: 29.0
click at [1298, 122] on html "X Inicio Propiedades Préstamos Hipotecarios Calculadora de préstamos Nuestro eq…" at bounding box center [649, 172] width 1299 height 584
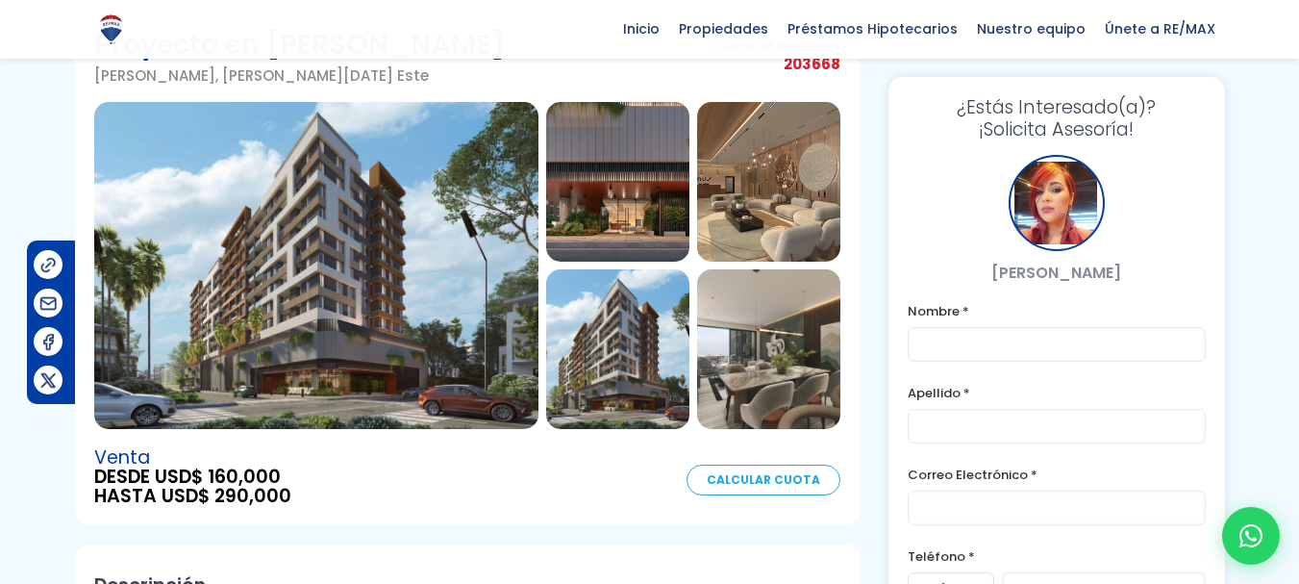
scroll to position [99, 0]
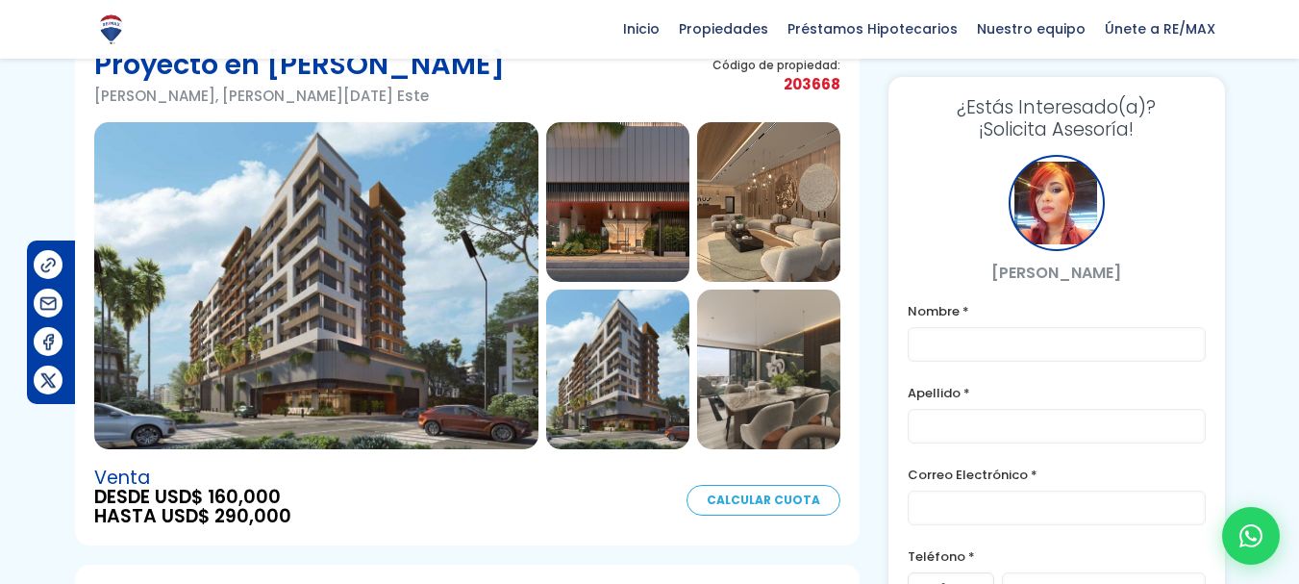
click at [378, 272] on img at bounding box center [316, 285] width 444 height 327
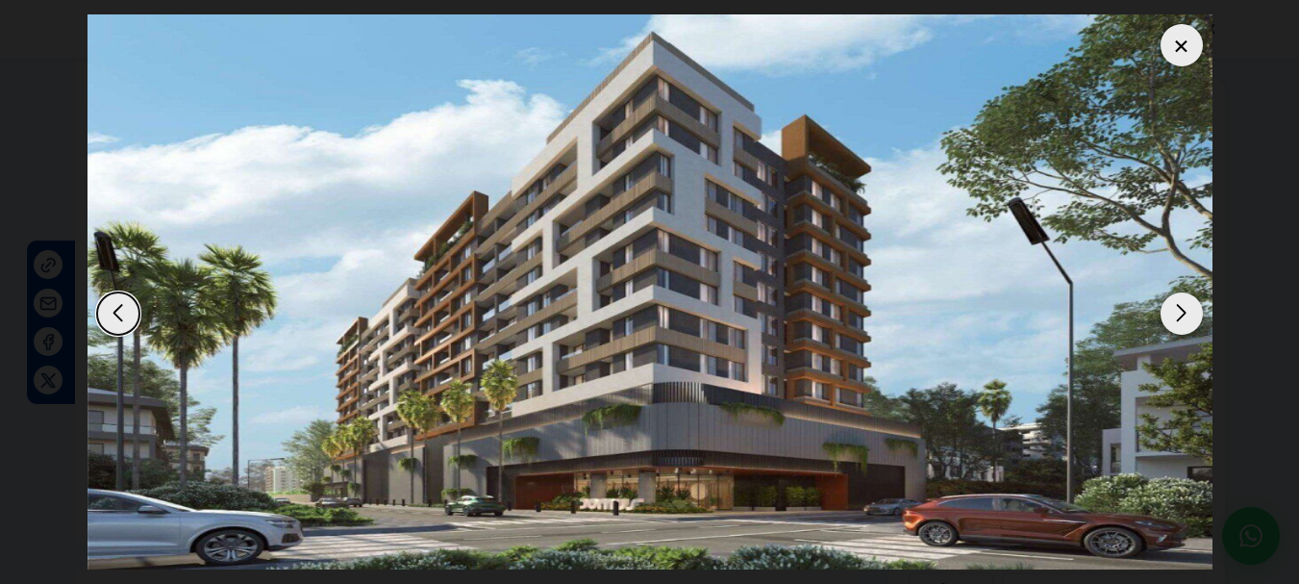
click at [1187, 309] on div "Next slide" at bounding box center [1182, 313] width 42 height 42
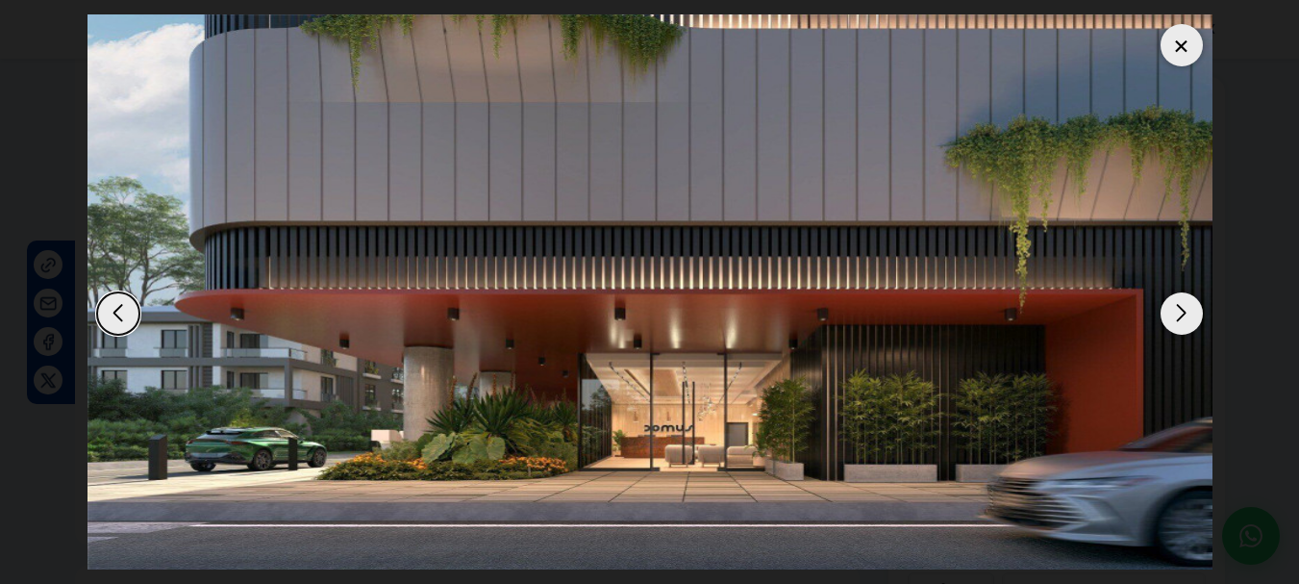
click at [1187, 309] on div "Next slide" at bounding box center [1182, 313] width 42 height 42
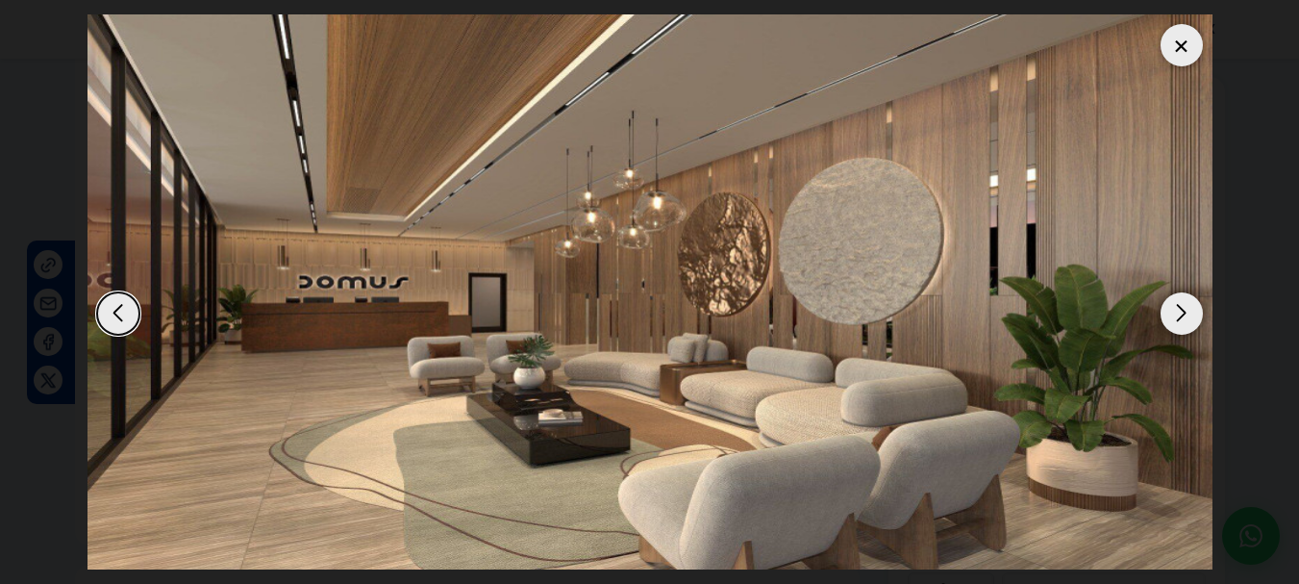
click at [1187, 309] on div "Next slide" at bounding box center [1182, 313] width 42 height 42
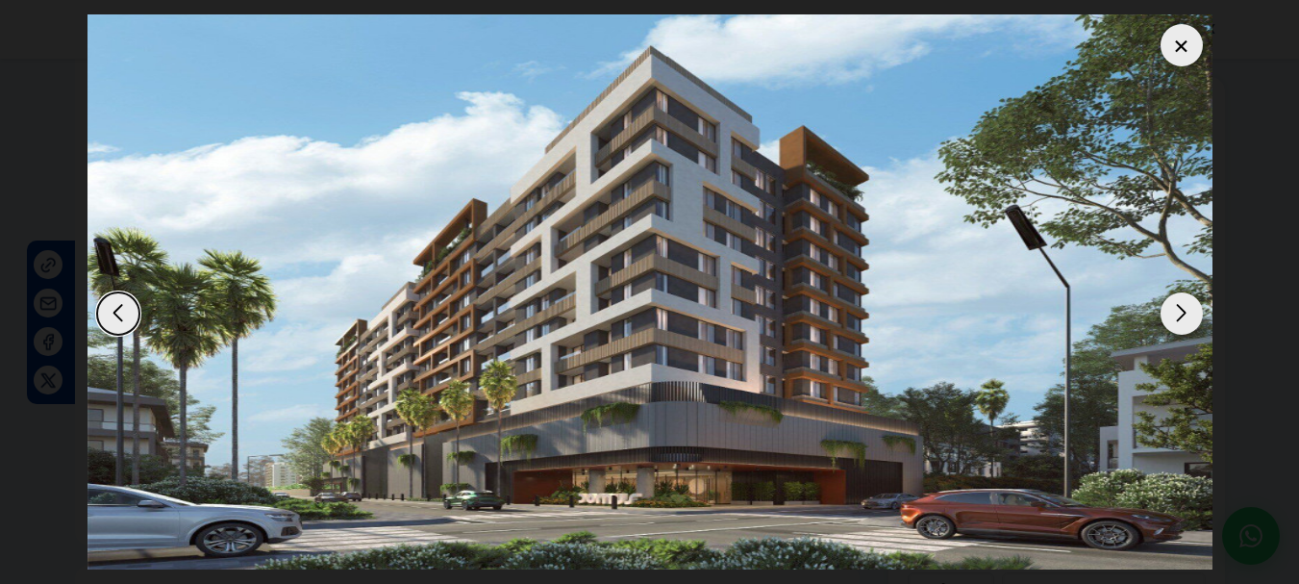
click at [1187, 309] on div "Next slide" at bounding box center [1182, 313] width 42 height 42
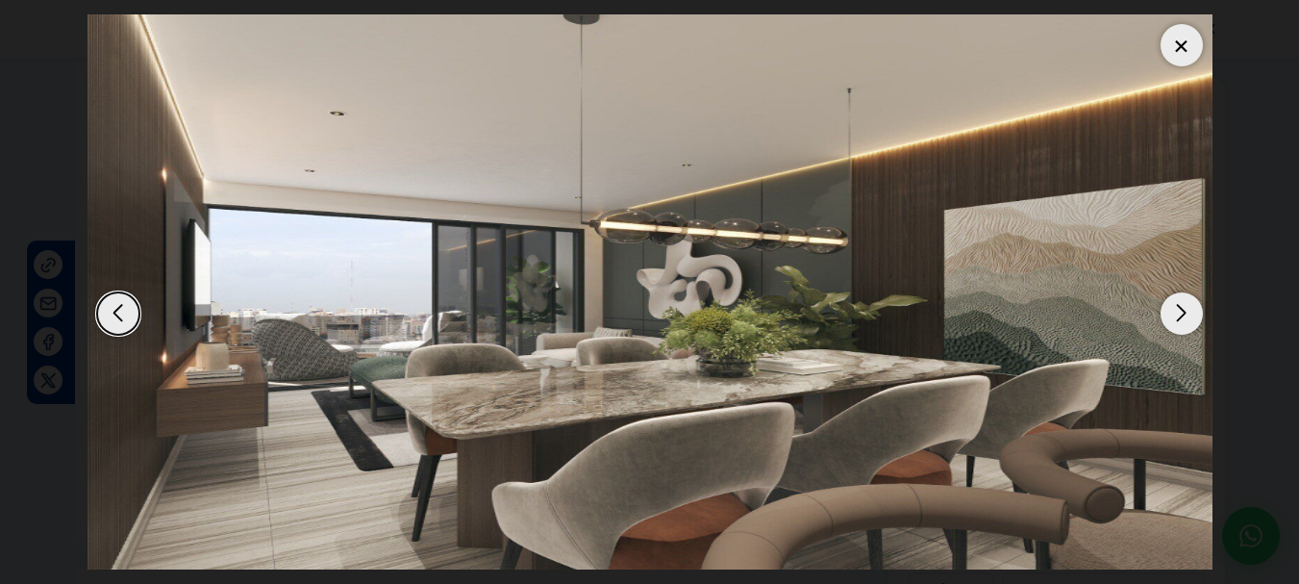
click at [1187, 309] on div "Next slide" at bounding box center [1182, 313] width 42 height 42
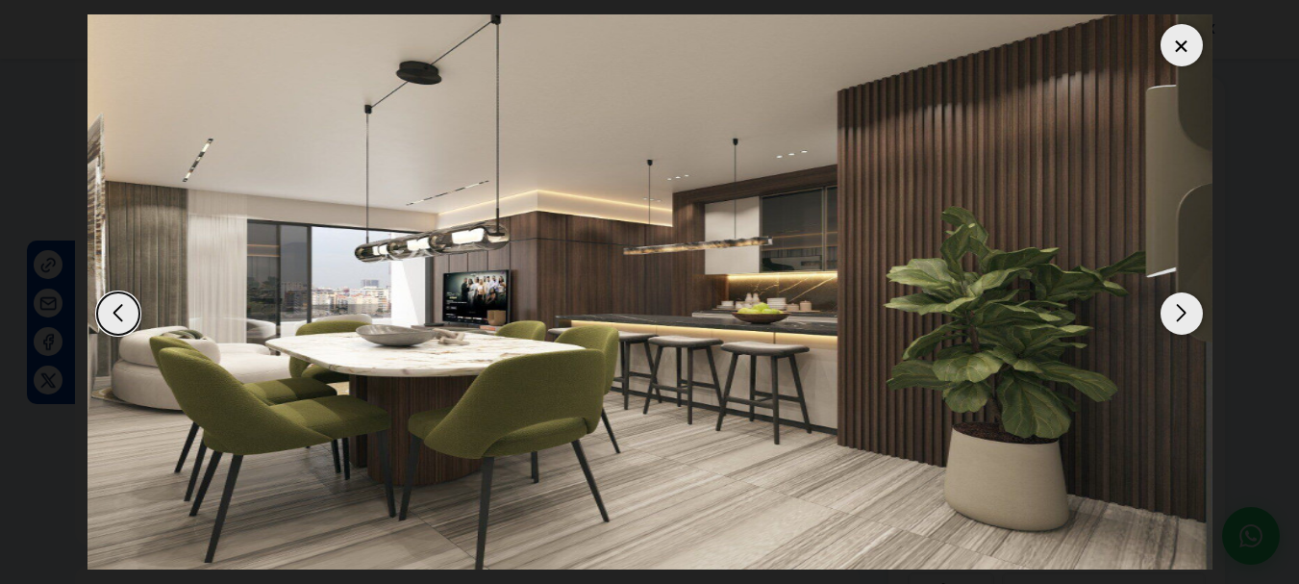
click at [1187, 309] on div "Next slide" at bounding box center [1182, 313] width 42 height 42
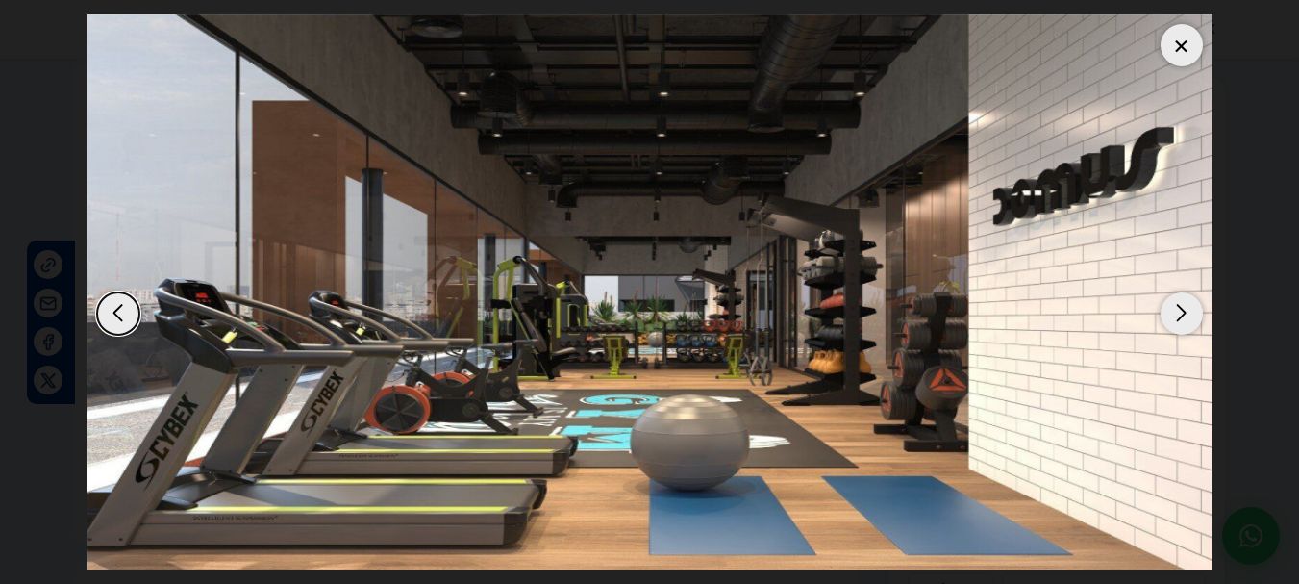
click at [1187, 309] on div "Next slide" at bounding box center [1182, 313] width 42 height 42
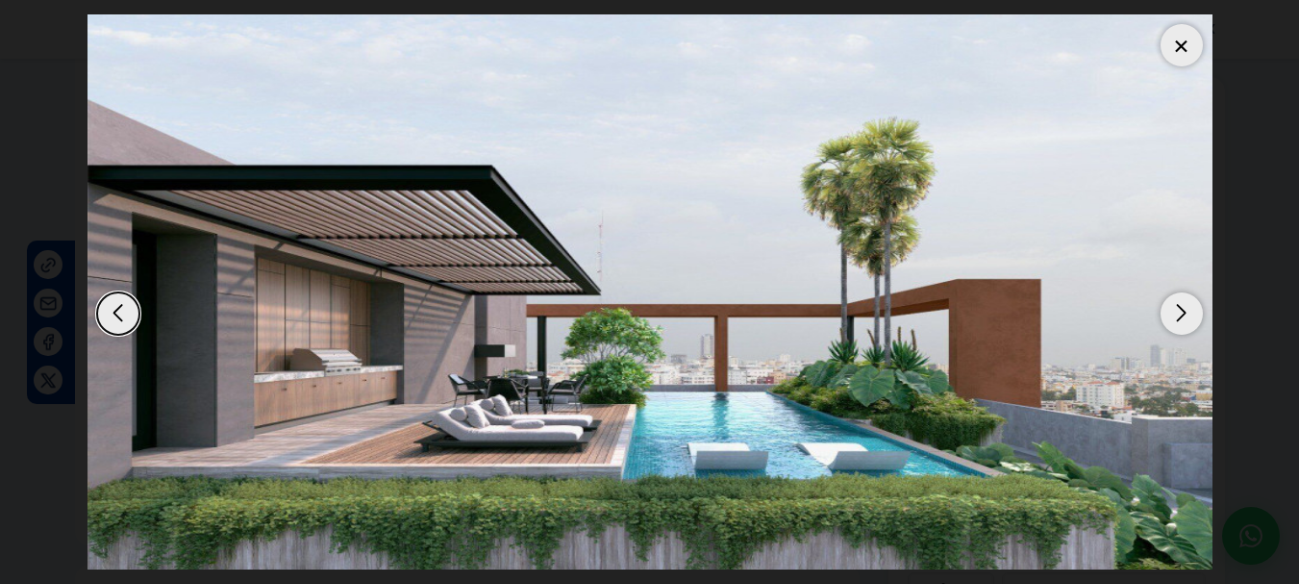
click at [1187, 309] on div "Next slide" at bounding box center [1182, 313] width 42 height 42
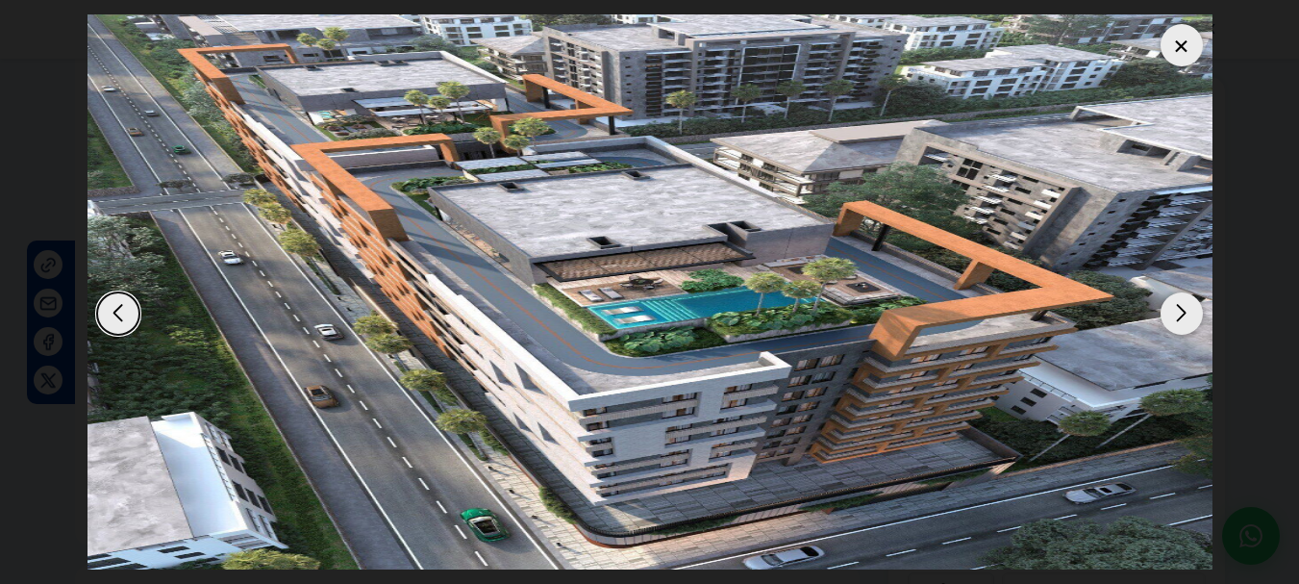
click at [1187, 309] on div "Next slide" at bounding box center [1182, 313] width 42 height 42
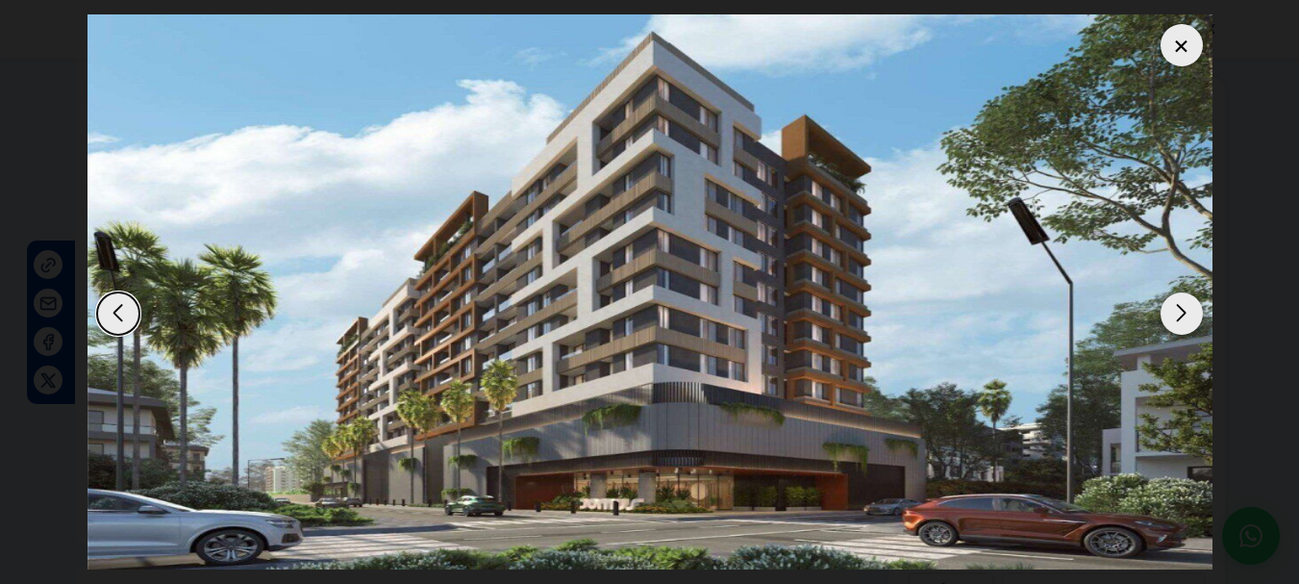
click at [1187, 309] on div "Next slide" at bounding box center [1182, 313] width 42 height 42
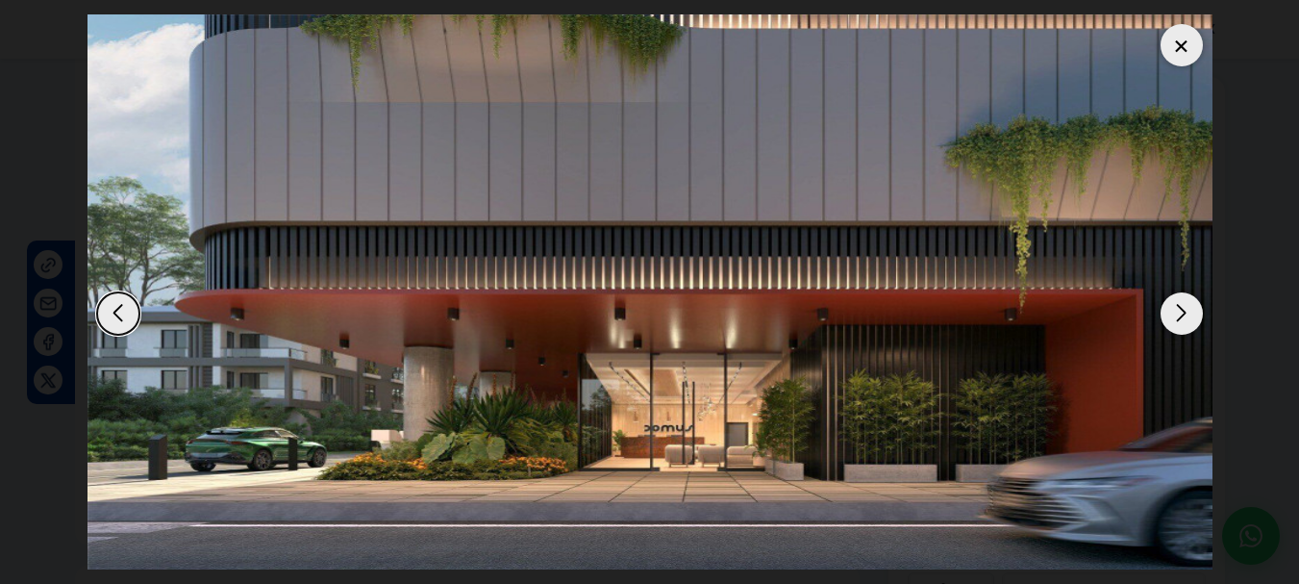
click at [114, 296] on div "Previous slide" at bounding box center [118, 313] width 42 height 42
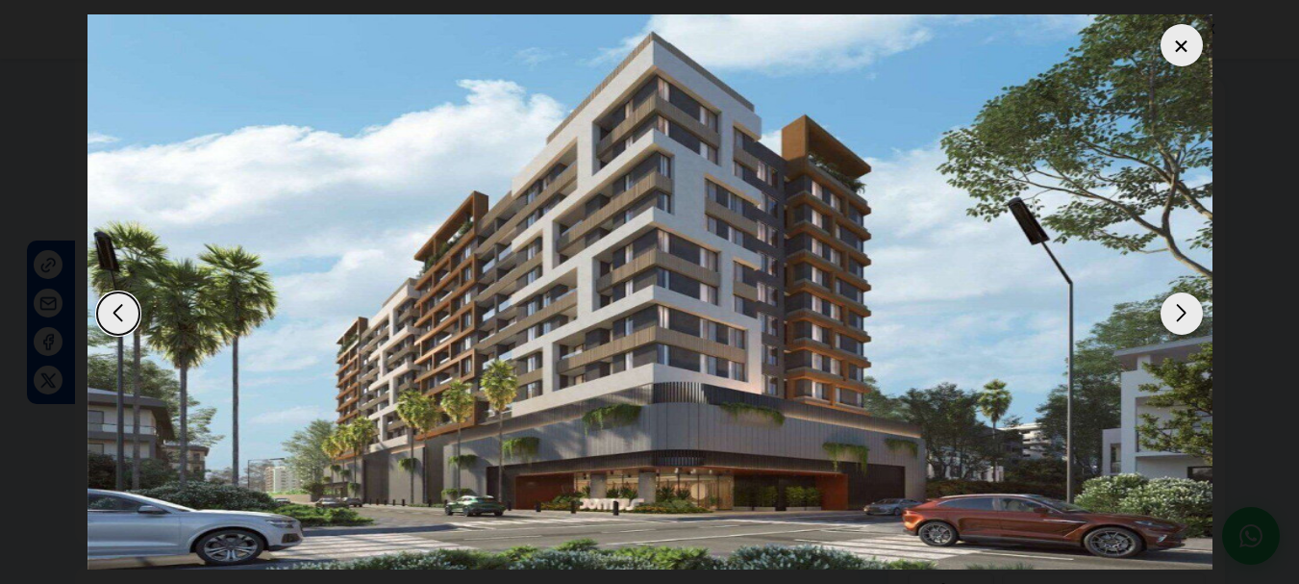
click at [1184, 44] on div at bounding box center [1182, 45] width 42 height 42
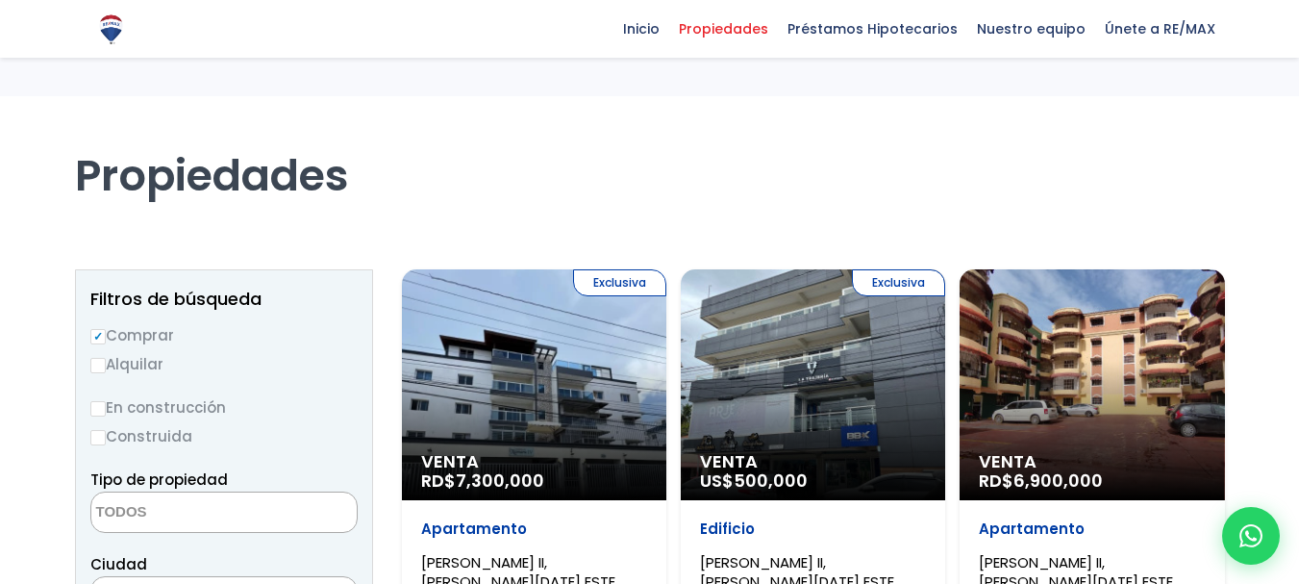
select select
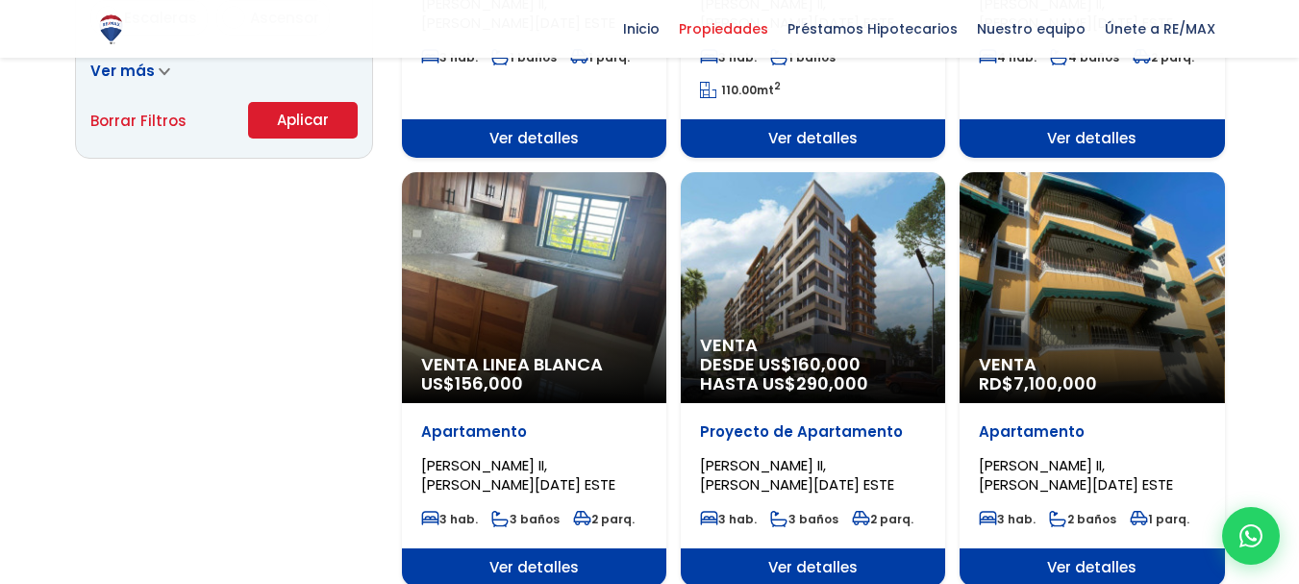
select select "13152"
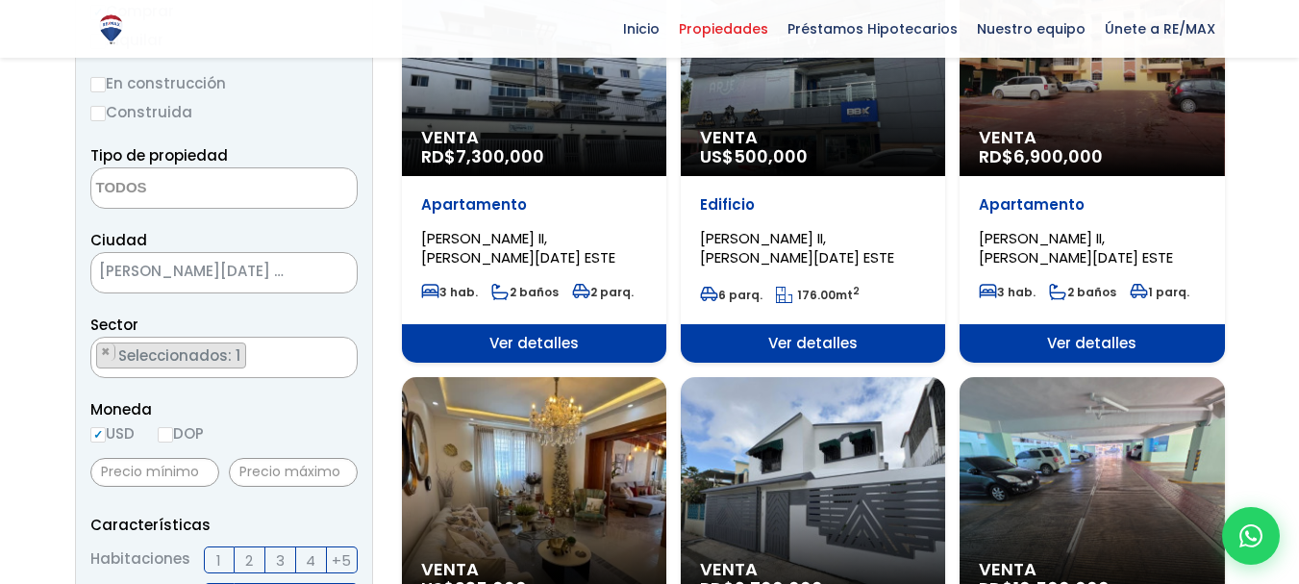
scroll to position [306, 0]
